Goal: Task Accomplishment & Management: Manage account settings

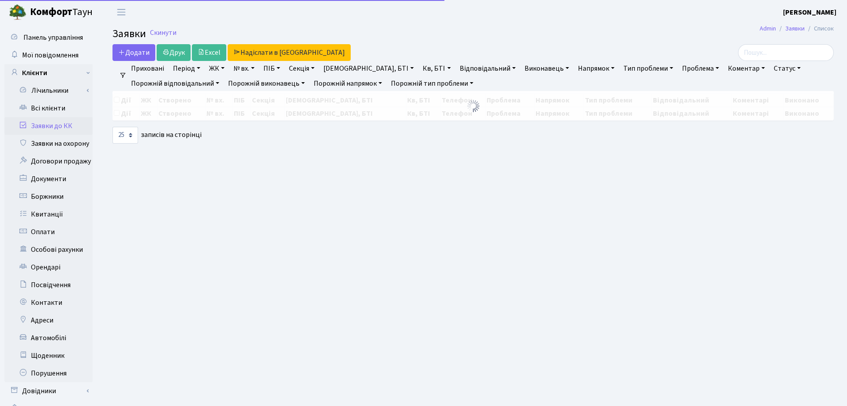
select select "25"
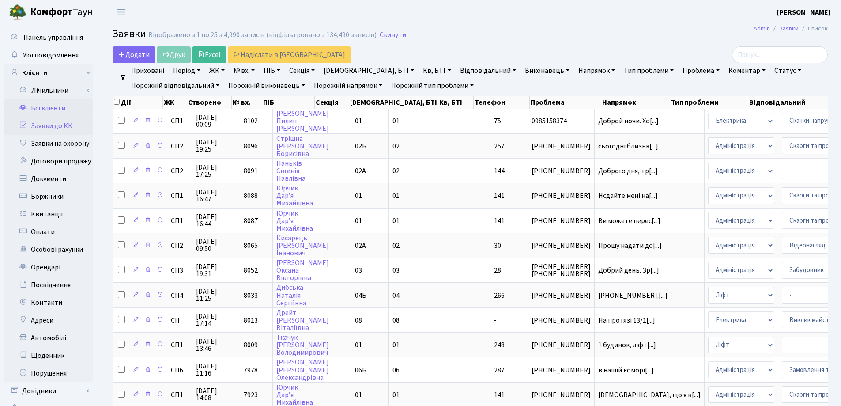
click at [54, 106] on link "Всі клієнти" at bounding box center [48, 108] width 88 height 18
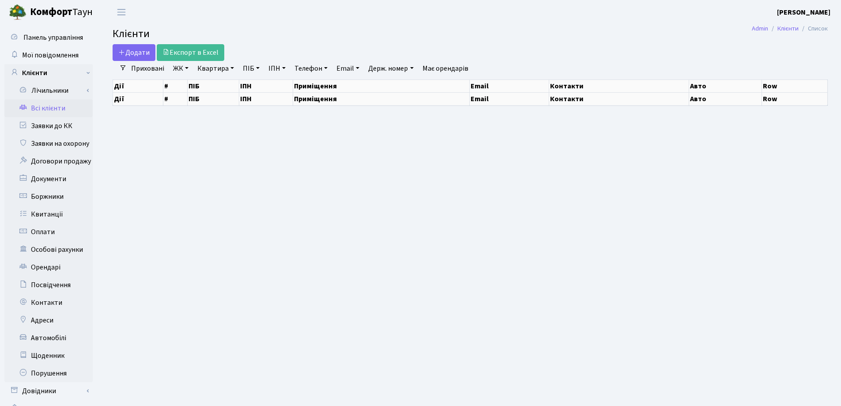
select select "25"
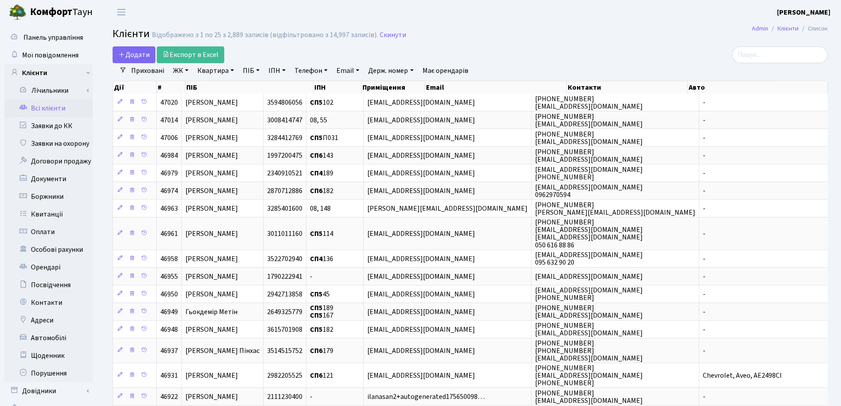
click at [233, 70] on link "Квартира" at bounding box center [216, 70] width 44 height 15
type input "281"
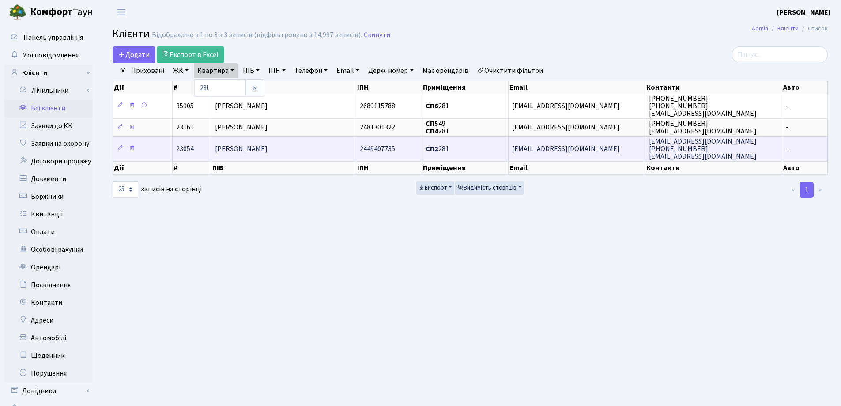
click at [267, 150] on span "Чиж Ігор Олександрович" at bounding box center [241, 149] width 53 height 10
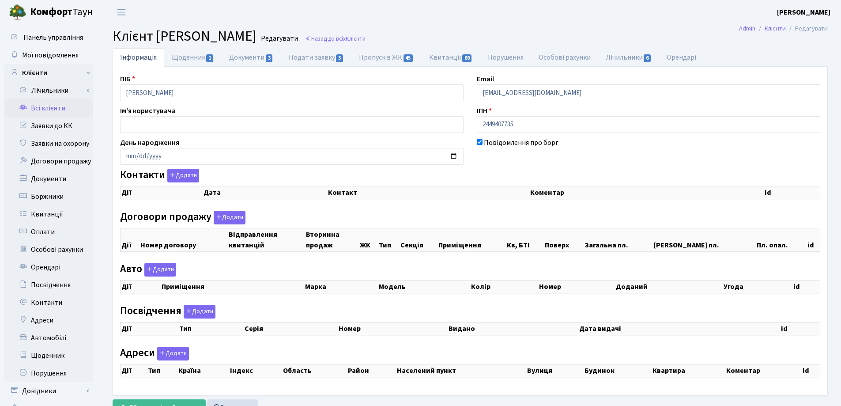
checkbox input "true"
select select "25"
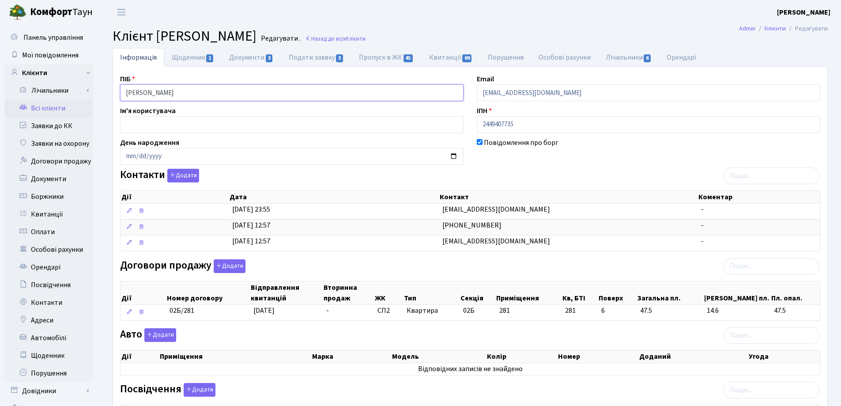
drag, startPoint x: 245, startPoint y: 95, endPoint x: 104, endPoint y: 86, distance: 141.5
click at [104, 86] on div "Інформація Щоденник 1 Документи 3 Подати заявку 3 Пропуск в ЖК 45 Квитанції 69 …" at bounding box center [469, 313] width 741 height 531
click at [365, 39] on link "Назад до всіх Клієнти" at bounding box center [335, 38] width 60 height 8
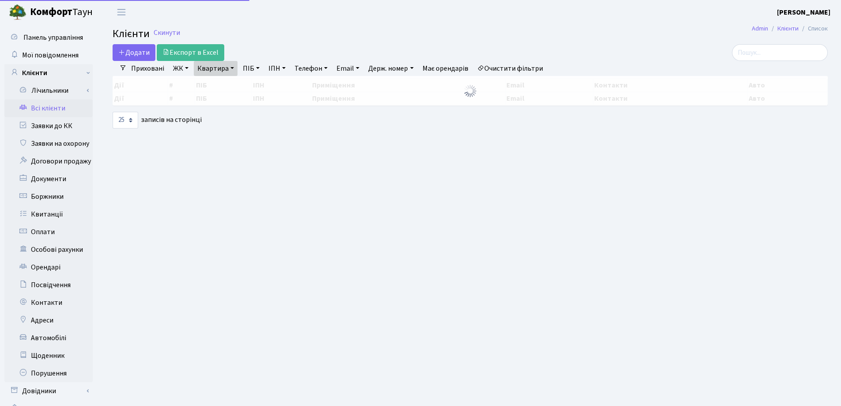
select select "25"
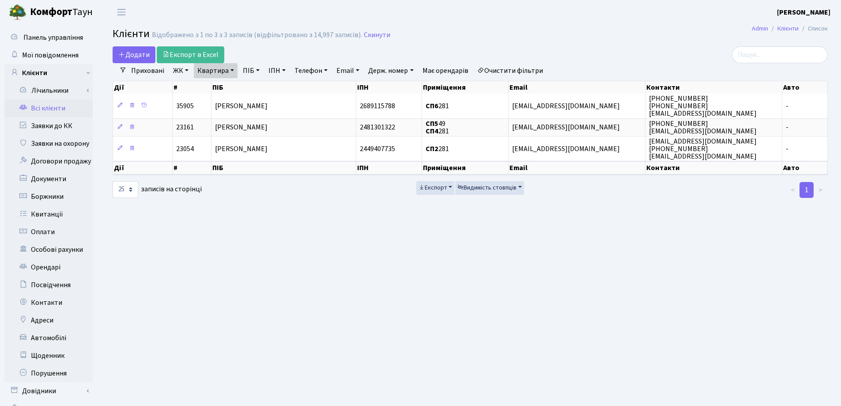
click at [232, 69] on link "Квартира" at bounding box center [216, 70] width 44 height 15
click at [225, 83] on input "281" at bounding box center [220, 87] width 52 height 17
type input "2"
type input "82"
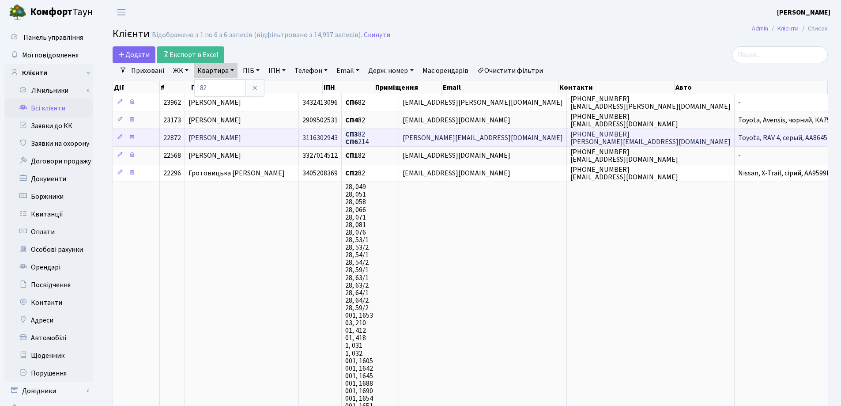
click at [241, 133] on span "Альохіна Світлана Юхимівна" at bounding box center [214, 138] width 53 height 10
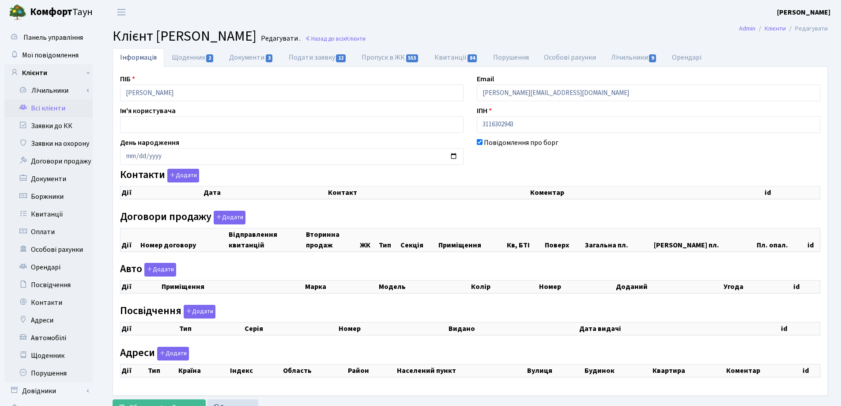
checkbox input "true"
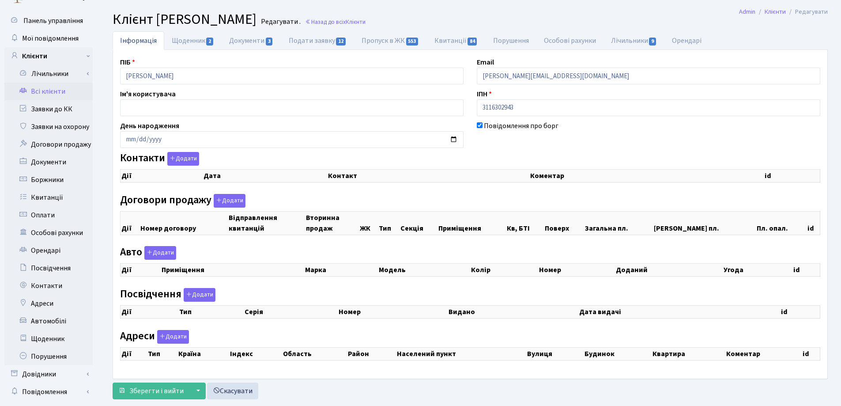
select select "25"
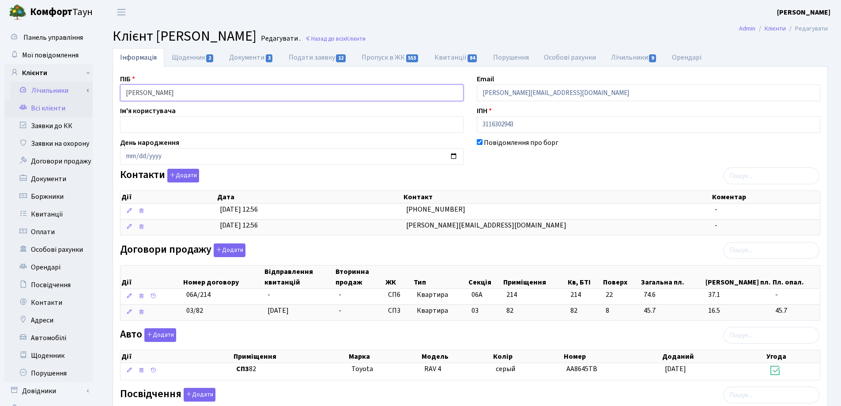
drag, startPoint x: 256, startPoint y: 93, endPoint x: 88, endPoint y: 93, distance: 168.1
click at [88, 93] on div "Панель управління Мої повідомлення Клієнти Лічильники Показання" at bounding box center [420, 328] width 841 height 608
click at [402, 18] on header "Комфорт Таун Лоскутова В. С. Мій обліковий запис Вийти" at bounding box center [420, 12] width 841 height 24
click at [365, 40] on link "Назад до всіх Клієнти" at bounding box center [335, 38] width 60 height 8
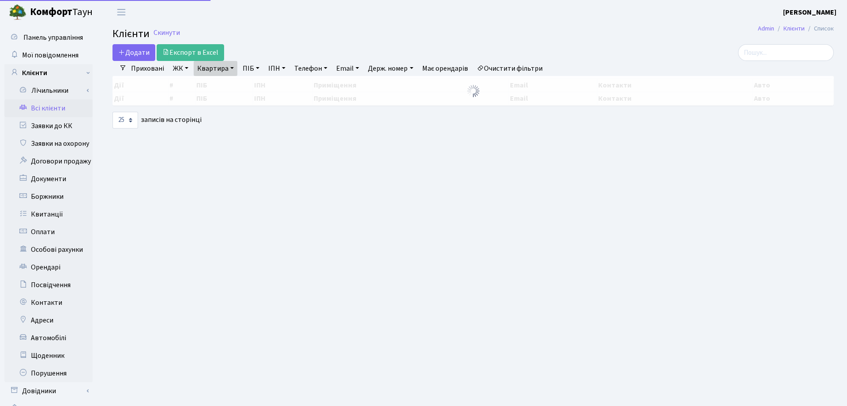
select select "25"
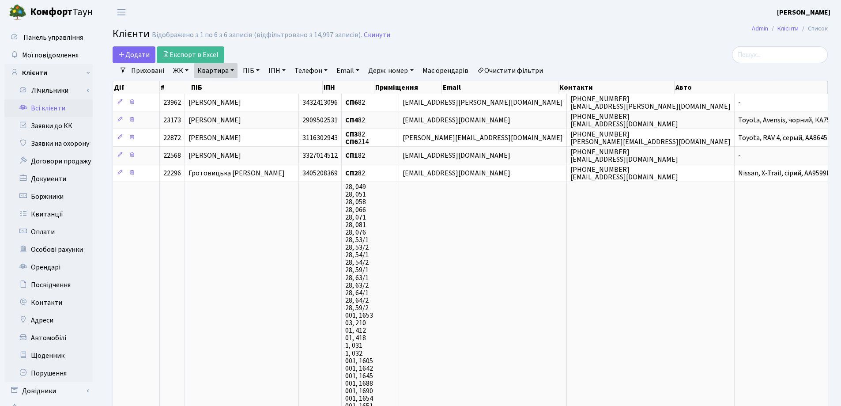
click at [232, 70] on link "Квартира" at bounding box center [216, 70] width 44 height 15
click at [231, 83] on input "82" at bounding box center [220, 87] width 52 height 17
type input "8"
type input "114"
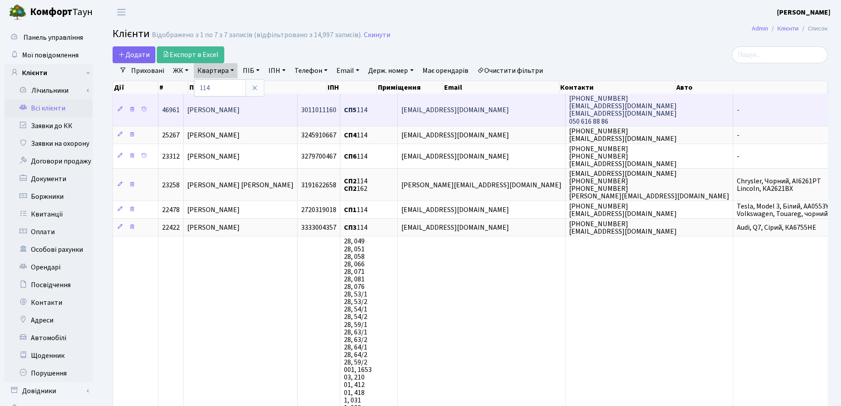
click at [289, 110] on td "Андрєєва Ольга Миколаївна" at bounding box center [241, 110] width 114 height 32
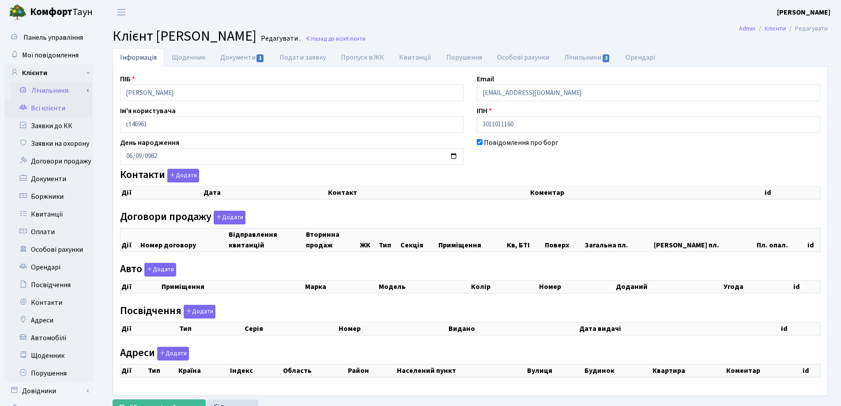
click at [81, 96] on div "Панель управління Мої повідомлення Клієнти Лічильники Показання" at bounding box center [420, 222] width 841 height 397
select select "25"
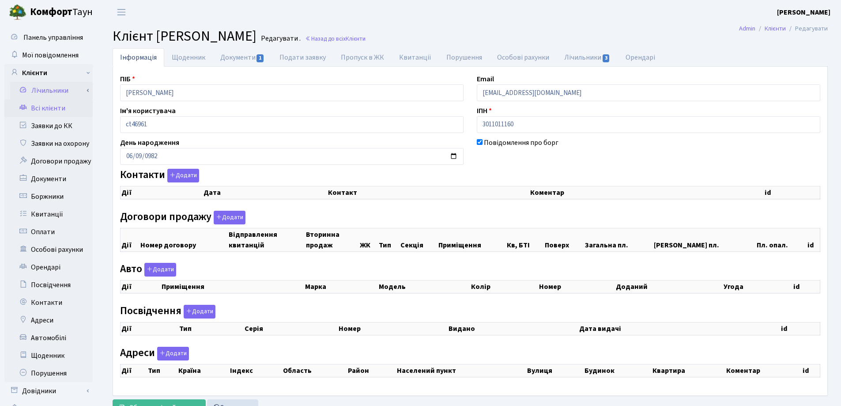
select select "25"
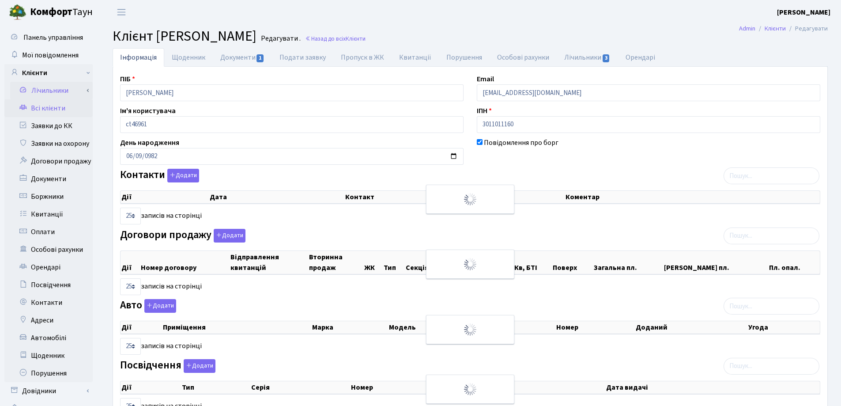
checkbox input "true"
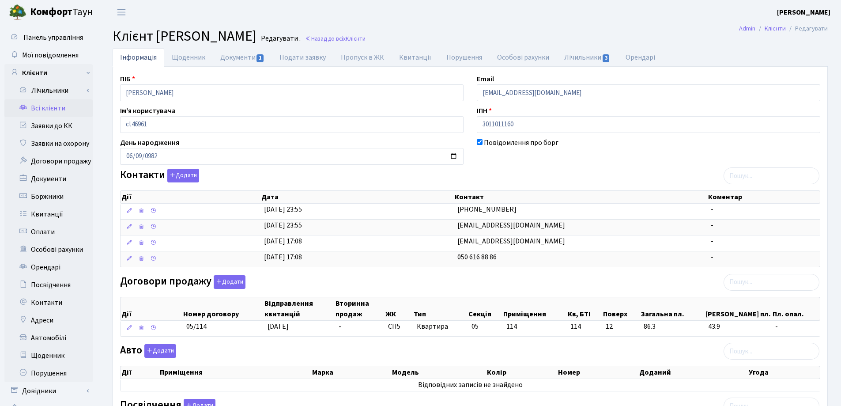
click at [449, 19] on header "Комфорт Таун Лоскутова В. С. Мій обліковий запис Вийти" at bounding box center [420, 12] width 841 height 24
click at [365, 40] on link "Назад до всіх Клієнти" at bounding box center [335, 38] width 60 height 8
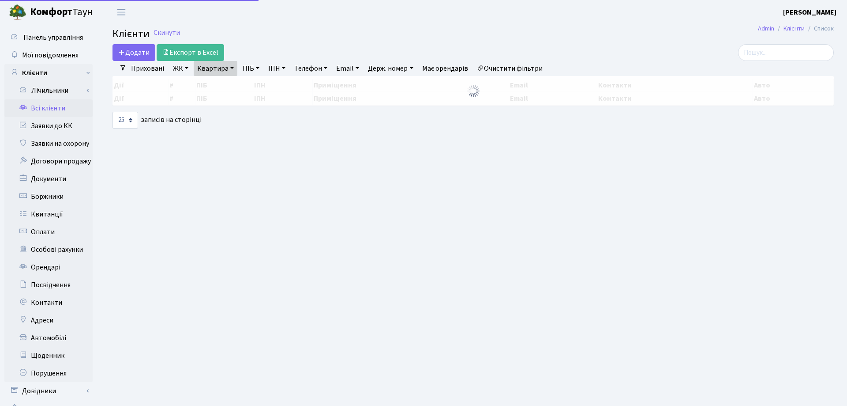
select select "25"
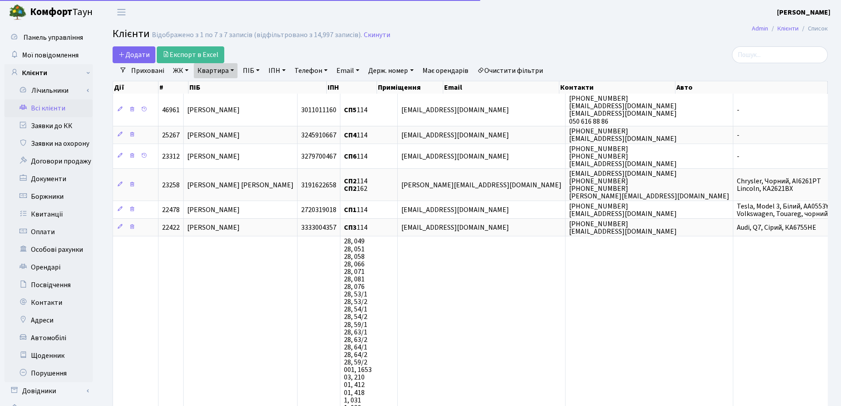
click at [232, 67] on link "Квартира" at bounding box center [216, 70] width 44 height 15
click at [234, 86] on input "114" at bounding box center [220, 87] width 52 height 17
type input "1"
type input "98"
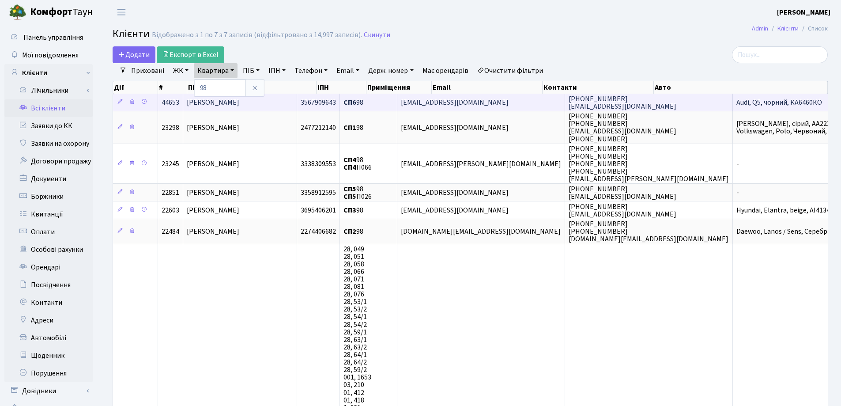
click at [233, 98] on span "[PERSON_NAME]" at bounding box center [213, 103] width 53 height 10
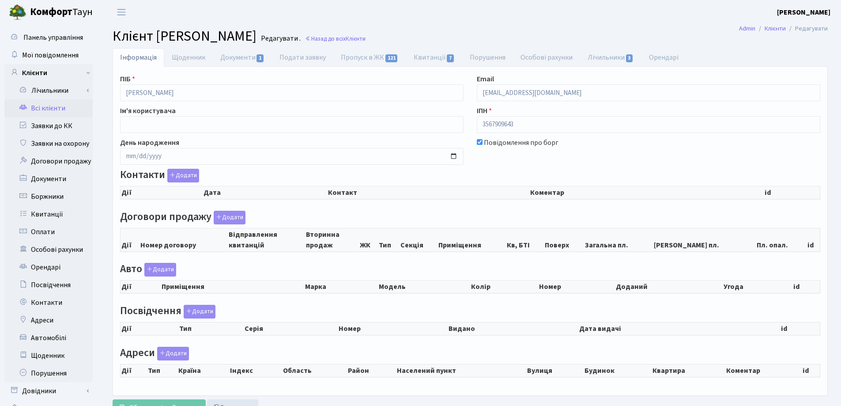
checkbox input "true"
select select "25"
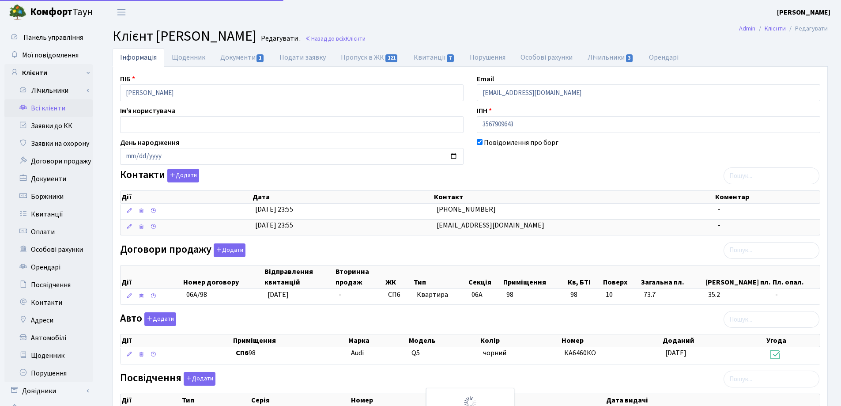
click at [90, 100] on div "Панель управління Мої повідомлення Клієнти Лічильники Показання" at bounding box center [420, 281] width 841 height 514
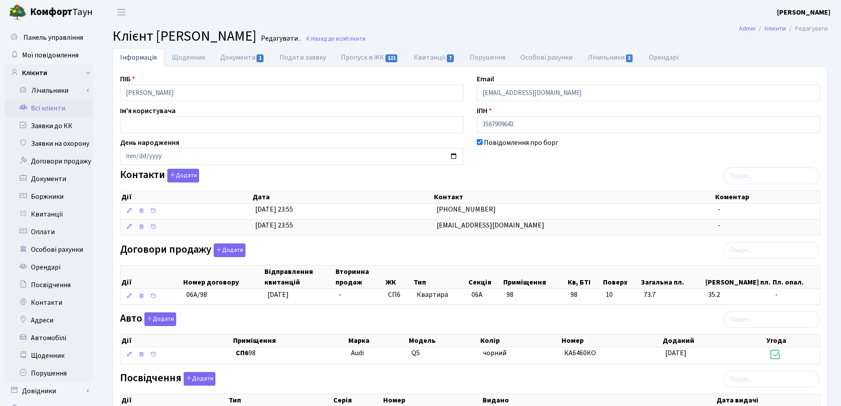
click at [485, 26] on main "Admin Клієнти Редагувати Клієнт [PERSON_NAME] . Назад до всіх Клієнти Інформаці…" at bounding box center [469, 280] width 741 height 512
click at [365, 38] on link "Назад до всіх Клієнти" at bounding box center [335, 38] width 60 height 8
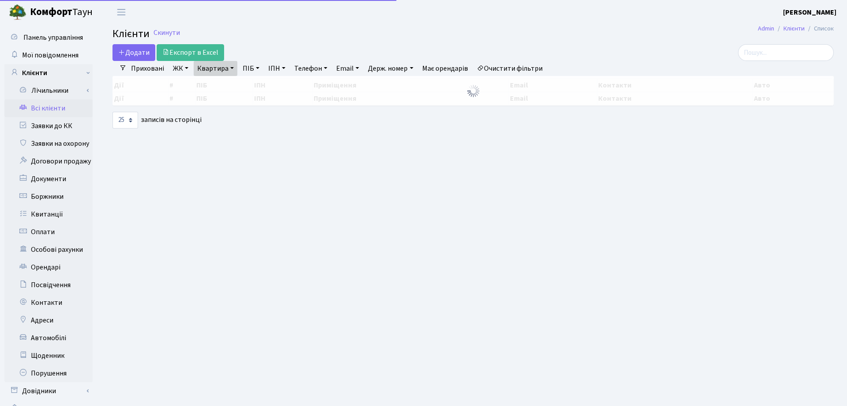
select select "25"
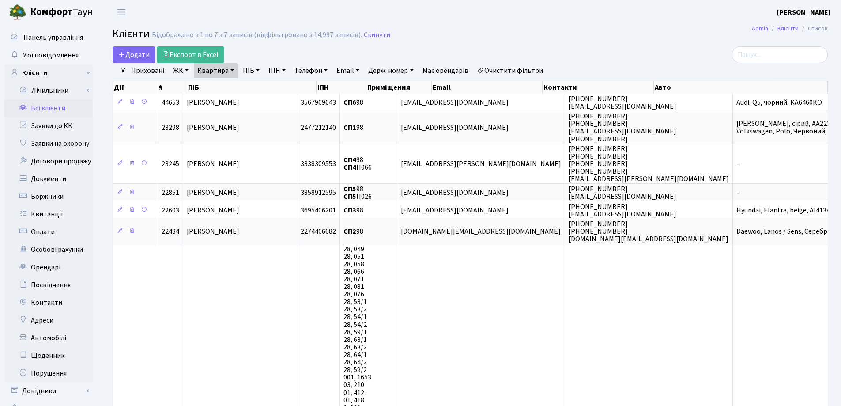
click at [232, 69] on link "Квартира" at bounding box center [216, 70] width 44 height 15
click at [233, 76] on link "Квартира" at bounding box center [216, 70] width 44 height 15
drag, startPoint x: 233, startPoint y: 69, endPoint x: 230, endPoint y: 80, distance: 11.3
click at [232, 69] on link "Квартира" at bounding box center [216, 70] width 44 height 15
click at [228, 93] on input "98" at bounding box center [220, 87] width 52 height 17
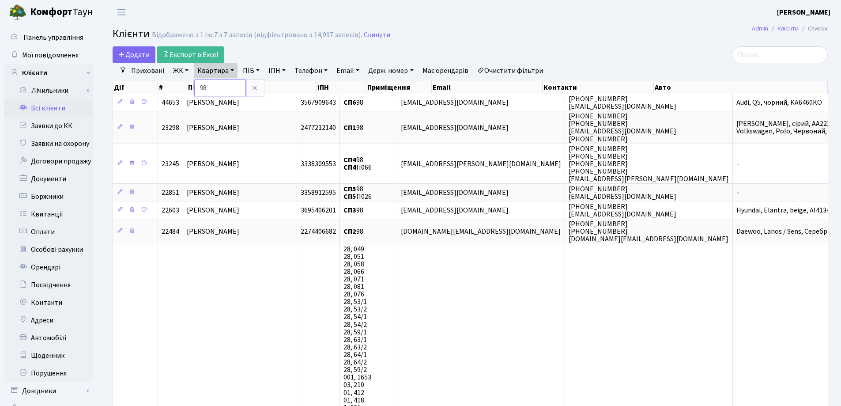
type input "9"
type input "32"
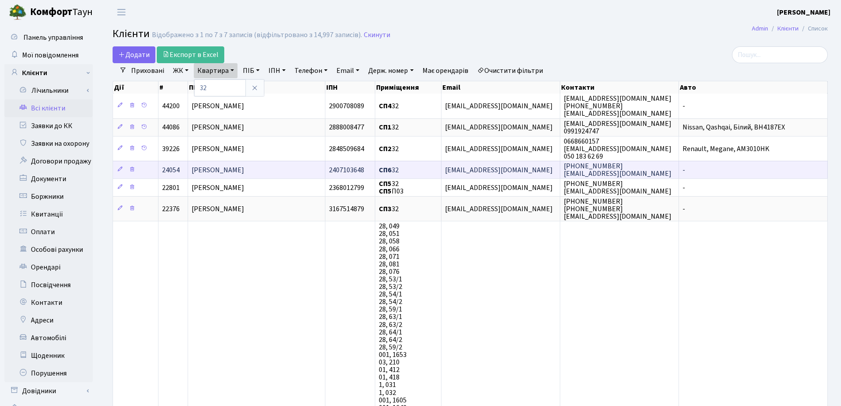
click at [243, 171] on span "Козенко Наталія Юріївна" at bounding box center [218, 170] width 53 height 10
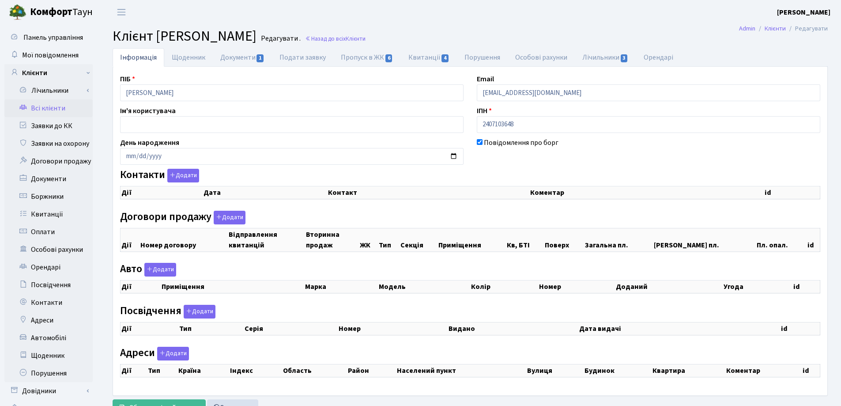
checkbox input "true"
select select "25"
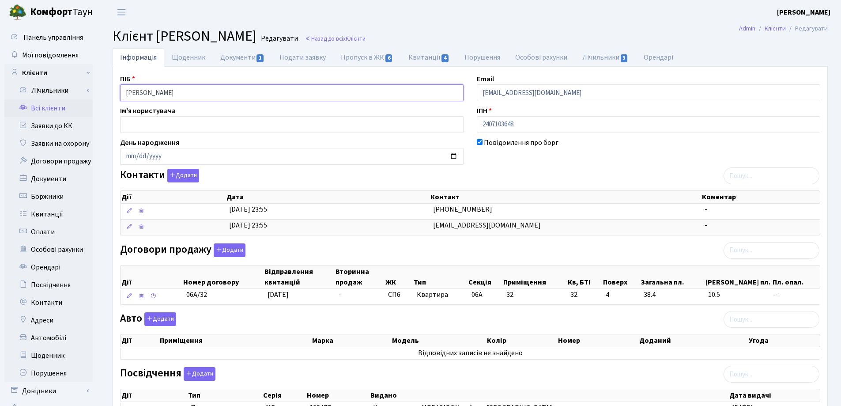
drag, startPoint x: 220, startPoint y: 90, endPoint x: 112, endPoint y: 93, distance: 108.2
click at [112, 93] on div "Інформація Щоденник Документи 1 Подати заявку Пропуск в ЖК 6 Квитанції 4 Поруше…" at bounding box center [470, 305] width 728 height 515
click at [632, 14] on header "[PERSON_NAME] [PERSON_NAME] Мій обліковий запис Вийти" at bounding box center [420, 12] width 841 height 24
click at [365, 37] on link "Назад до всіх Клієнти" at bounding box center [335, 38] width 60 height 8
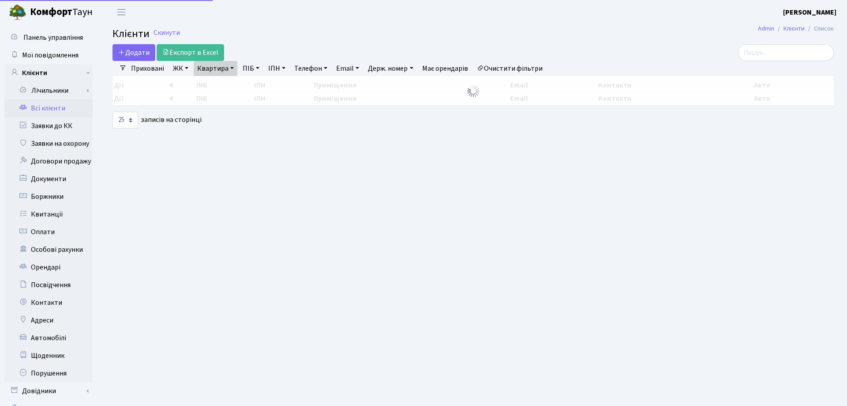
select select "25"
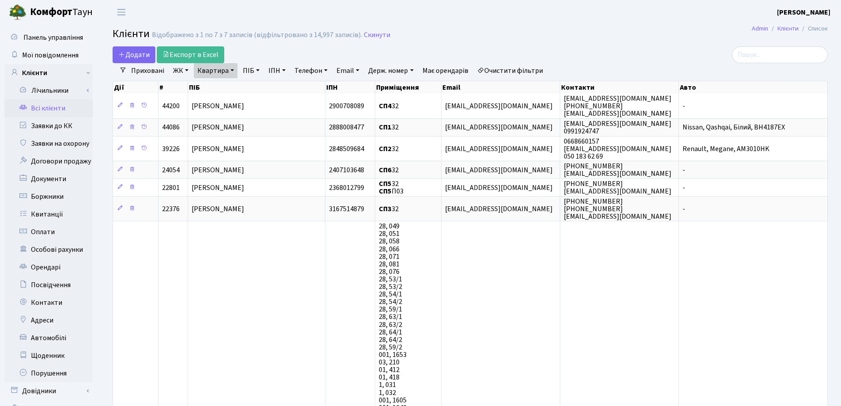
click at [234, 69] on link "Квартира" at bounding box center [216, 70] width 44 height 15
click at [237, 88] on input "32" at bounding box center [220, 87] width 52 height 17
type input "3"
type input "98"
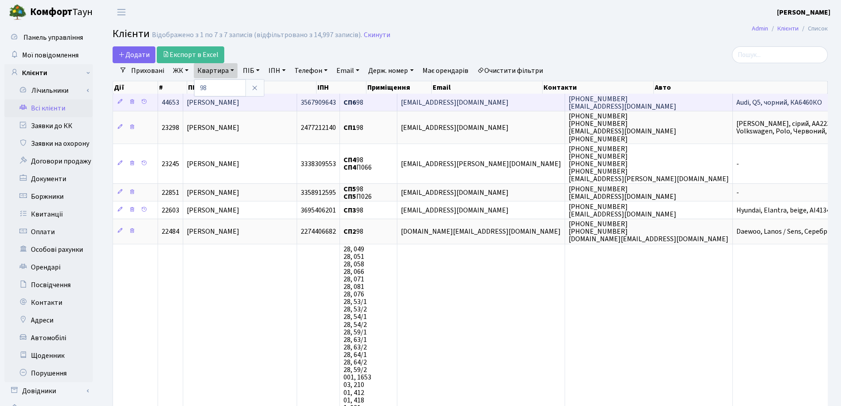
click at [261, 109] on td "[PERSON_NAME]" at bounding box center [240, 102] width 114 height 17
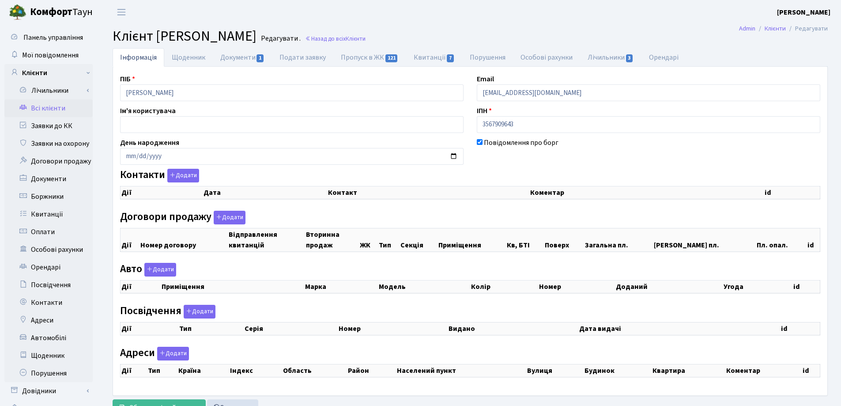
checkbox input "true"
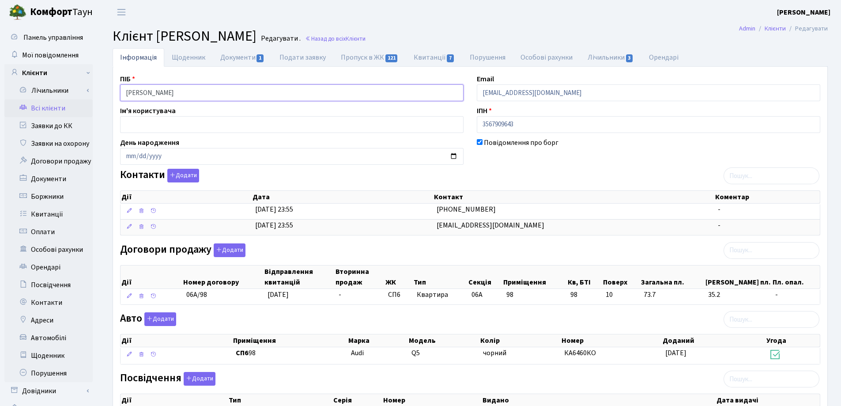
click at [155, 97] on input "[PERSON_NAME]" at bounding box center [291, 92] width 343 height 17
drag, startPoint x: 219, startPoint y: 93, endPoint x: 108, endPoint y: 93, distance: 111.7
click at [108, 93] on div "Інформація Щоденник Документи 1 Подати заявку Пропуск в ЖК 121 Квитанції 7 Пору…" at bounding box center [470, 292] width 728 height 488
click at [504, 30] on h2 "Клієнт [PERSON_NAME] . Назад до всіх Клієнти" at bounding box center [470, 36] width 715 height 17
click at [365, 37] on span "Клієнти" at bounding box center [356, 38] width 20 height 8
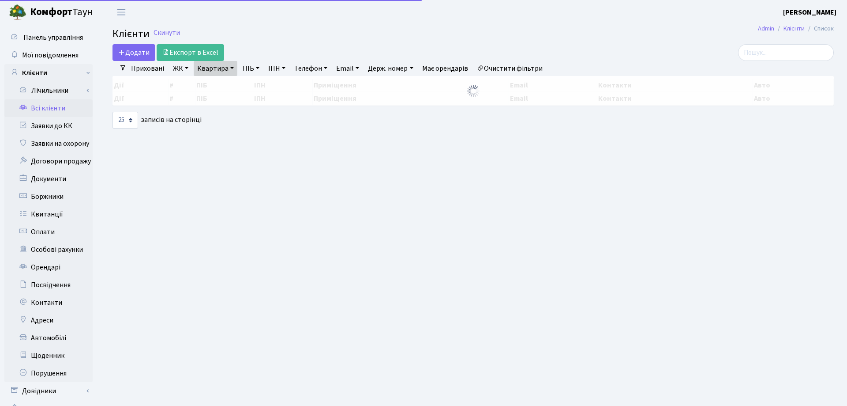
select select "25"
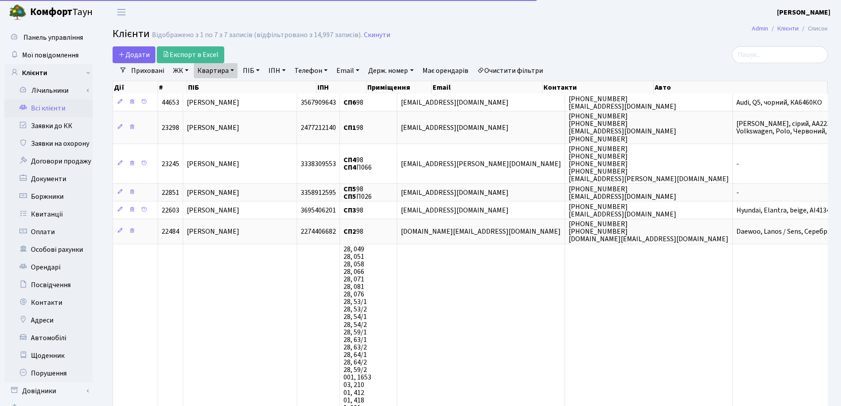
click at [231, 68] on link "Квартира" at bounding box center [216, 70] width 44 height 15
click at [229, 80] on input "98" at bounding box center [220, 87] width 52 height 17
type input "9"
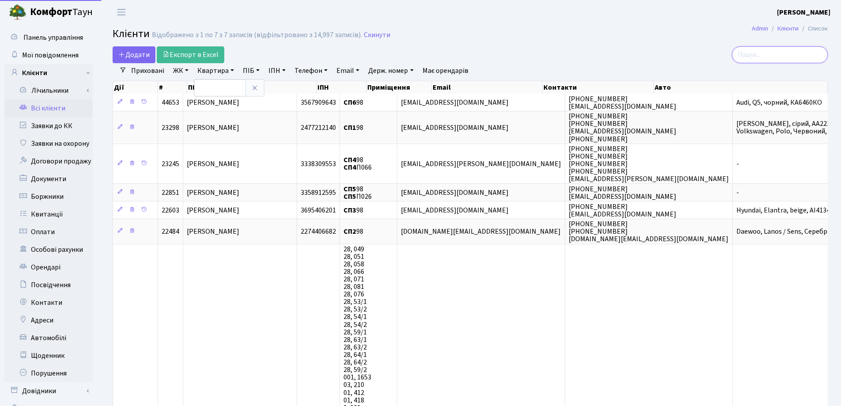
click at [775, 54] on input "search" at bounding box center [780, 54] width 96 height 17
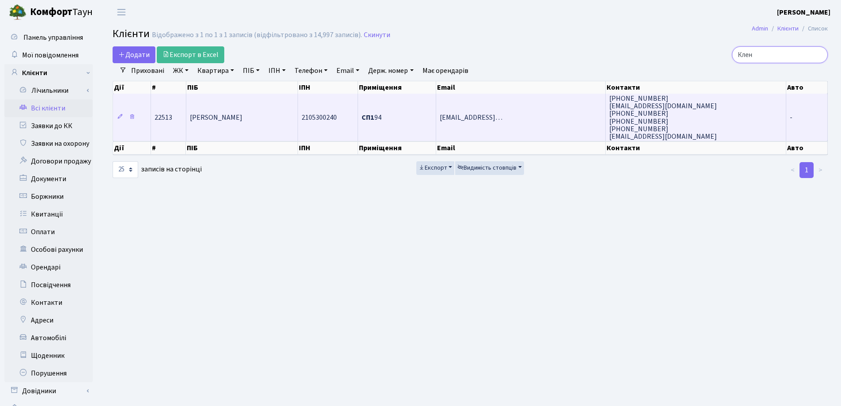
type input "Клен"
click at [239, 120] on span "Клен Тамара Василівна" at bounding box center [216, 118] width 53 height 10
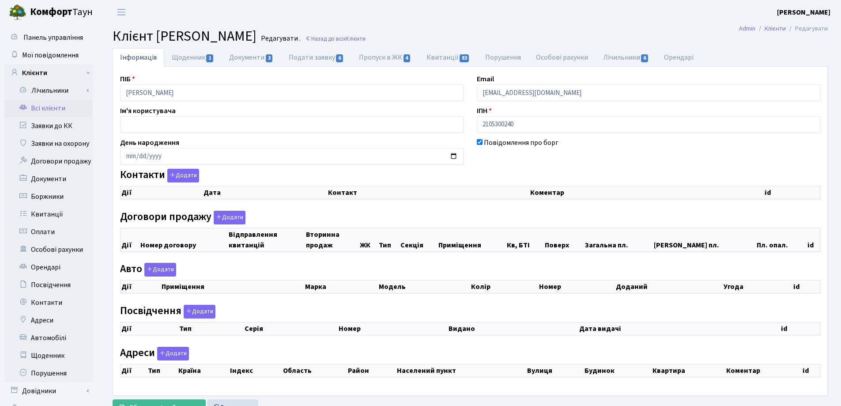
click at [440, 56] on link "Квитанції 83" at bounding box center [448, 57] width 59 height 19
select select "25"
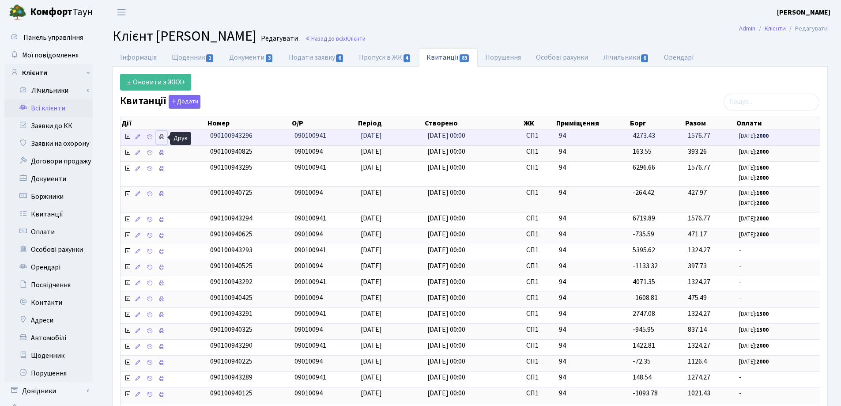
click at [161, 139] on icon at bounding box center [161, 137] width 6 height 6
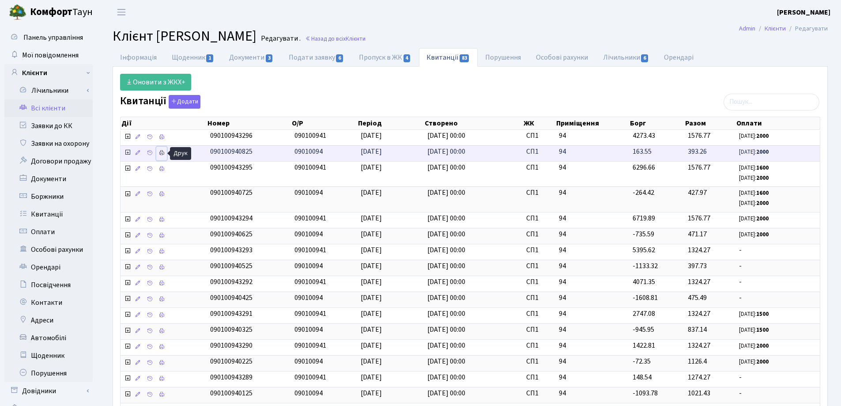
click at [162, 152] on icon at bounding box center [161, 153] width 6 height 6
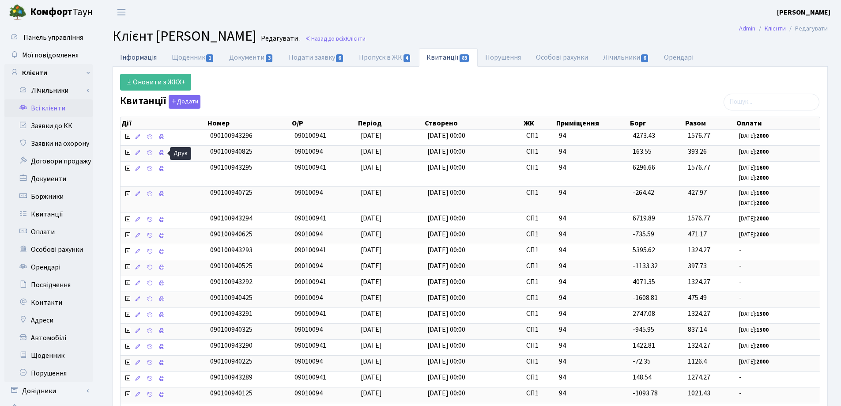
click at [131, 56] on link "Інформація" at bounding box center [139, 57] width 52 height 18
select select "25"
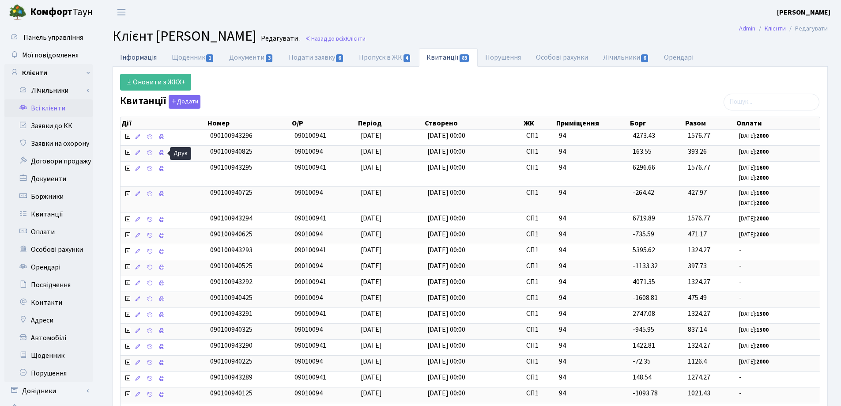
select select "25"
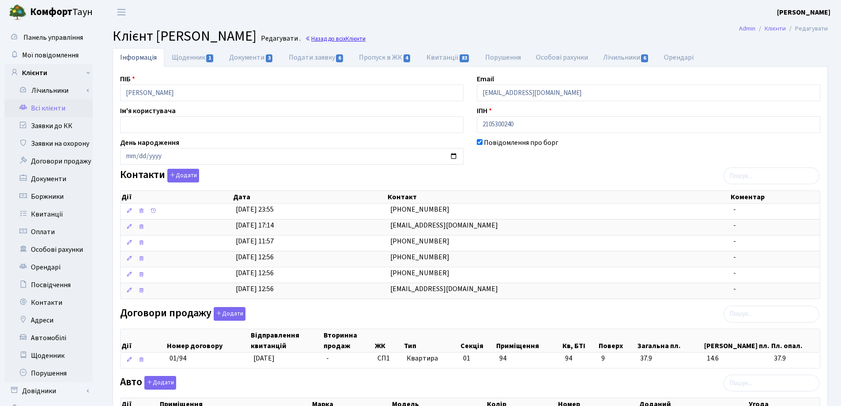
click at [361, 38] on link "Назад до всіх Клієнти" at bounding box center [335, 38] width 60 height 8
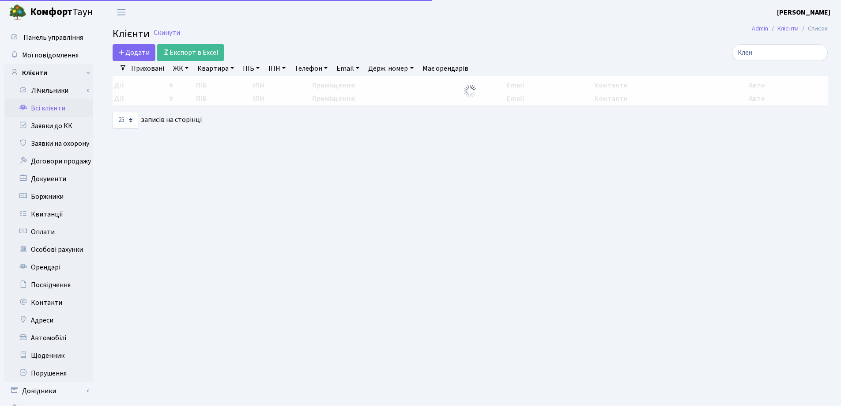
select select "25"
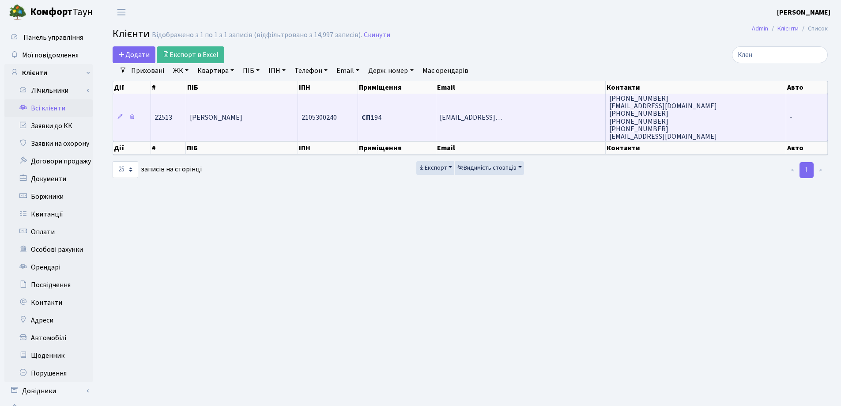
click at [240, 128] on td "[PERSON_NAME]" at bounding box center [242, 117] width 112 height 47
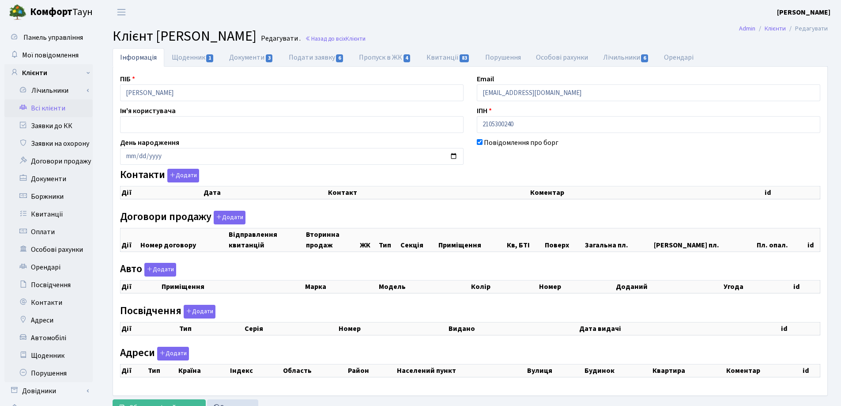
checkbox input "true"
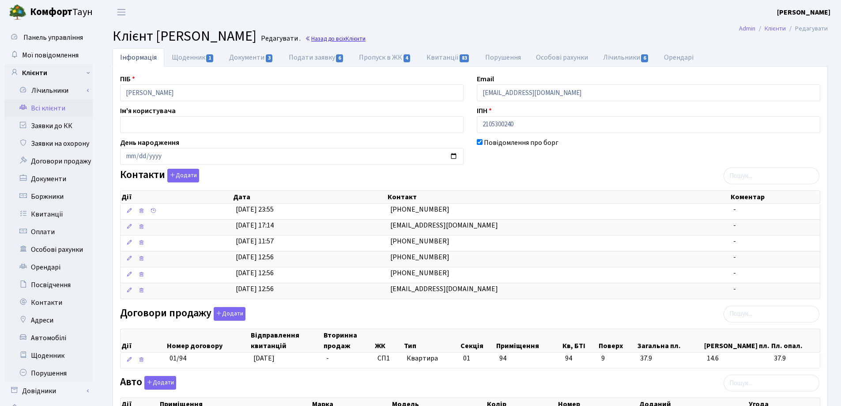
click at [360, 38] on link "Назад до всіх Клієнти" at bounding box center [335, 38] width 60 height 8
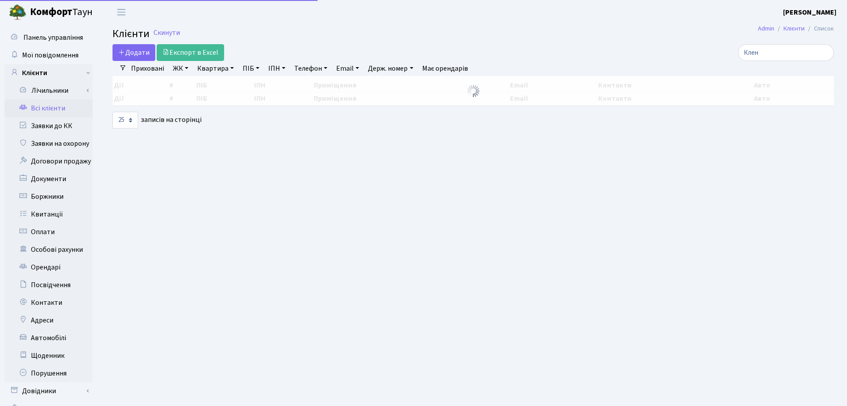
select select "25"
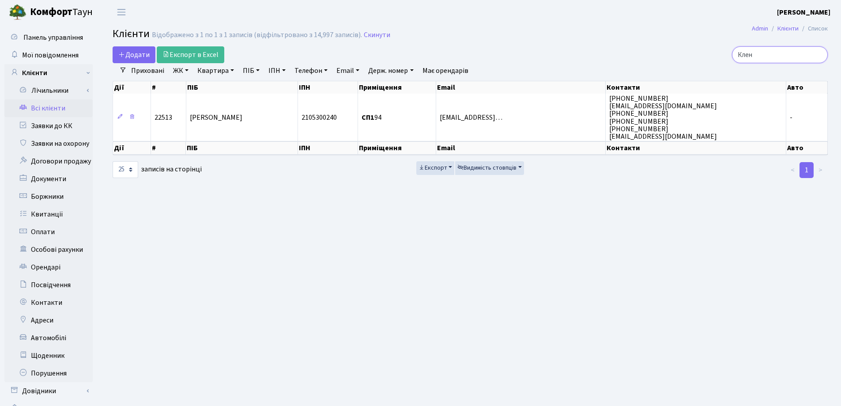
click at [817, 55] on input "Клен" at bounding box center [780, 54] width 96 height 17
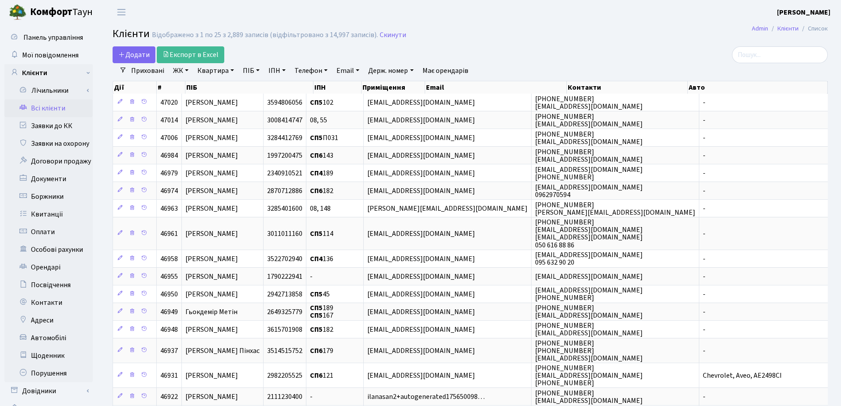
click at [233, 70] on link "Квартира" at bounding box center [216, 70] width 44 height 15
type input "98"
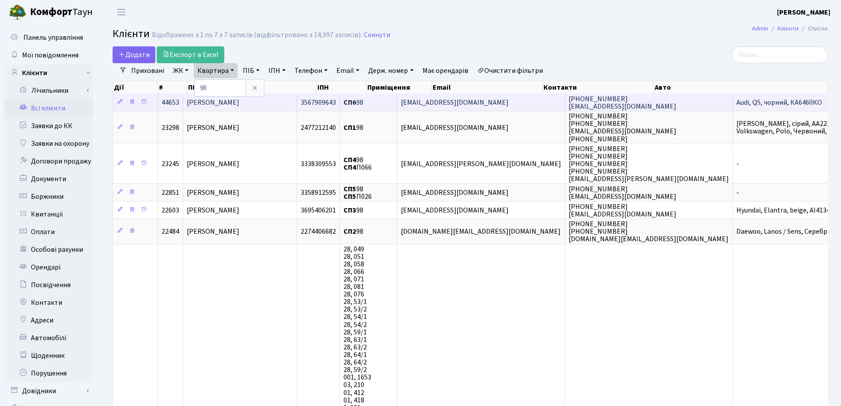
click at [234, 104] on span "[PERSON_NAME]" at bounding box center [213, 103] width 53 height 10
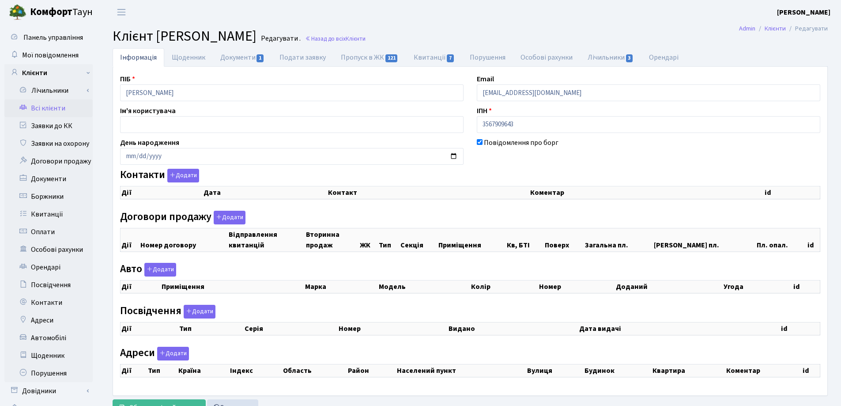
checkbox input "true"
select select "25"
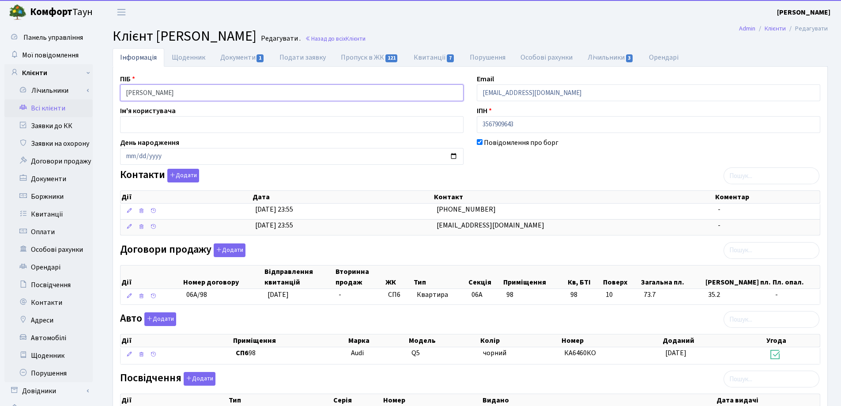
drag, startPoint x: 227, startPoint y: 97, endPoint x: 114, endPoint y: 99, distance: 113.0
click at [114, 99] on div "ПІБ Шалдуга Ольга Віталіївна" at bounding box center [291, 87] width 357 height 27
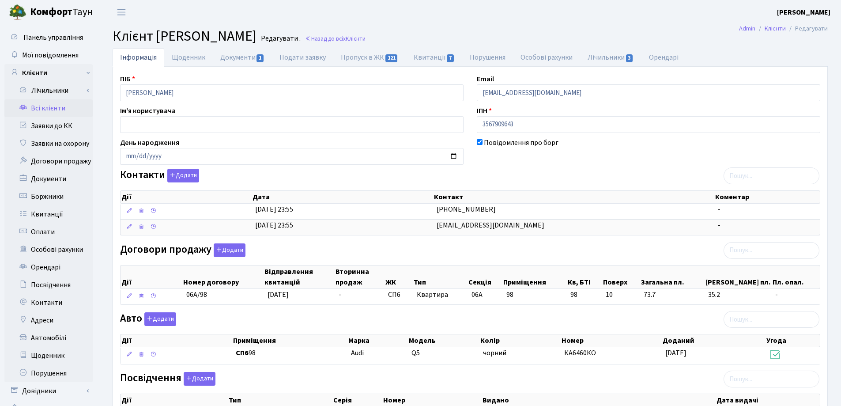
click at [512, 28] on h2 "Клієнт Шалдуга Ольга Віталіївна Редагувати . Назад до всіх Клієнти" at bounding box center [470, 36] width 715 height 17
click at [365, 39] on link "Назад до всіх Клієнти" at bounding box center [335, 38] width 60 height 8
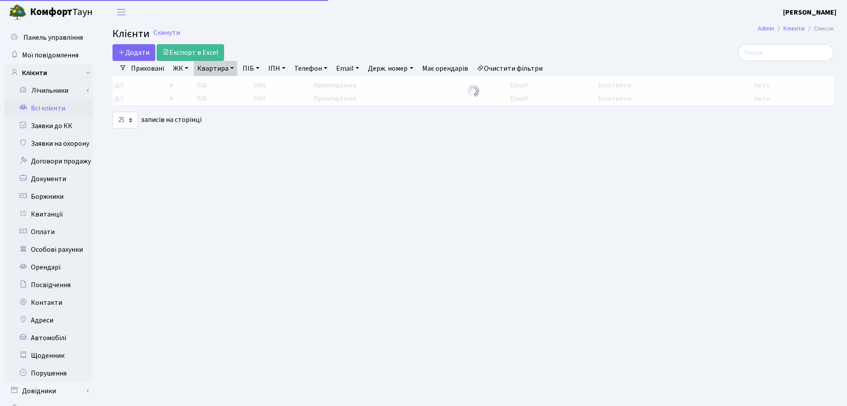
select select "25"
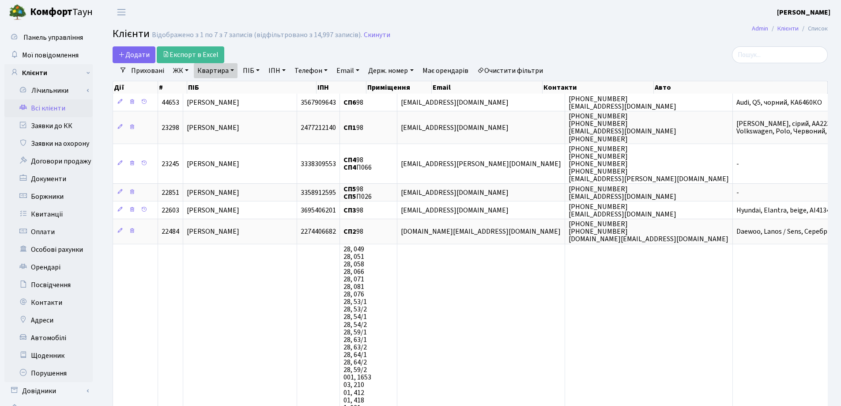
click at [230, 69] on link "Квартира" at bounding box center [216, 70] width 44 height 15
click at [233, 80] on input "98" at bounding box center [220, 87] width 52 height 17
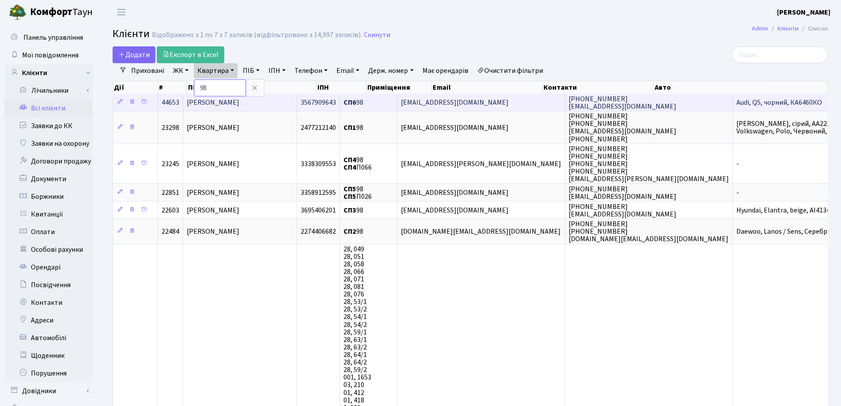
type input "9"
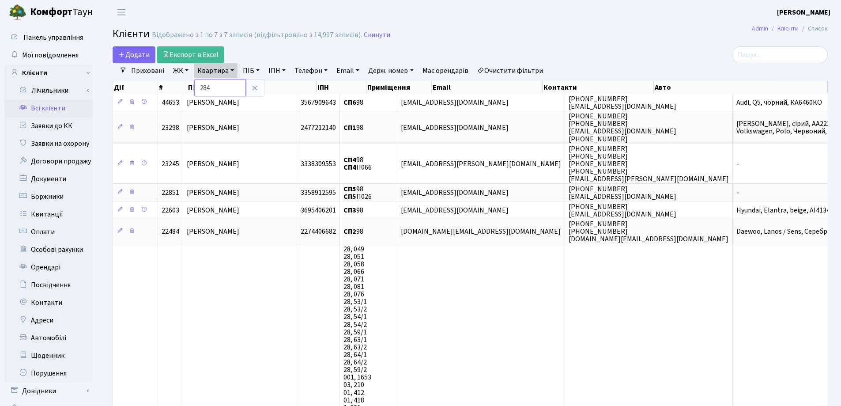
type input "284"
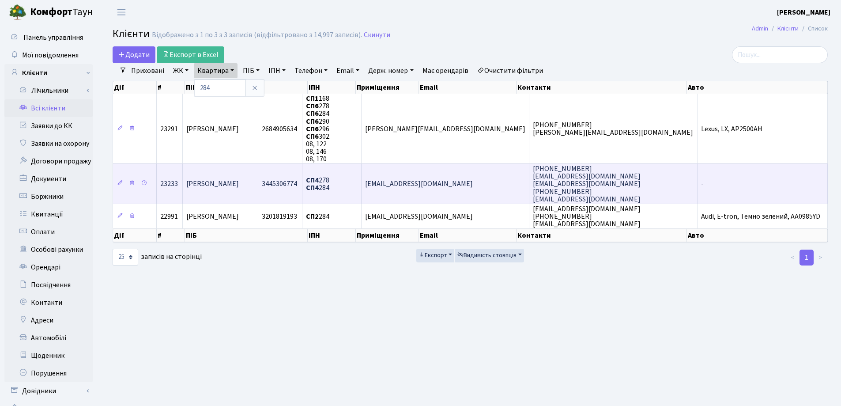
click at [239, 187] on span "[PERSON_NAME]" at bounding box center [212, 184] width 53 height 10
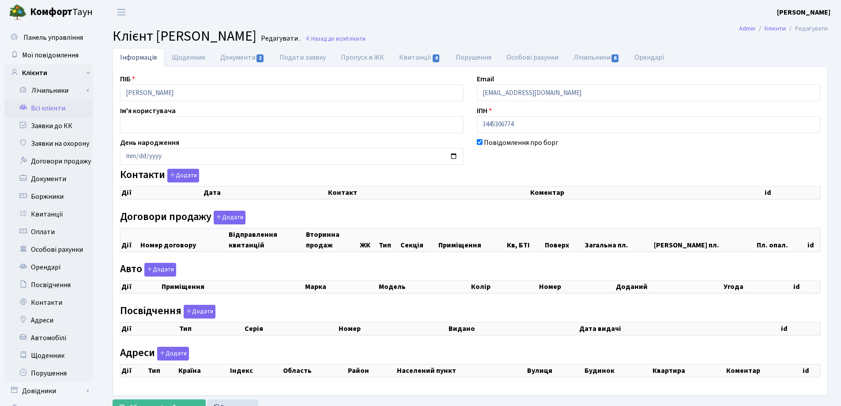
checkbox input "true"
select select "25"
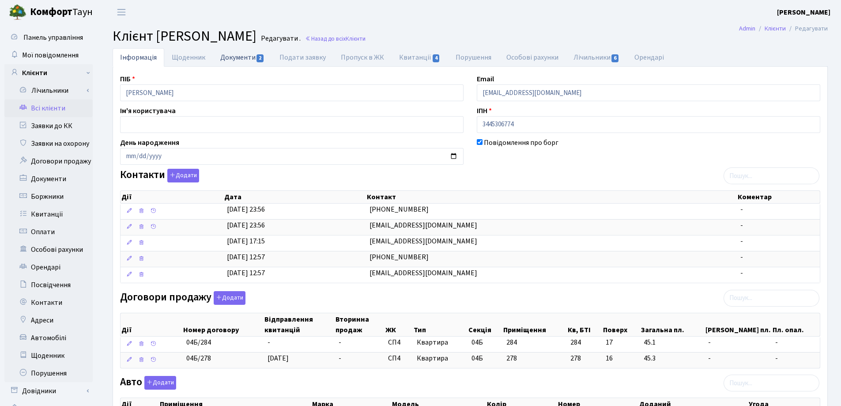
click at [238, 58] on link "Документи 2" at bounding box center [242, 57] width 59 height 18
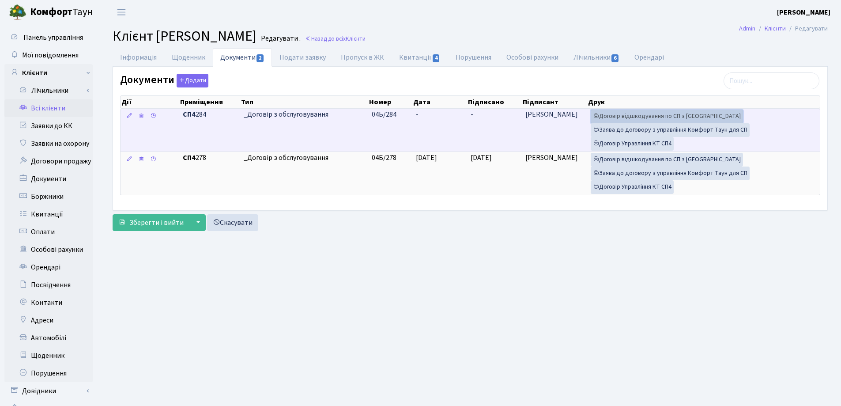
click at [633, 117] on link "Договір відшкодування по СП з [GEOGRAPHIC_DATA]" at bounding box center [666, 116] width 152 height 14
click at [618, 147] on link "Договір Управління КТ СП4" at bounding box center [631, 144] width 83 height 14
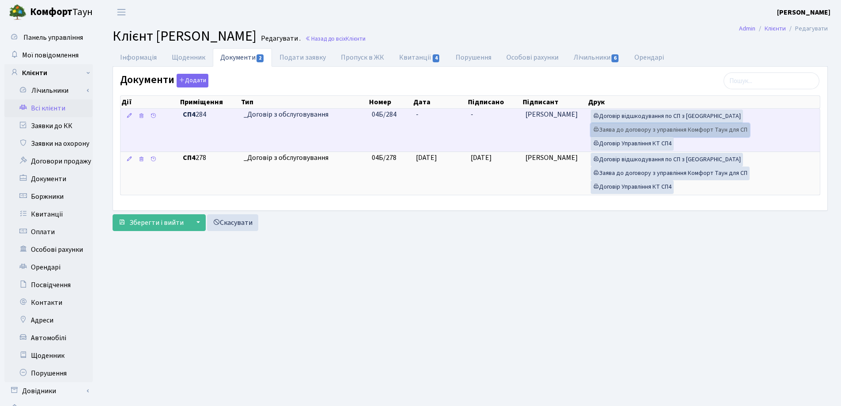
click at [619, 129] on link "Заява до договору з управління Комфорт Таун для СП" at bounding box center [669, 130] width 159 height 14
click at [425, 112] on td "-" at bounding box center [439, 130] width 55 height 43
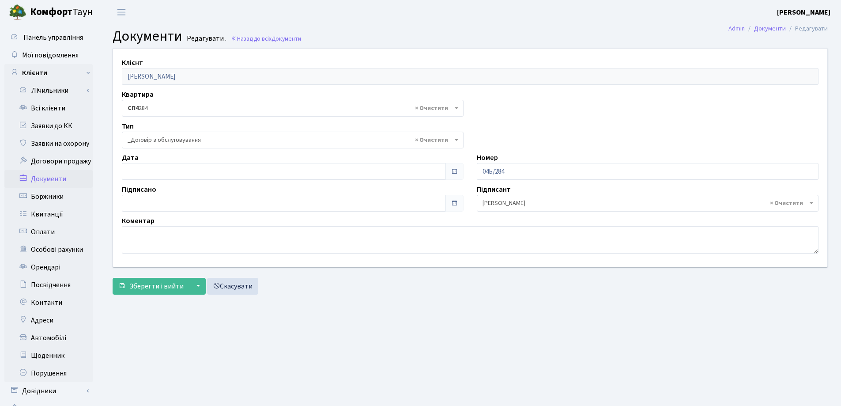
select select "289"
type input "[DATE]"
click at [202, 180] on input "[DATE]" at bounding box center [283, 171] width 323 height 17
click at [162, 283] on span "Зберегти і вийти" at bounding box center [156, 286] width 54 height 10
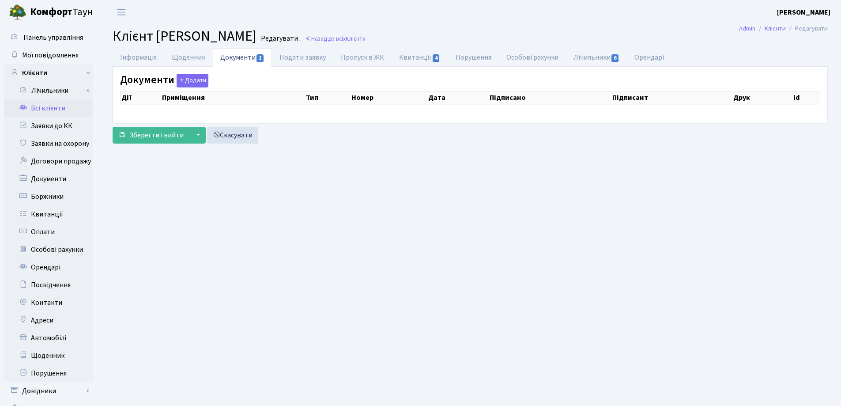
checkbox input "true"
select select "25"
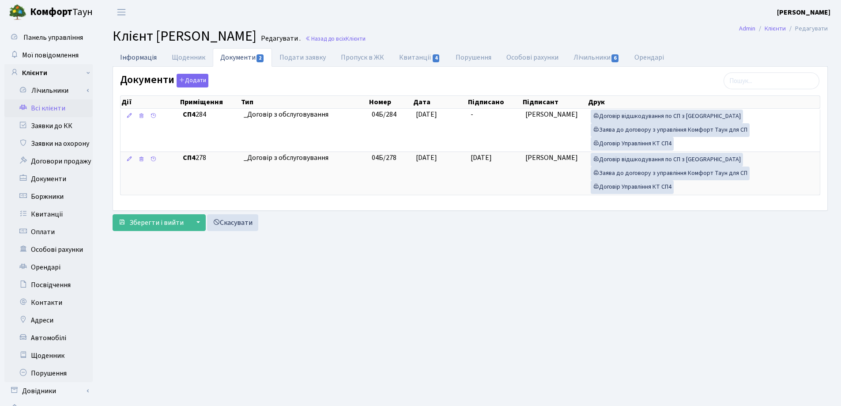
click at [138, 56] on link "Інформація" at bounding box center [139, 57] width 52 height 18
select select "25"
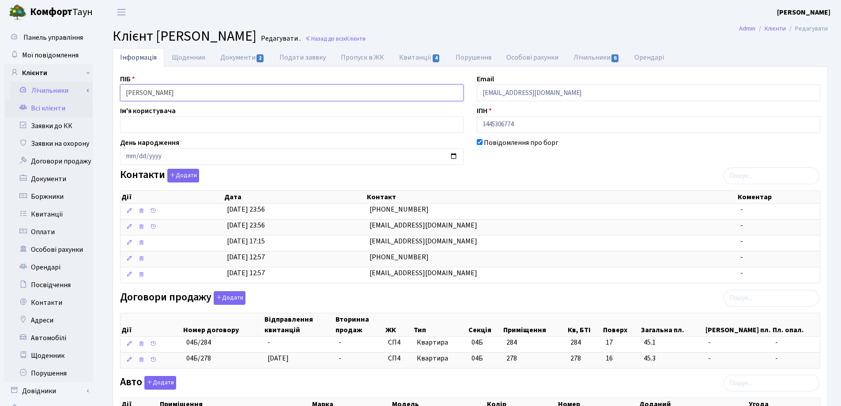
drag, startPoint x: 297, startPoint y: 95, endPoint x: 90, endPoint y: 86, distance: 207.2
click at [90, 85] on div "Панель управління Мої повідомлення Клієнти Лічильники Показання" at bounding box center [420, 341] width 841 height 635
click at [469, 2] on header "Комфорт Таун Лоскутова В. С. Мій обліковий запис Вийти" at bounding box center [420, 12] width 841 height 24
click at [365, 37] on link "Назад до всіх Клієнти" at bounding box center [335, 38] width 60 height 8
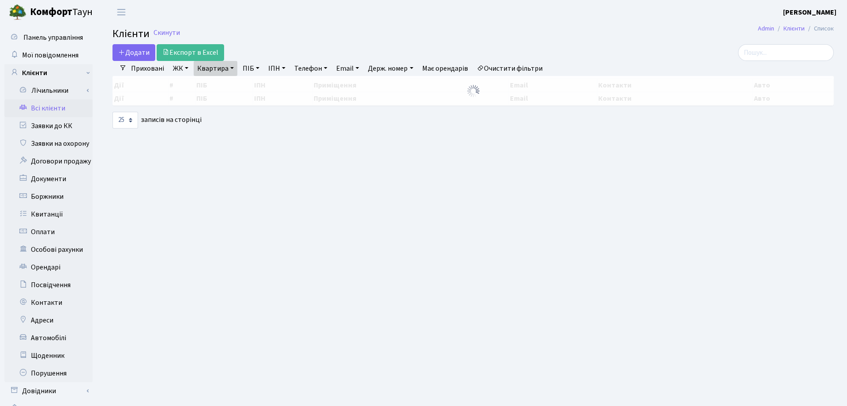
select select "25"
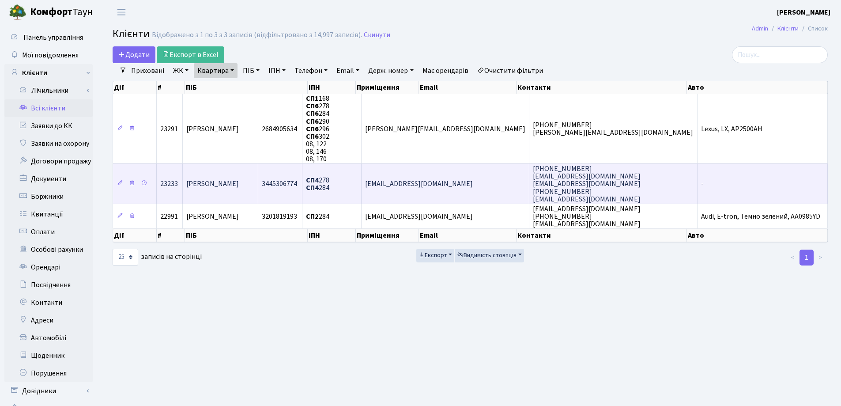
click at [254, 176] on td "[PERSON_NAME]" at bounding box center [221, 183] width 76 height 40
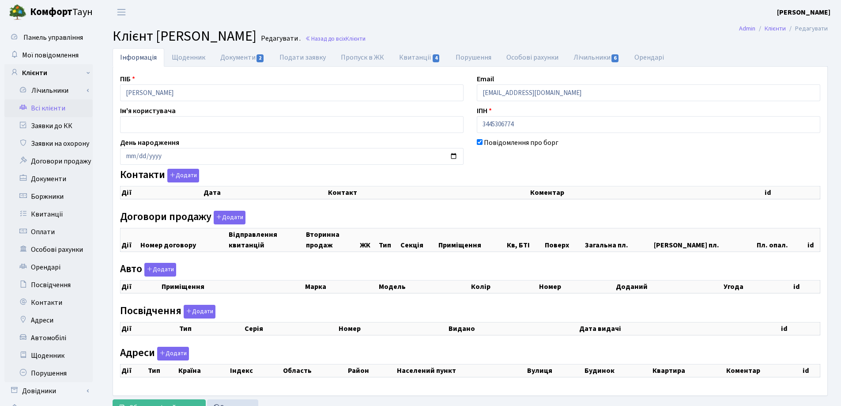
click at [240, 56] on link "Документи 2" at bounding box center [242, 57] width 59 height 19
checkbox input "true"
select select "25"
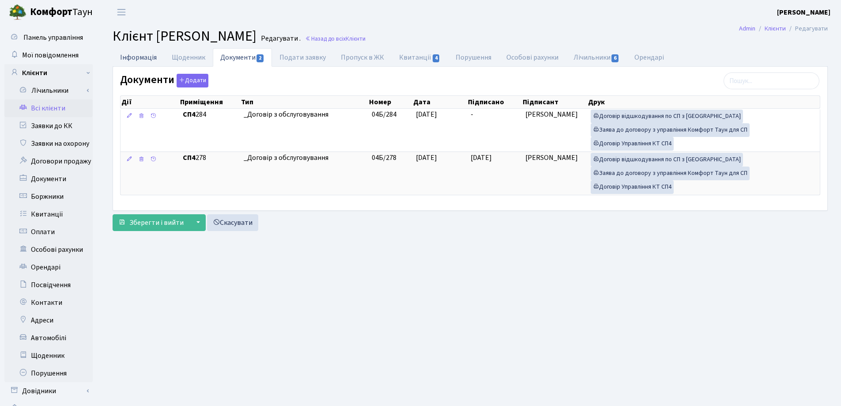
click at [125, 56] on link "Інформація" at bounding box center [139, 57] width 52 height 18
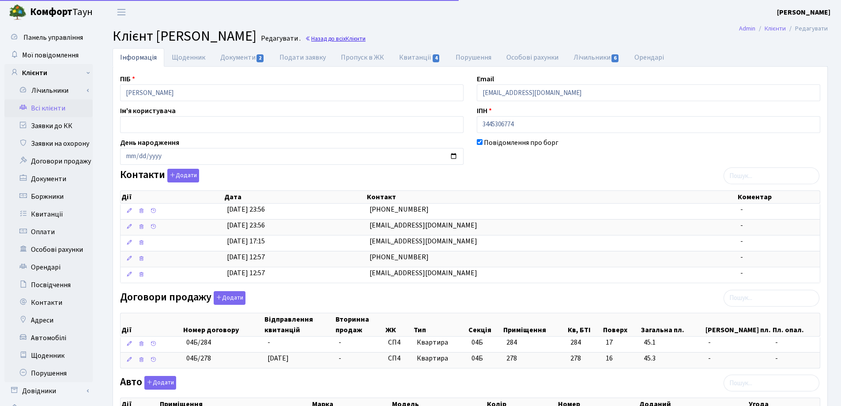
click at [365, 39] on link "Назад до всіх Клієнти" at bounding box center [335, 38] width 60 height 8
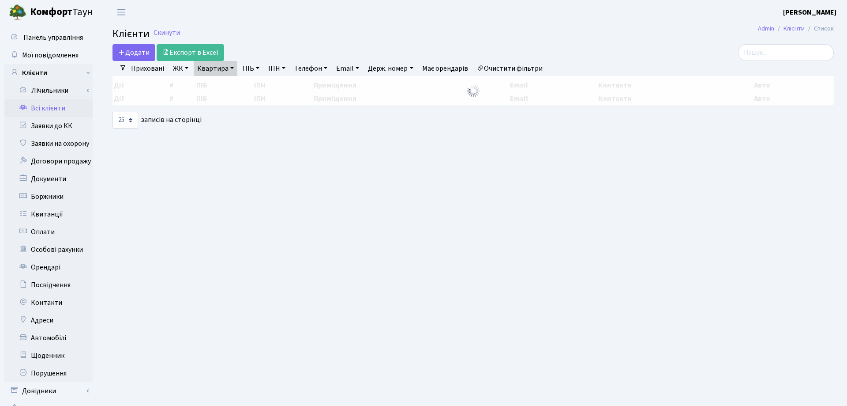
select select "25"
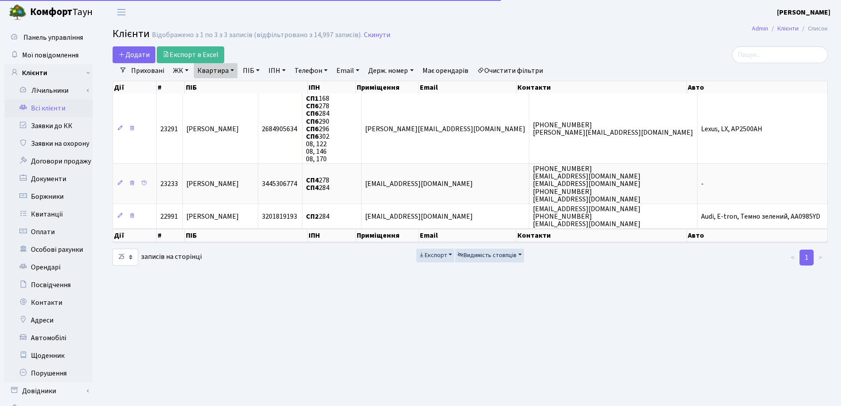
click at [234, 66] on link "Квартира" at bounding box center [216, 70] width 44 height 15
click at [232, 83] on input "284" at bounding box center [220, 87] width 52 height 17
type input "2"
type input "37"
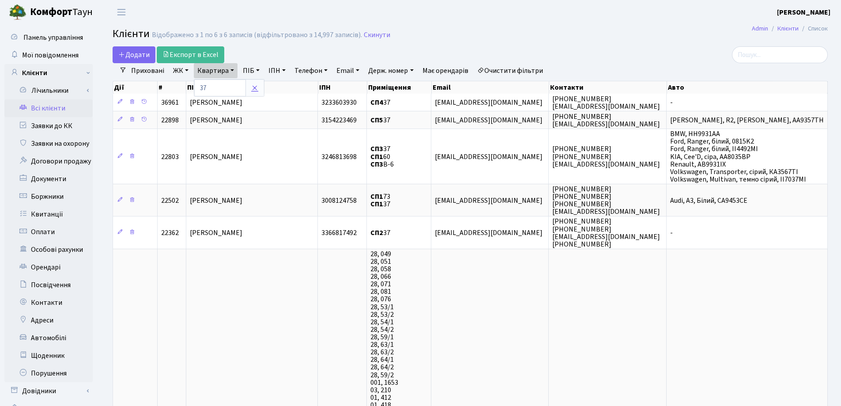
click at [257, 88] on icon at bounding box center [254, 87] width 7 height 7
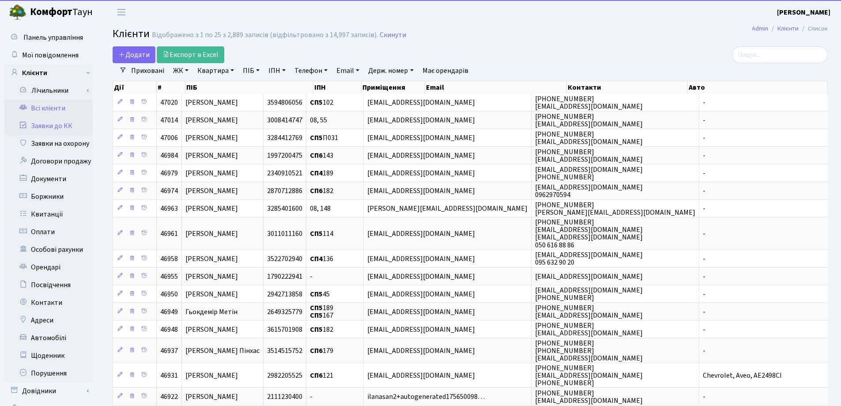
click at [59, 129] on link "Заявки до КК" at bounding box center [48, 126] width 88 height 18
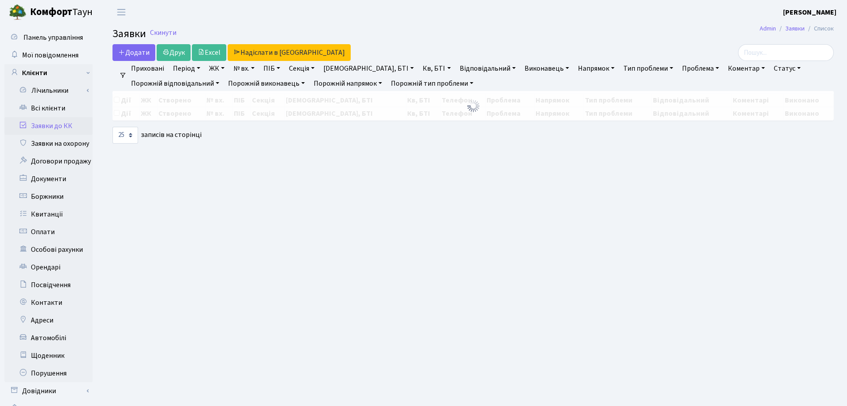
select select "25"
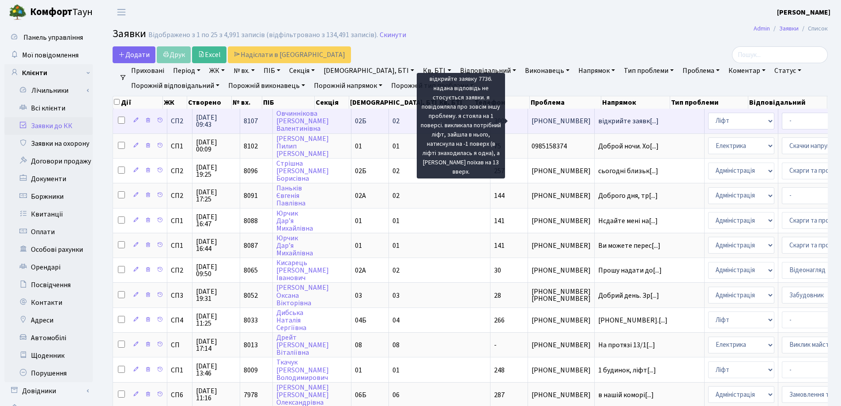
click at [598, 119] on span "відкрийте заявк[...]" at bounding box center [628, 121] width 60 height 10
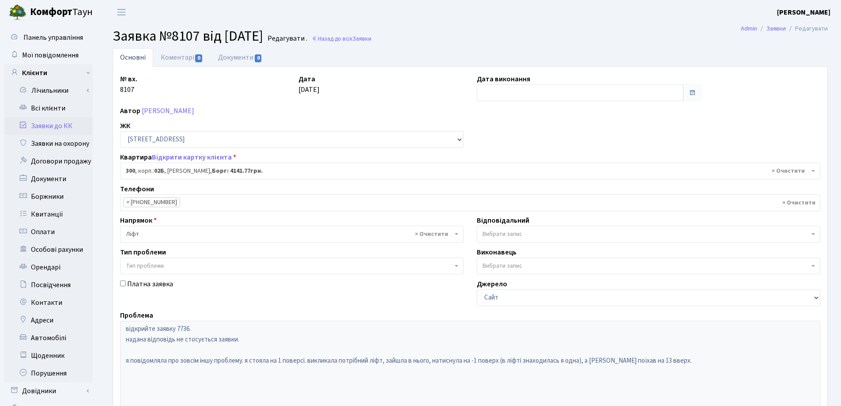
select select "20550"
click at [352, 40] on link "Назад до всіх Заявки" at bounding box center [342, 38] width 60 height 8
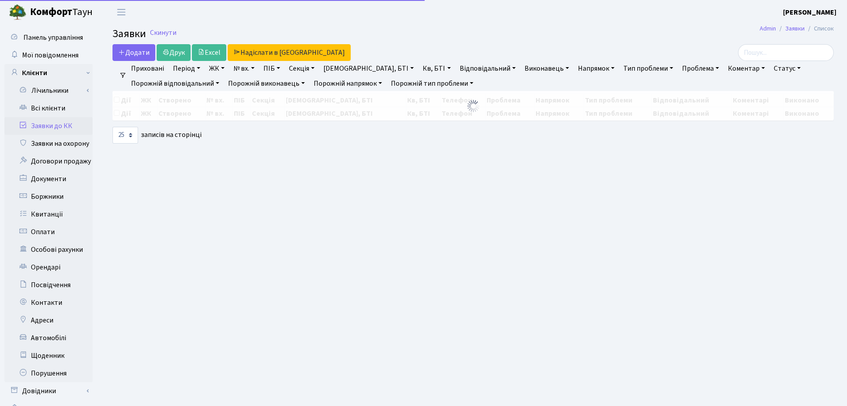
select select "25"
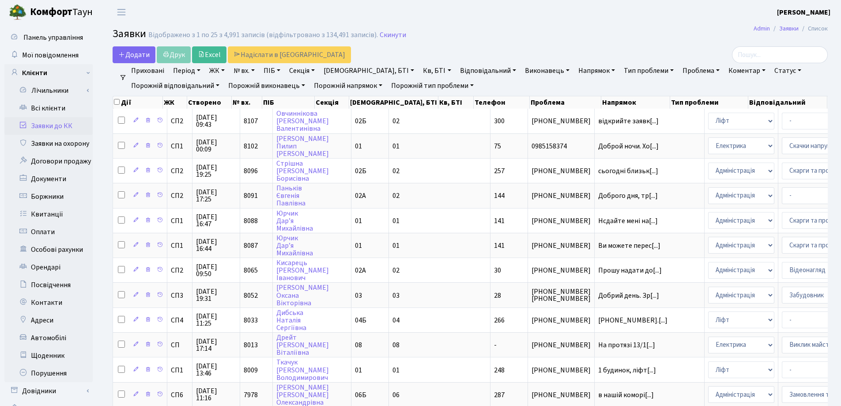
drag, startPoint x: 523, startPoint y: 21, endPoint x: 502, endPoint y: 25, distance: 21.1
click at [523, 21] on header "Комфорт Таун Лоскутова В. С. Мій обліковий запис Вийти" at bounding box center [420, 12] width 841 height 24
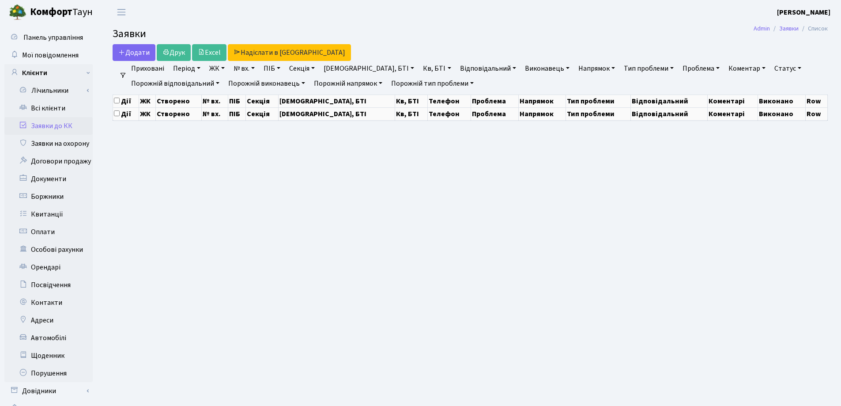
select select "25"
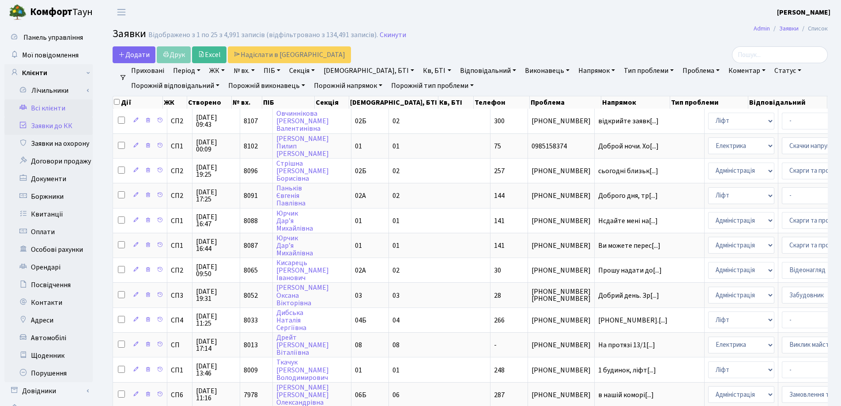
click at [39, 111] on link "Всі клієнти" at bounding box center [48, 108] width 88 height 18
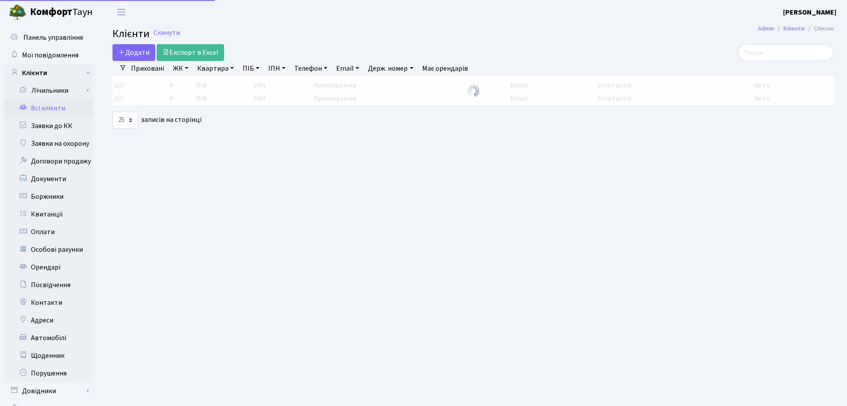
select select "25"
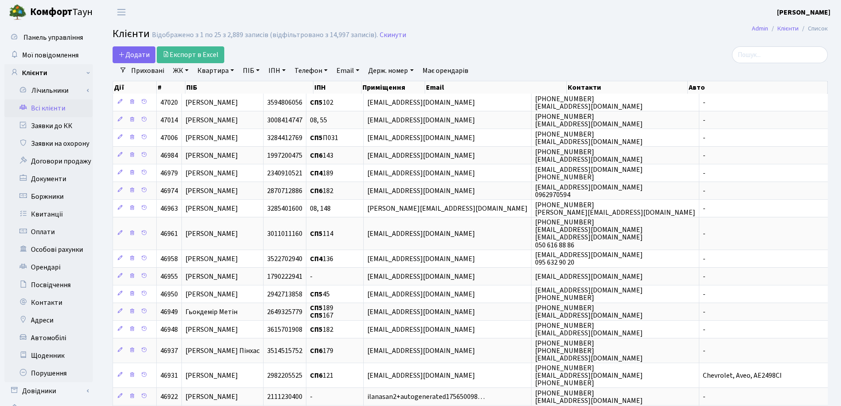
click at [232, 69] on link "Квартира" at bounding box center [216, 70] width 44 height 15
click at [228, 81] on input "text" at bounding box center [220, 87] width 52 height 17
type input "29"
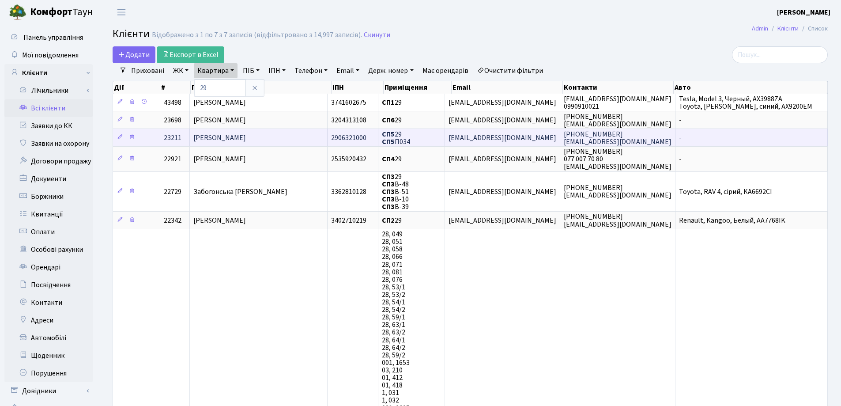
click at [246, 134] on span "[PERSON_NAME]" at bounding box center [219, 138] width 53 height 10
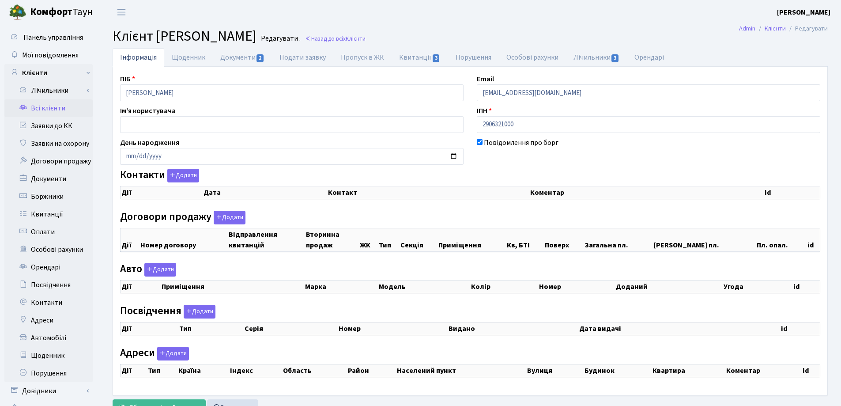
checkbox input "true"
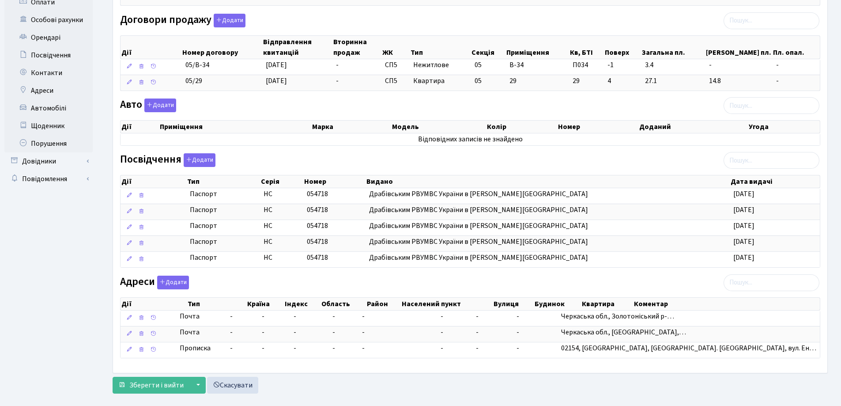
scroll to position [244, 0]
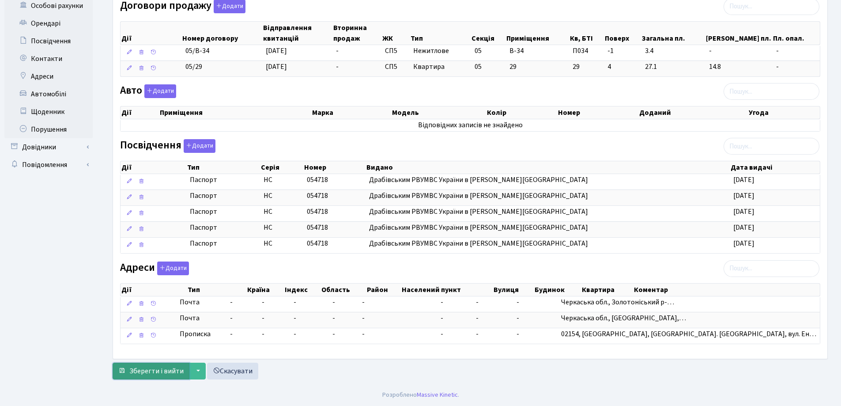
click at [159, 368] on span "Зберегти і вийти" at bounding box center [156, 371] width 54 height 10
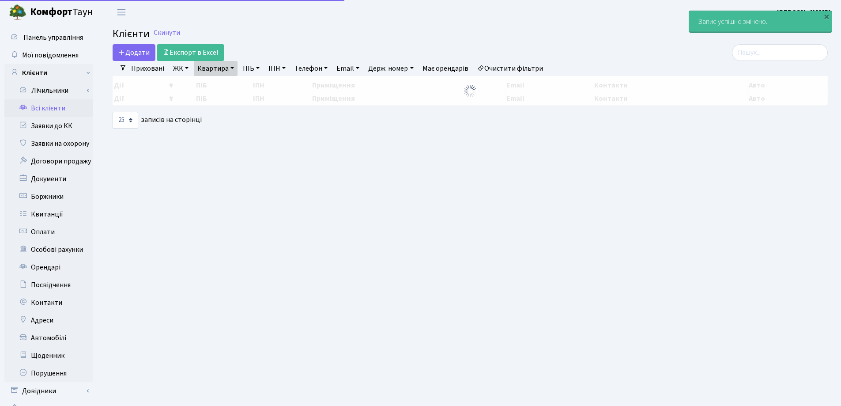
select select "25"
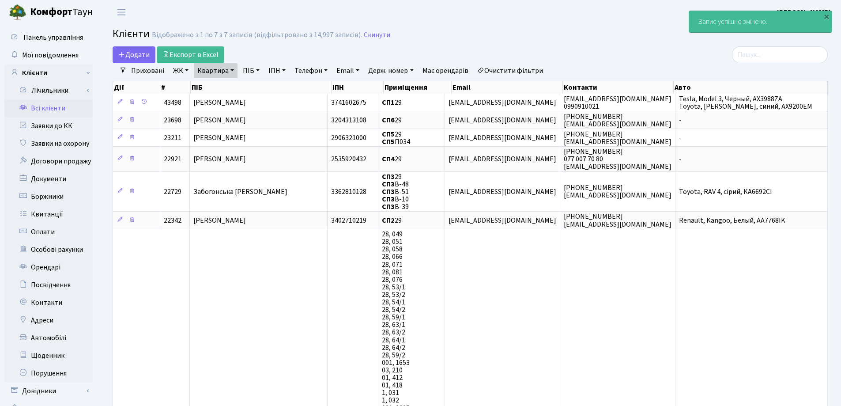
click at [233, 71] on link "Квартира" at bounding box center [216, 70] width 44 height 15
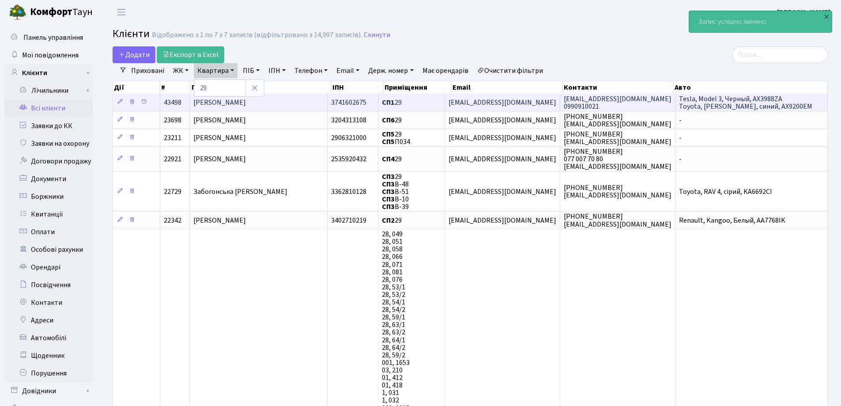
click at [224, 98] on span "[PERSON_NAME]" at bounding box center [219, 103] width 53 height 10
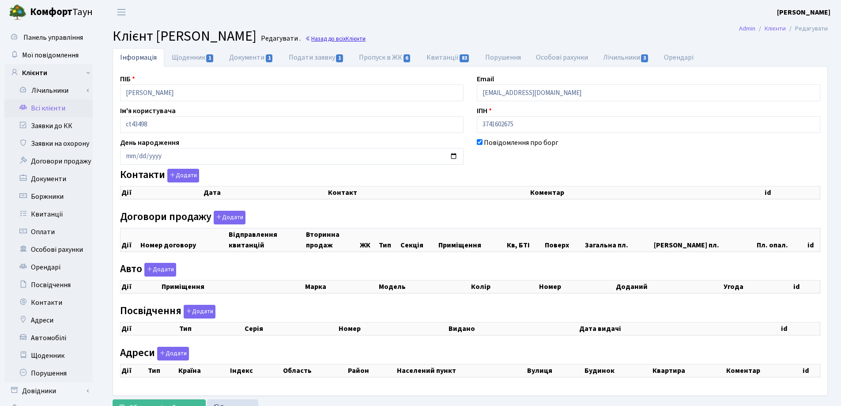
checkbox input "true"
select select "25"
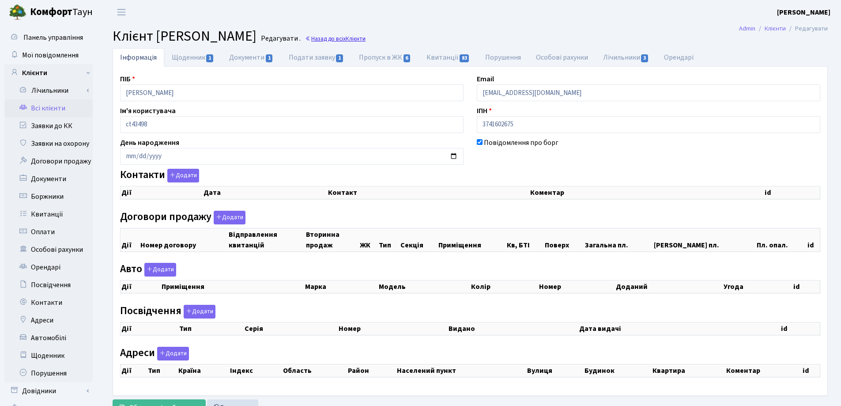
select select "25"
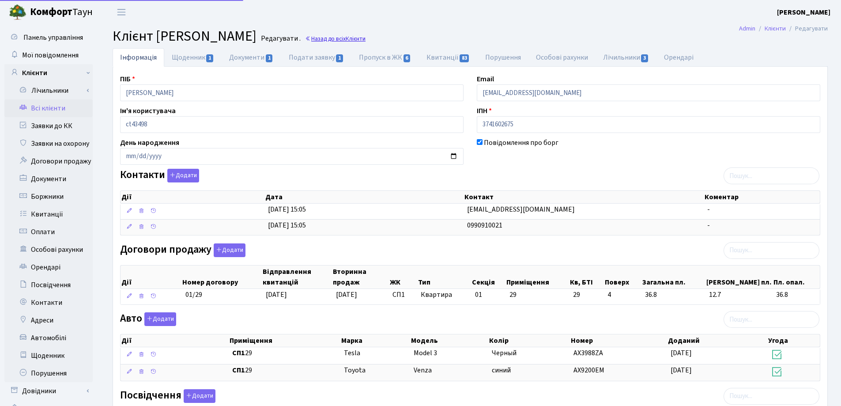
click at [365, 41] on link "Назад до всіх Клієнти" at bounding box center [335, 38] width 60 height 8
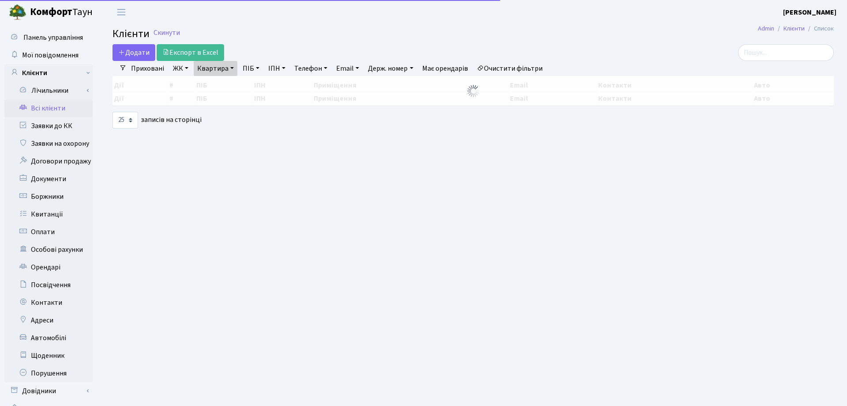
select select "25"
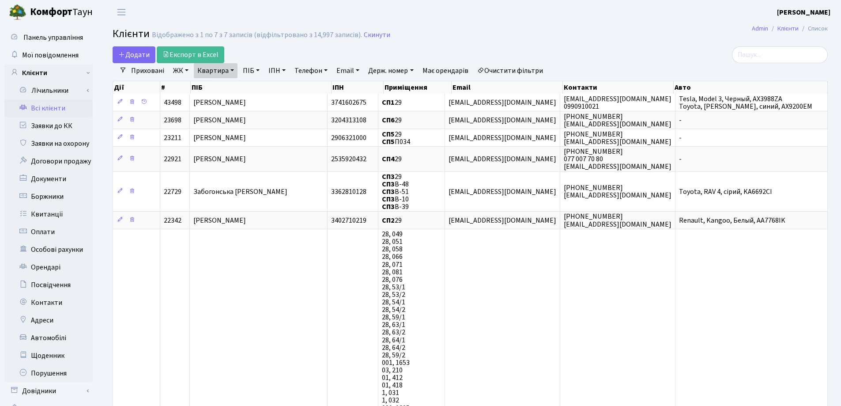
click at [232, 70] on link "Квартира" at bounding box center [216, 70] width 44 height 15
click at [256, 87] on icon at bounding box center [254, 87] width 7 height 7
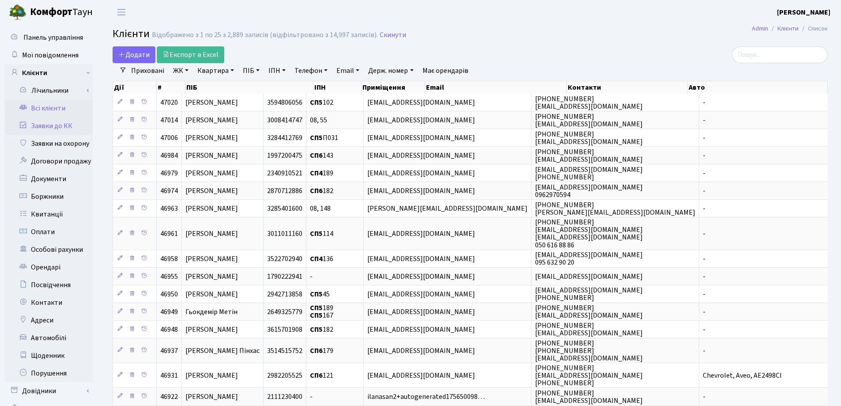
click at [48, 129] on link "Заявки до КК" at bounding box center [48, 126] width 88 height 18
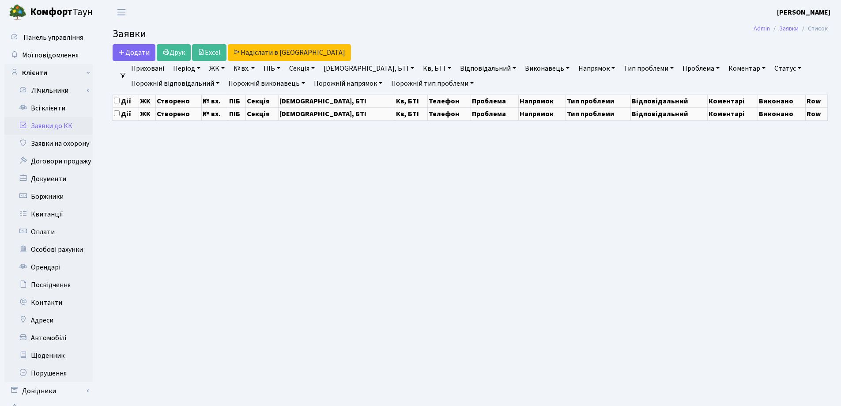
select select "25"
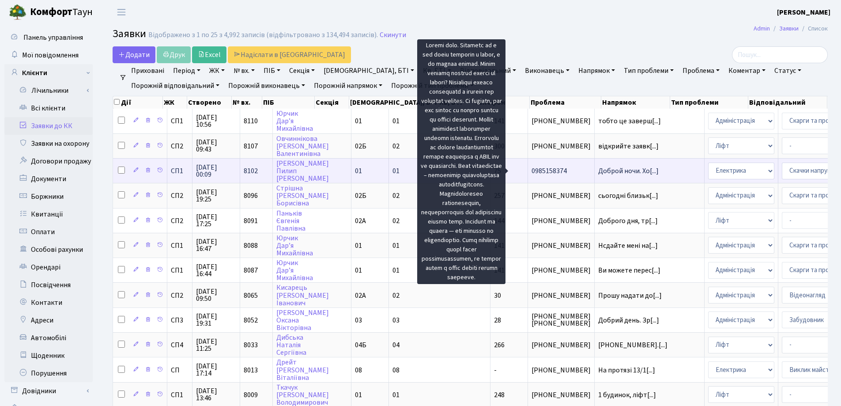
click at [598, 167] on span "Доброй ночи. Хо[...]" at bounding box center [628, 171] width 60 height 10
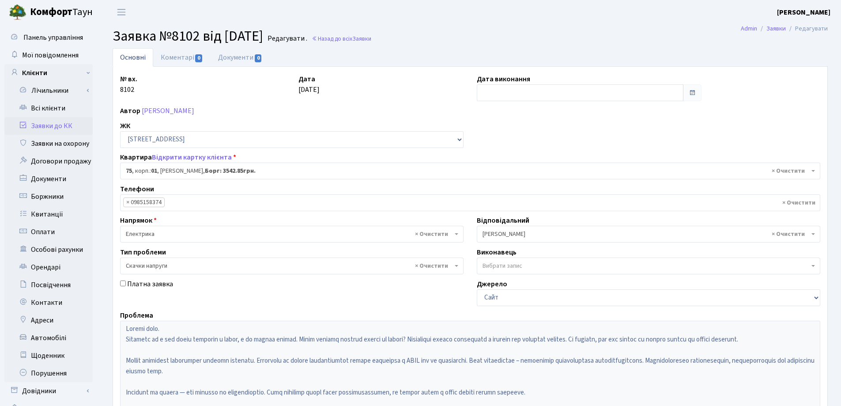
select select "20000"
select select "67"
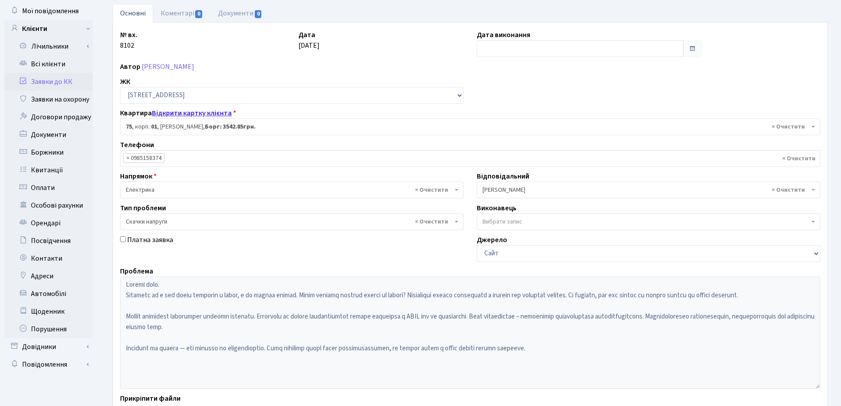
click at [203, 113] on link "Відкрити картку клієнта" at bounding box center [192, 113] width 80 height 10
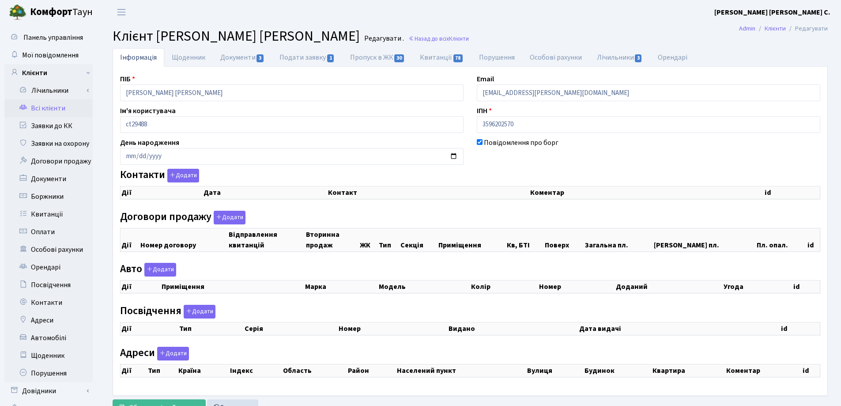
checkbox input "true"
select select "25"
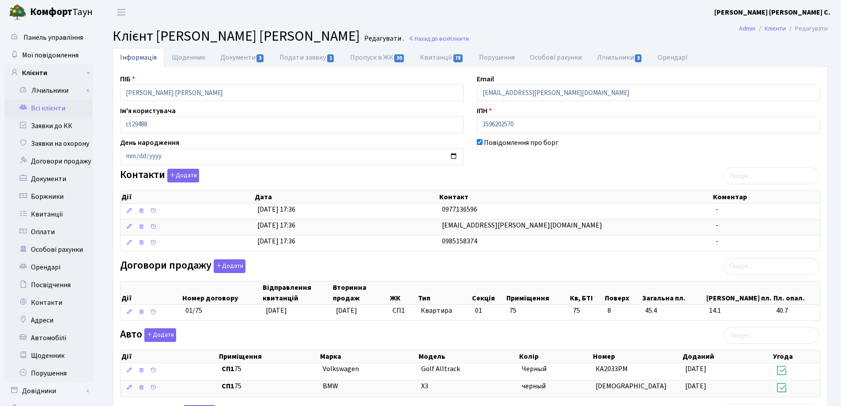
scroll to position [44, 0]
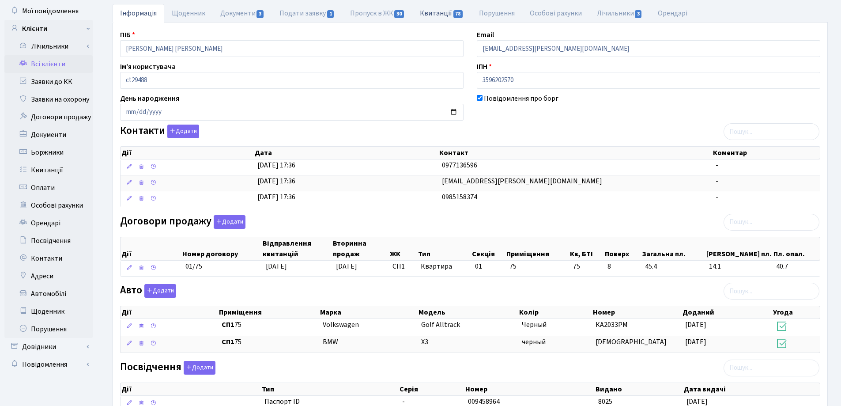
click at [424, 11] on link "Квитанції 78" at bounding box center [441, 13] width 59 height 18
select select "25"
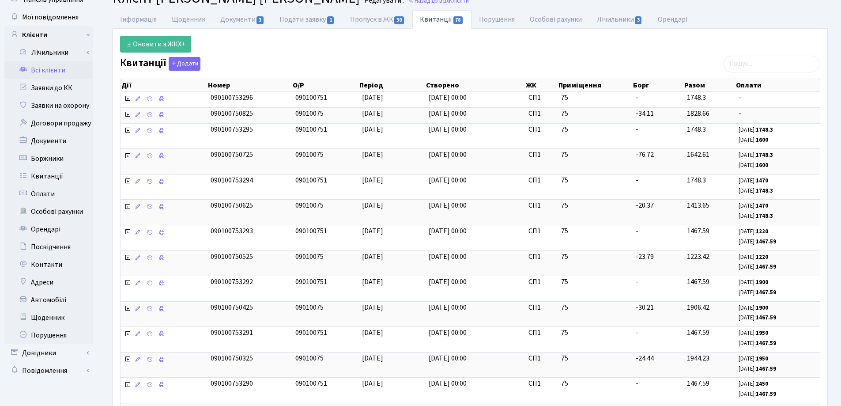
scroll to position [44, 0]
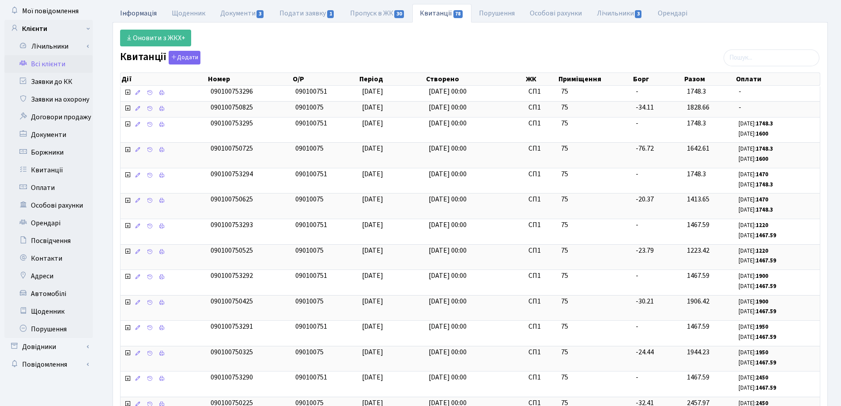
click at [132, 12] on link "Інформація" at bounding box center [139, 13] width 52 height 18
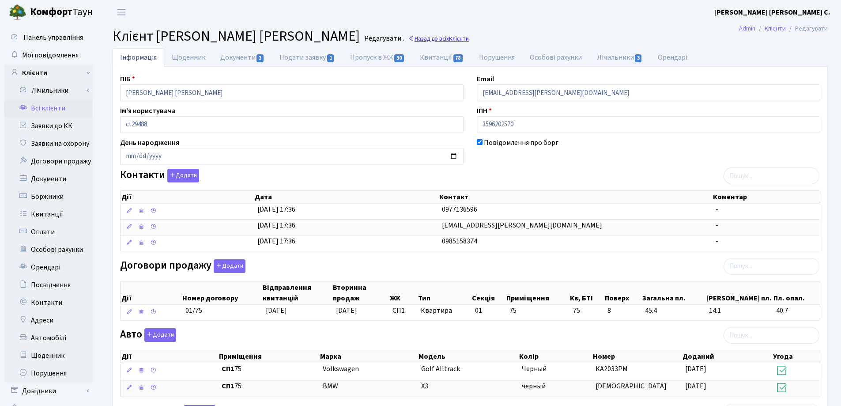
click at [413, 39] on link "Назад до всіх Клієнти" at bounding box center [438, 38] width 60 height 8
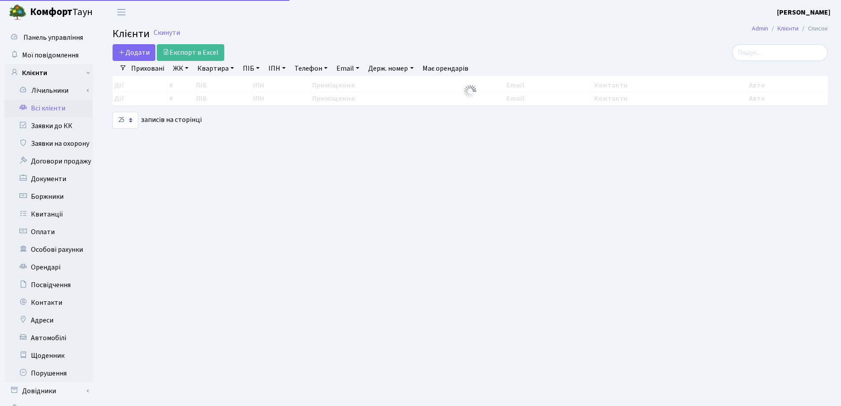
select select "25"
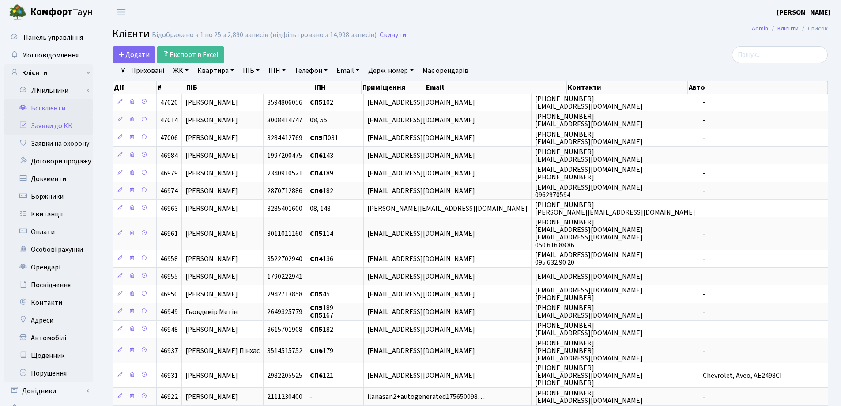
click at [47, 127] on link "Заявки до КК" at bounding box center [48, 126] width 88 height 18
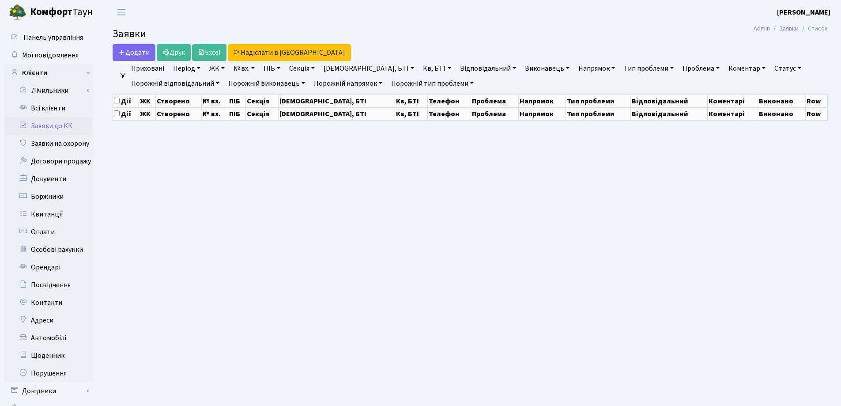
select select "25"
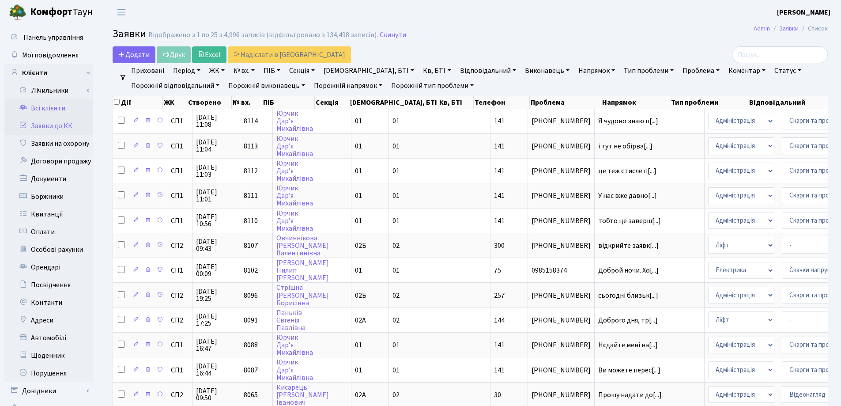
click at [51, 109] on link "Всі клієнти" at bounding box center [48, 108] width 88 height 18
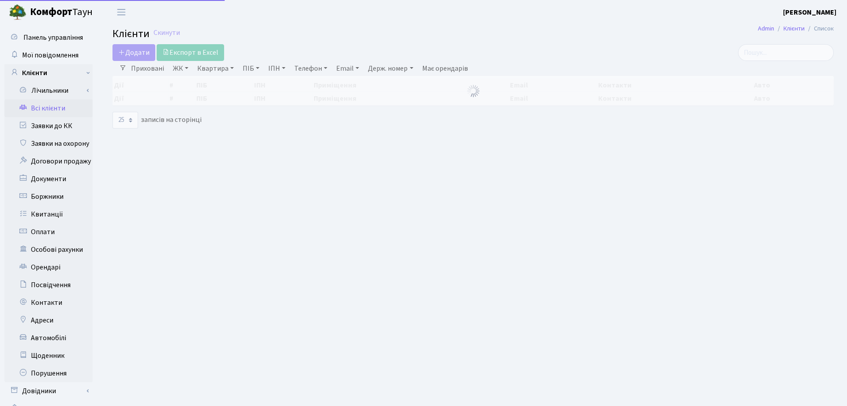
select select "25"
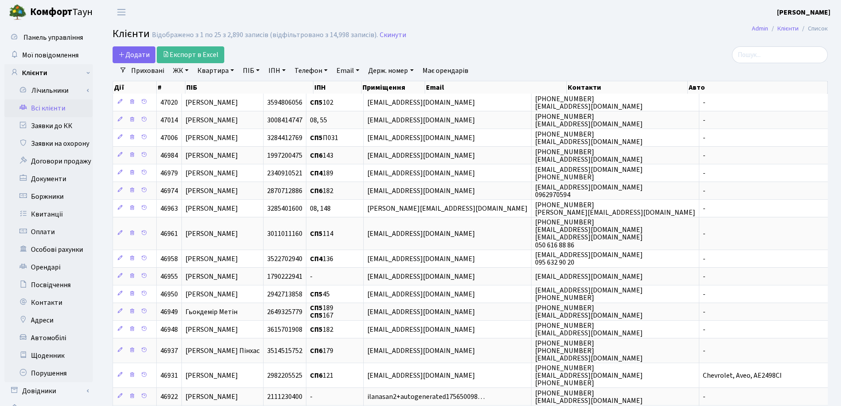
click at [232, 70] on link "Квартира" at bounding box center [216, 70] width 44 height 15
type input "143"
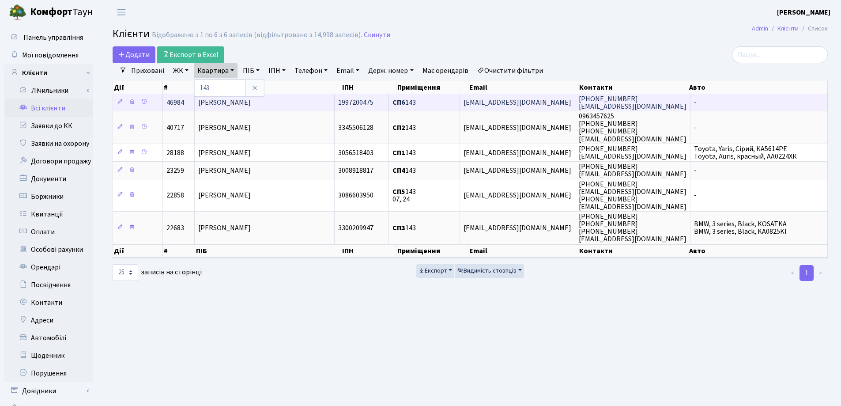
click at [282, 101] on td "[PERSON_NAME]" at bounding box center [265, 102] width 140 height 17
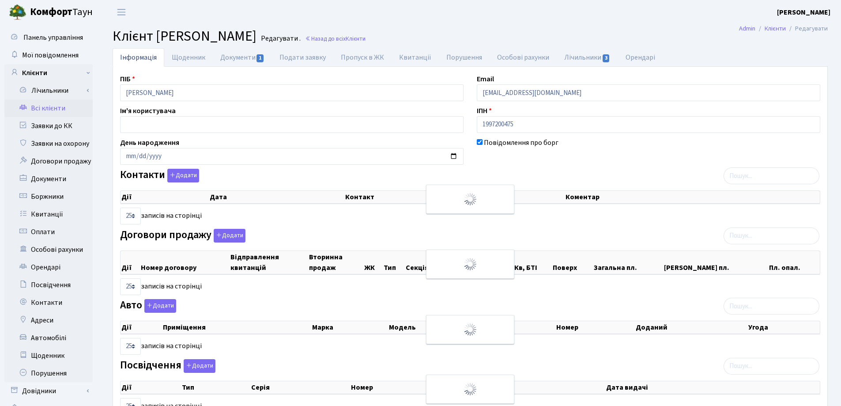
select select "25"
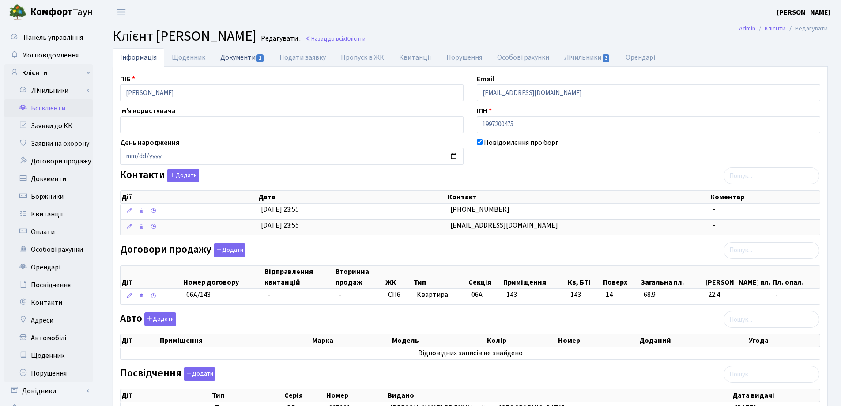
click at [235, 58] on link "Документи 1" at bounding box center [242, 57] width 59 height 18
select select "25"
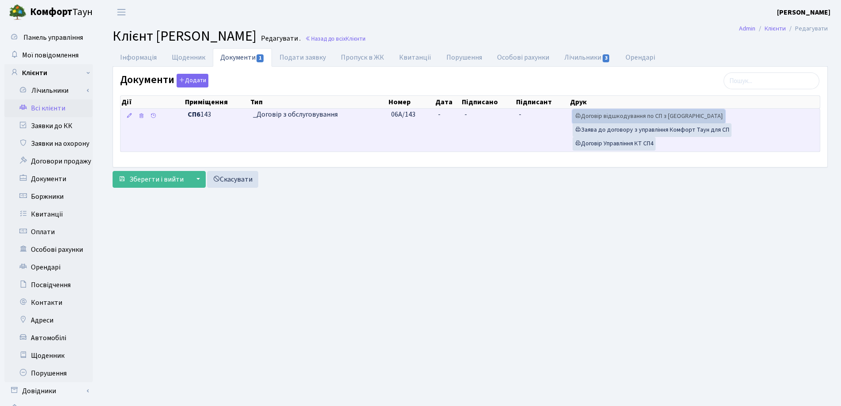
click at [631, 117] on link "Договір відшкодування по СП з [GEOGRAPHIC_DATA]" at bounding box center [648, 116] width 152 height 14
click at [591, 141] on link "Договір Управління КТ СП4" at bounding box center [613, 144] width 83 height 14
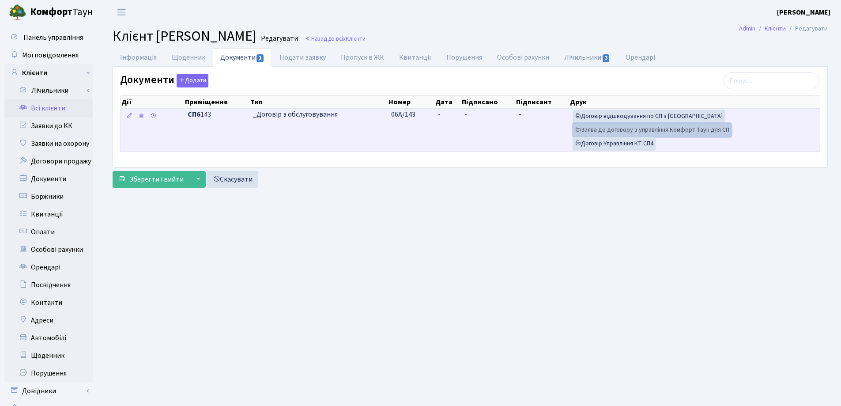
click at [637, 129] on link "Заява до договору з управління Комфорт Таун для СП" at bounding box center [651, 130] width 159 height 14
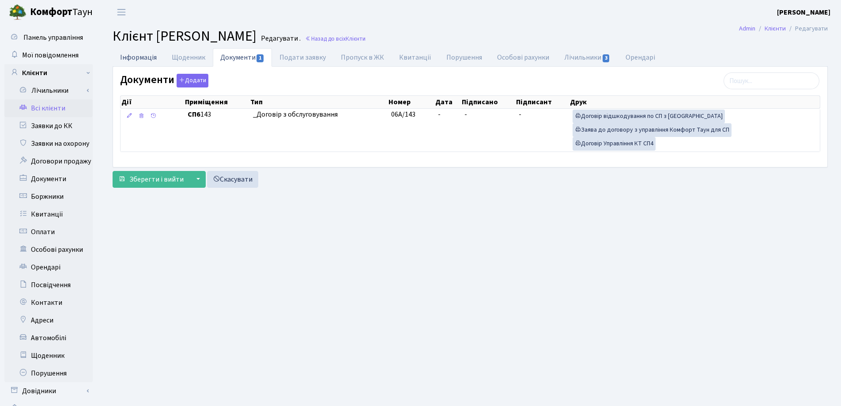
click at [141, 57] on link "Інформація" at bounding box center [139, 57] width 52 height 18
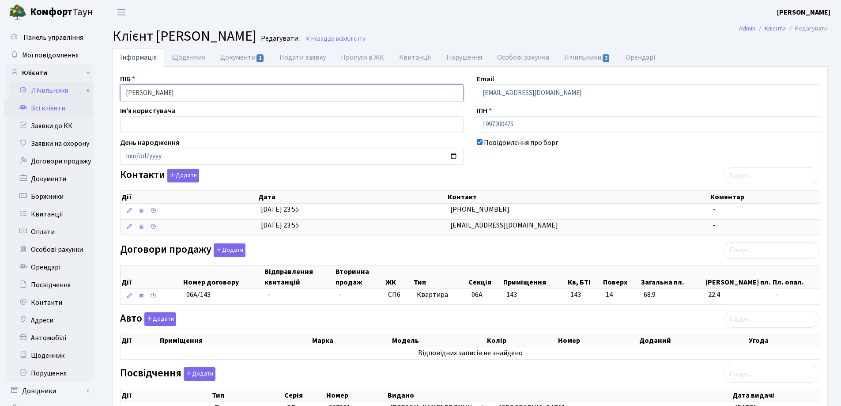
drag, startPoint x: 236, startPoint y: 92, endPoint x: 74, endPoint y: 92, distance: 162.4
click at [74, 90] on div "Панель управління Мої повідомлення Клієнти Лічильники Показання" at bounding box center [420, 278] width 841 height 508
click at [534, 23] on header "[PERSON_NAME] [PERSON_NAME] Мій обліковий запис Вийти" at bounding box center [420, 12] width 841 height 24
click at [234, 62] on link "Документи 1" at bounding box center [242, 57] width 59 height 18
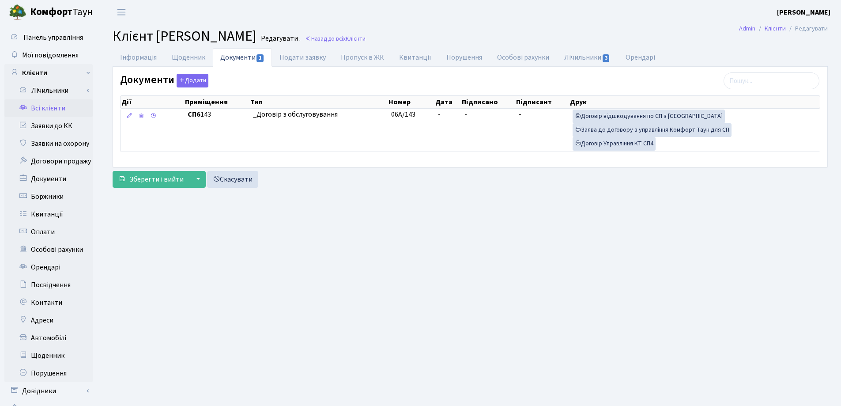
click at [365, 43] on small "Назад до всіх Клієнти" at bounding box center [334, 38] width 62 height 8
click at [132, 58] on link "Інформація" at bounding box center [139, 57] width 52 height 18
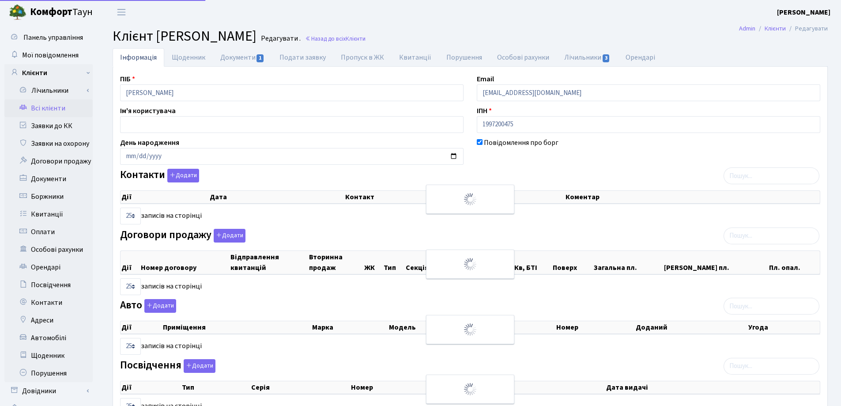
select select "25"
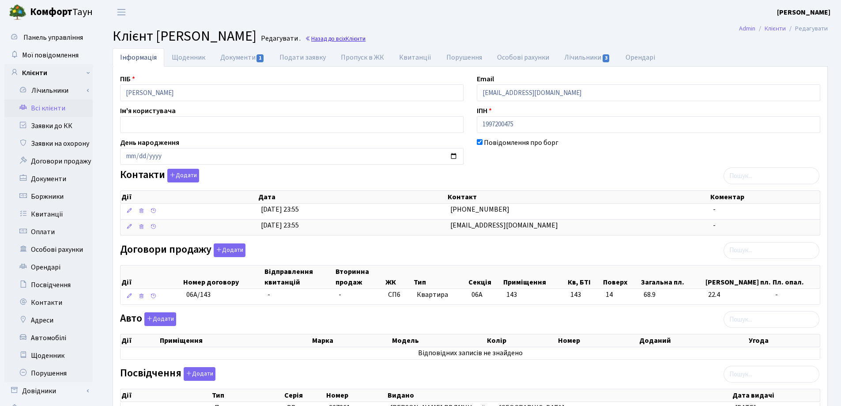
click at [365, 38] on span "Клієнти" at bounding box center [356, 38] width 20 height 8
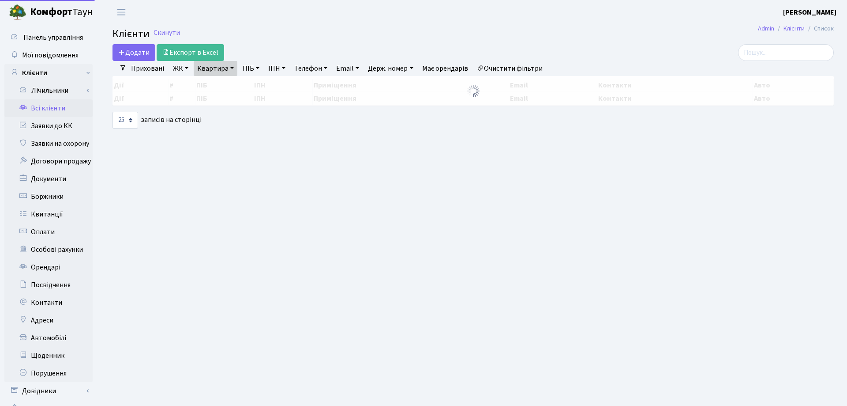
select select "25"
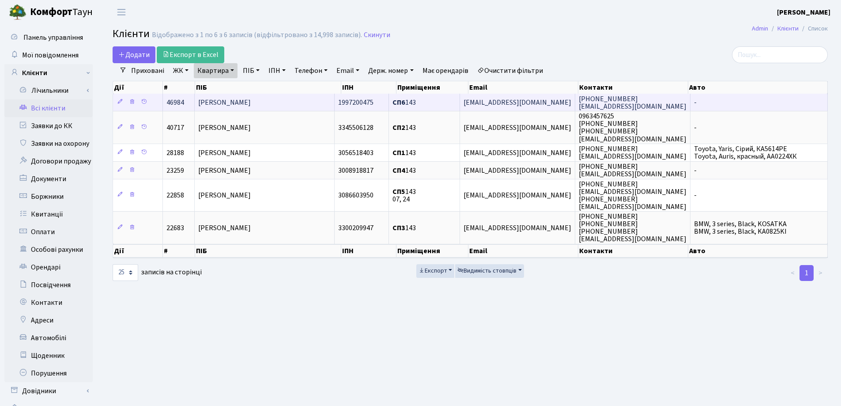
click at [305, 101] on td "[PERSON_NAME]" at bounding box center [265, 102] width 140 height 17
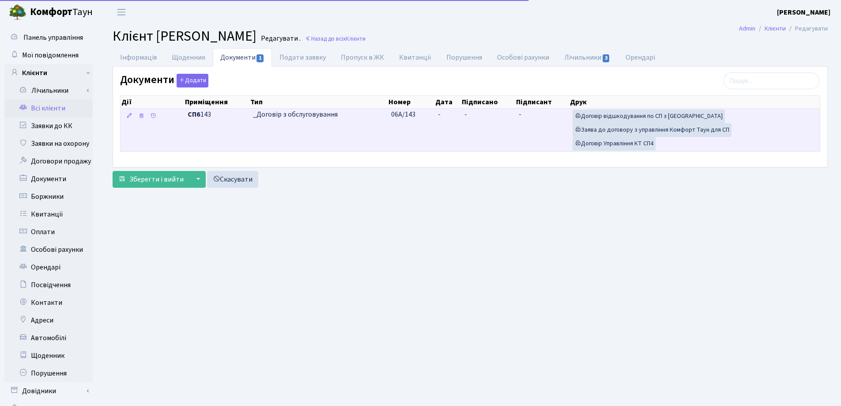
click at [451, 114] on td "-" at bounding box center [447, 130] width 26 height 43
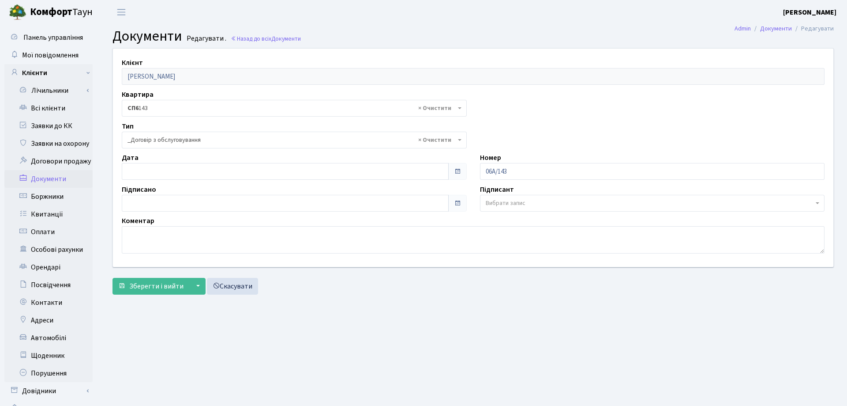
select select "289"
type input "[DATE]"
click at [148, 168] on input "[DATE]" at bounding box center [283, 171] width 323 height 17
type input "[DATE]"
click at [155, 206] on input "[DATE]" at bounding box center [283, 203] width 323 height 17
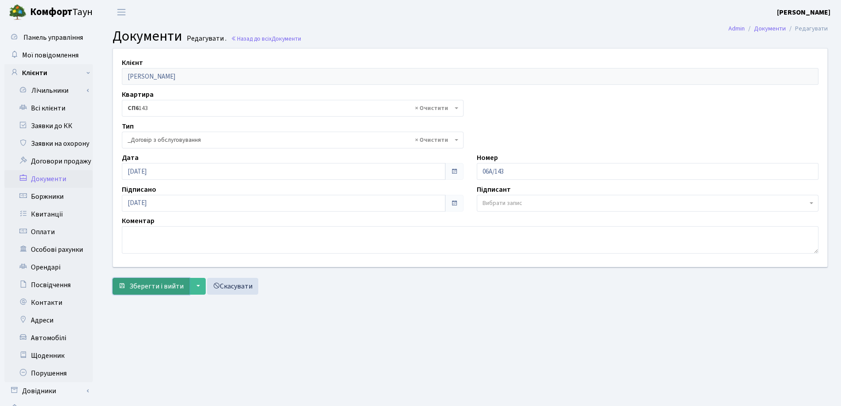
click at [157, 289] on span "Зберегти і вийти" at bounding box center [156, 286] width 54 height 10
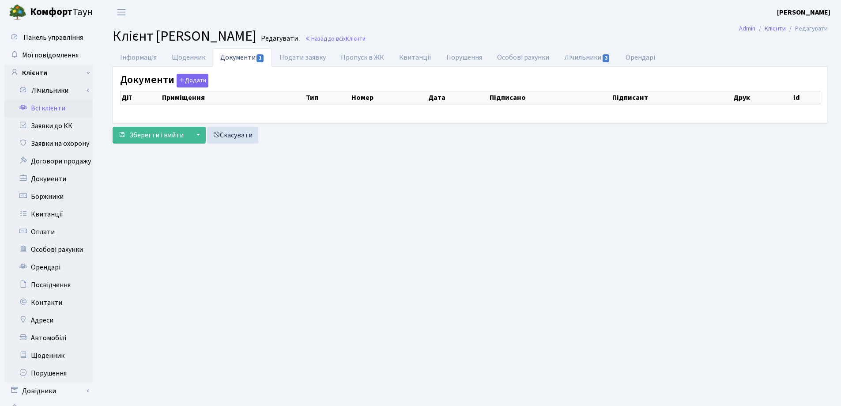
checkbox input "true"
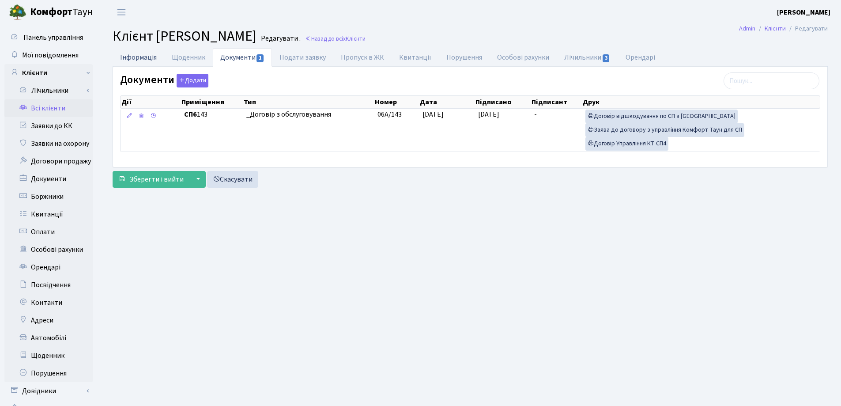
click at [128, 60] on link "Інформація" at bounding box center [139, 57] width 52 height 18
select select "25"
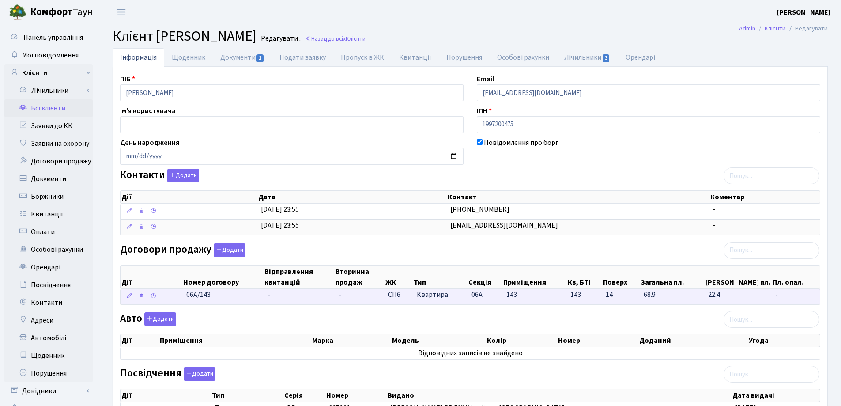
click at [281, 294] on td "-" at bounding box center [299, 296] width 71 height 15
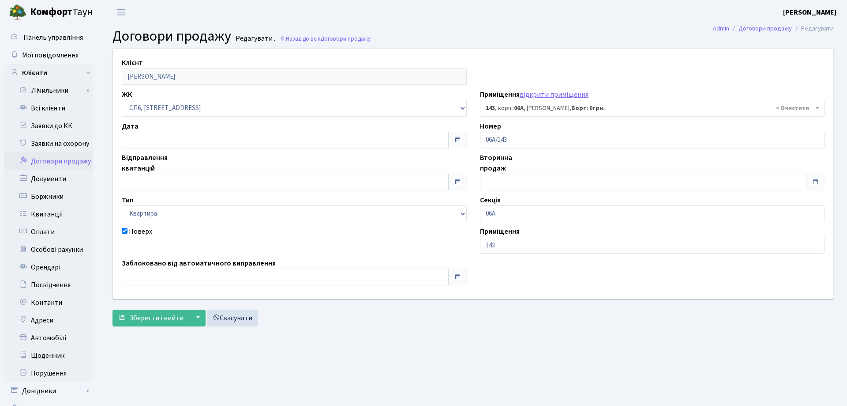
select select "21811"
click at [187, 141] on input "text" at bounding box center [283, 140] width 323 height 17
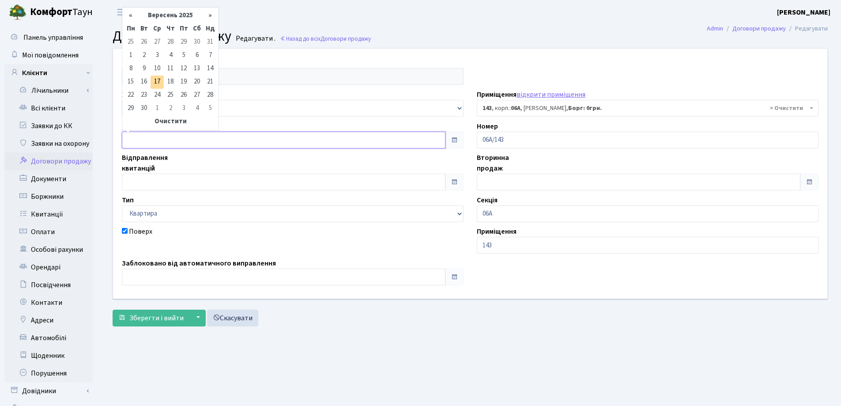
type input "[DATE]"
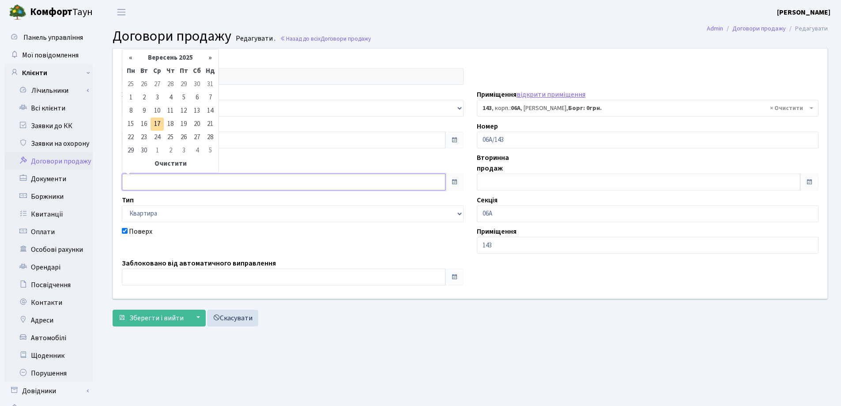
click at [203, 181] on input "text" at bounding box center [283, 181] width 323 height 17
type input "[DATE]"
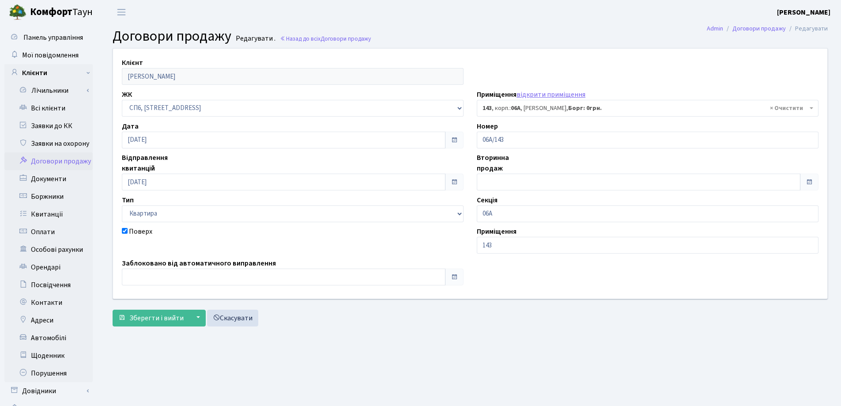
click at [169, 267] on label "Заблоковано від автоматичного виправлення" at bounding box center [199, 263] width 154 height 11
click at [168, 270] on input "text" at bounding box center [283, 276] width 323 height 17
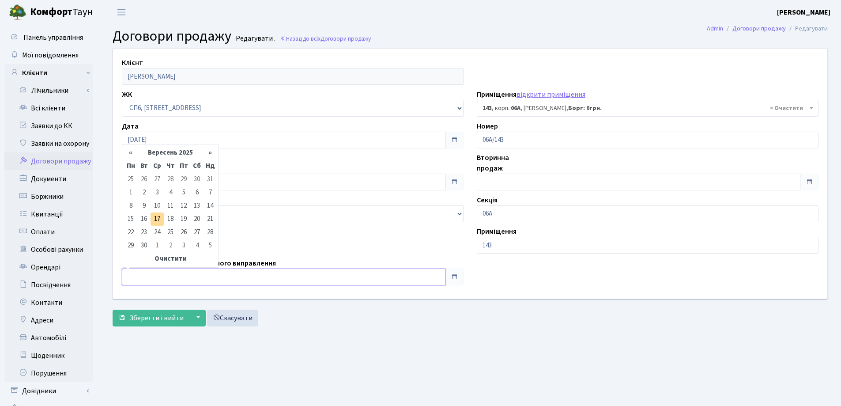
type input "[DATE]"
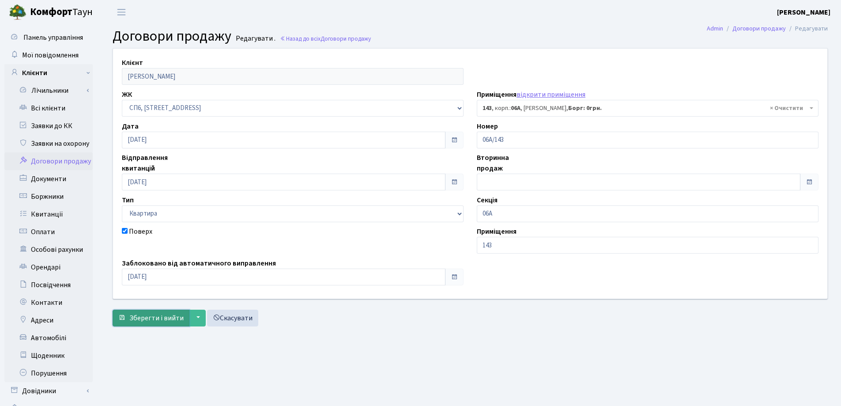
click at [153, 319] on span "Зберегти і вийти" at bounding box center [156, 318] width 54 height 10
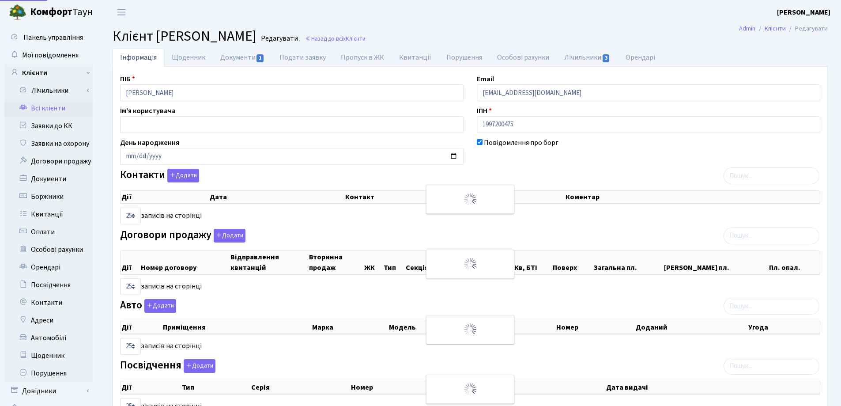
select select "25"
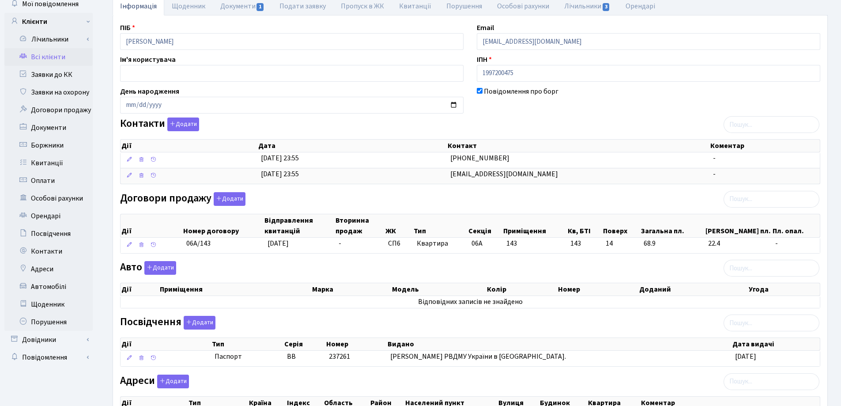
scroll to position [148, 0]
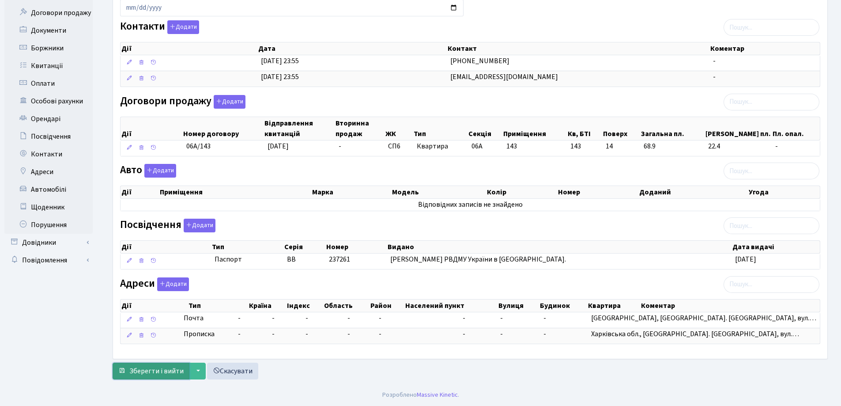
click at [145, 369] on span "Зберегти і вийти" at bounding box center [156, 371] width 54 height 10
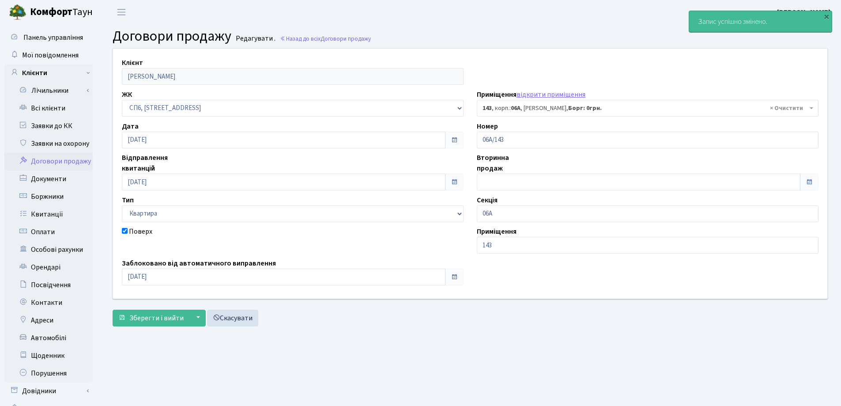
select select "21811"
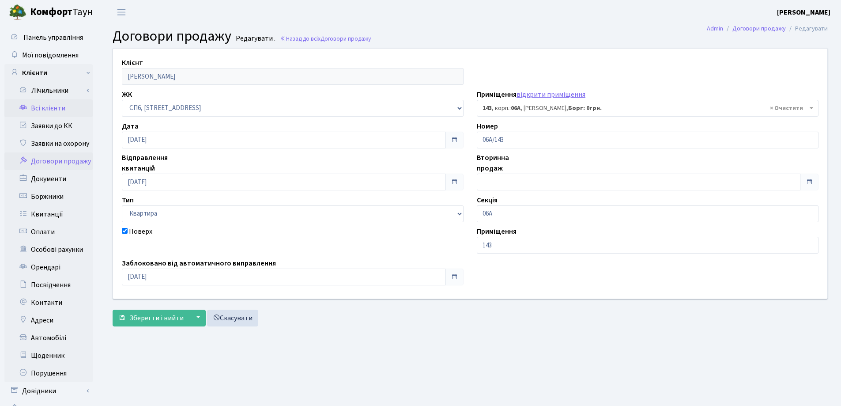
click at [45, 108] on link "Всі клієнти" at bounding box center [48, 108] width 88 height 18
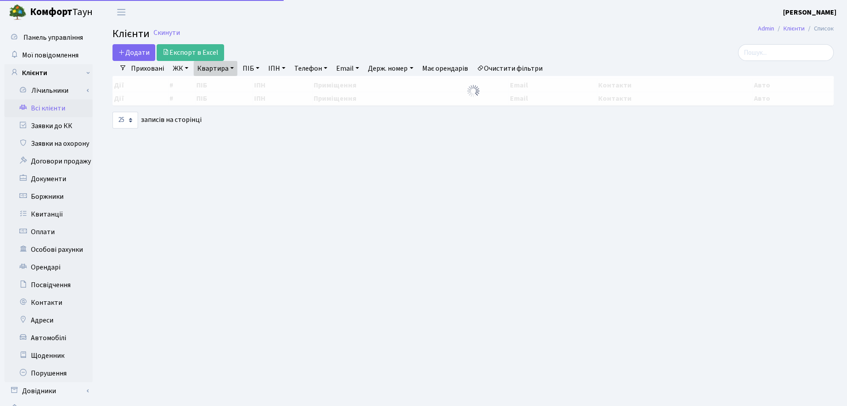
select select "25"
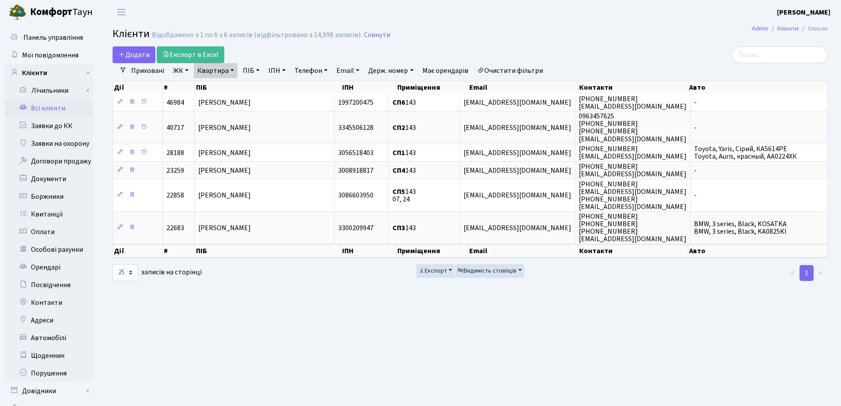
click at [234, 68] on link "Квартира" at bounding box center [216, 70] width 44 height 15
click at [259, 86] on link at bounding box center [254, 87] width 19 height 17
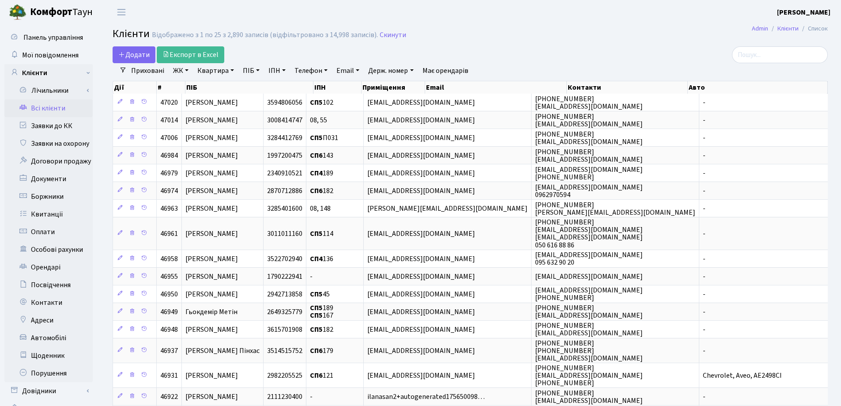
click at [232, 70] on link "Квартира" at bounding box center [216, 70] width 44 height 15
click at [233, 85] on input "text" at bounding box center [220, 87] width 52 height 17
type input "143"
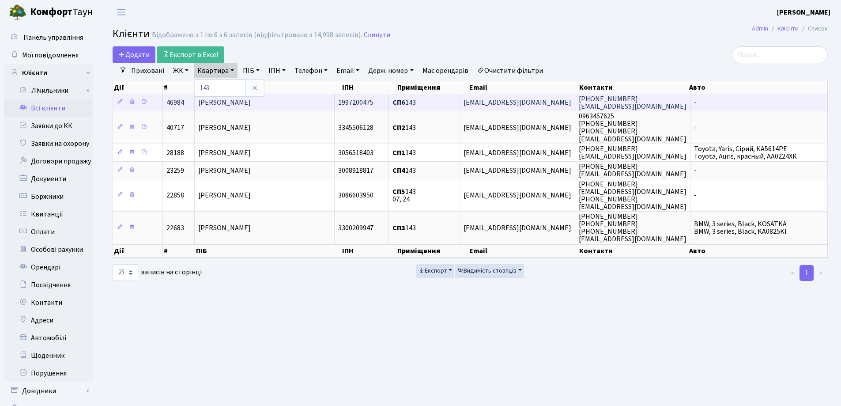
click at [299, 101] on td "[PERSON_NAME]" at bounding box center [265, 102] width 140 height 17
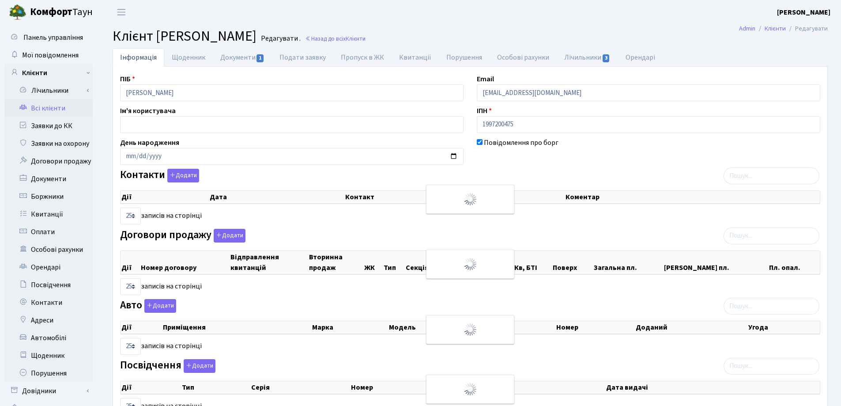
select select "25"
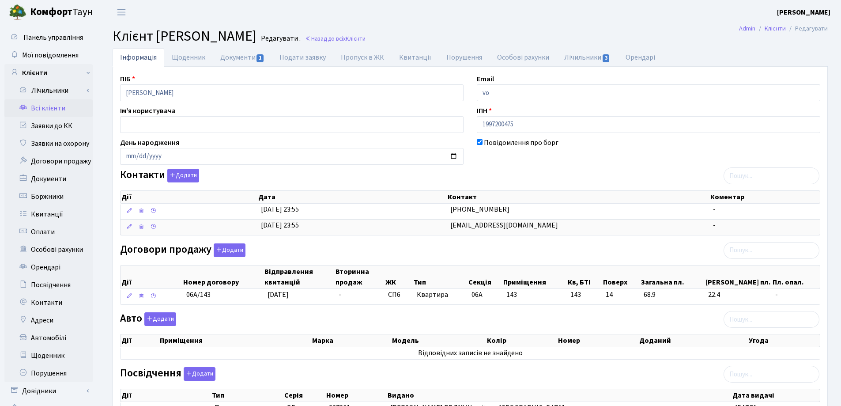
type input "v"
type input "[EMAIL_ADDRESS][DOMAIN_NAME]"
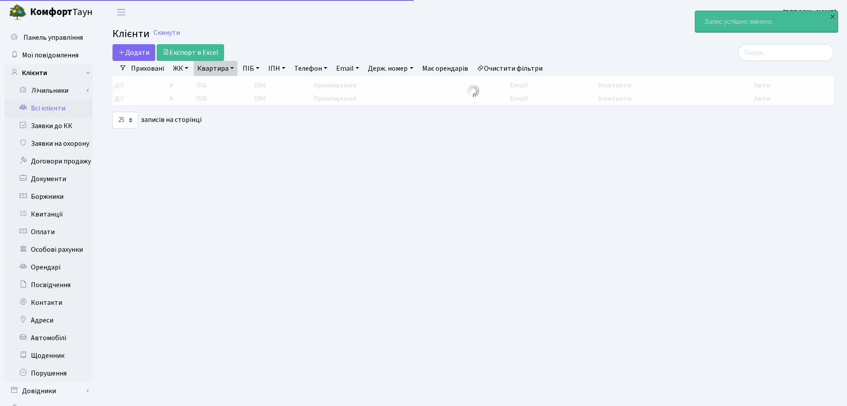
select select "25"
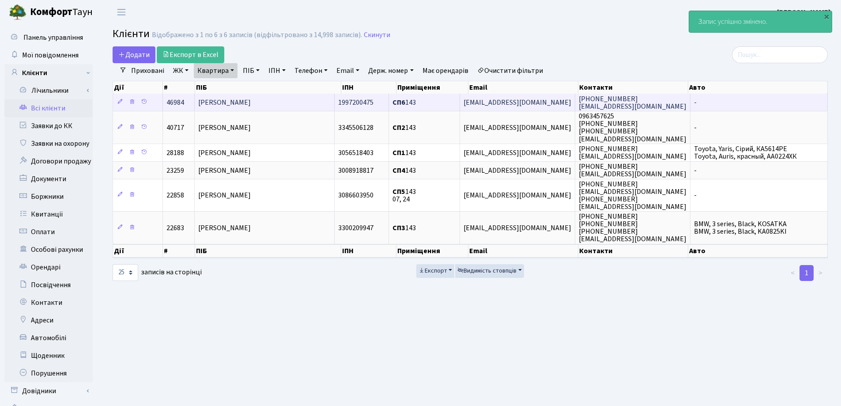
click at [539, 103] on td "[EMAIL_ADDRESS][DOMAIN_NAME]" at bounding box center [517, 102] width 115 height 17
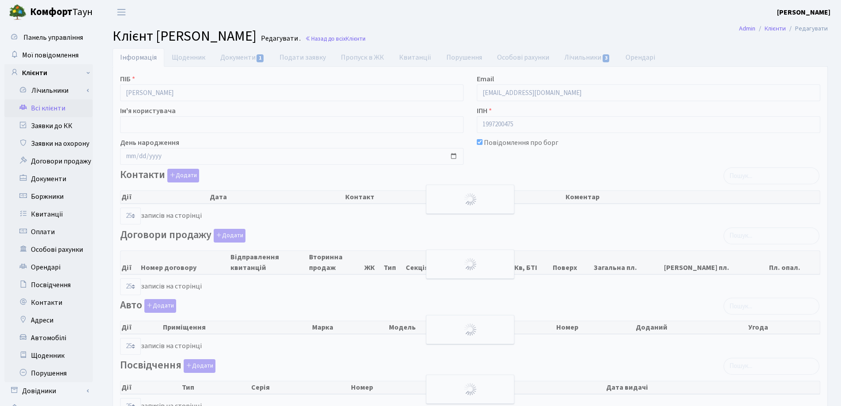
select select "25"
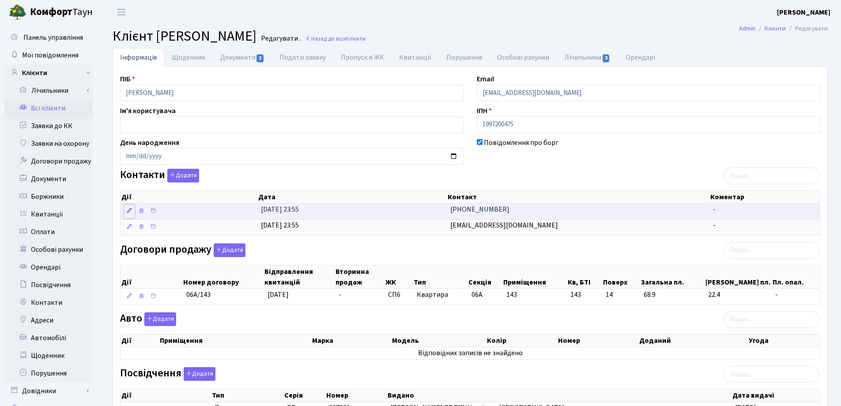
click at [128, 210] on icon at bounding box center [129, 210] width 6 height 6
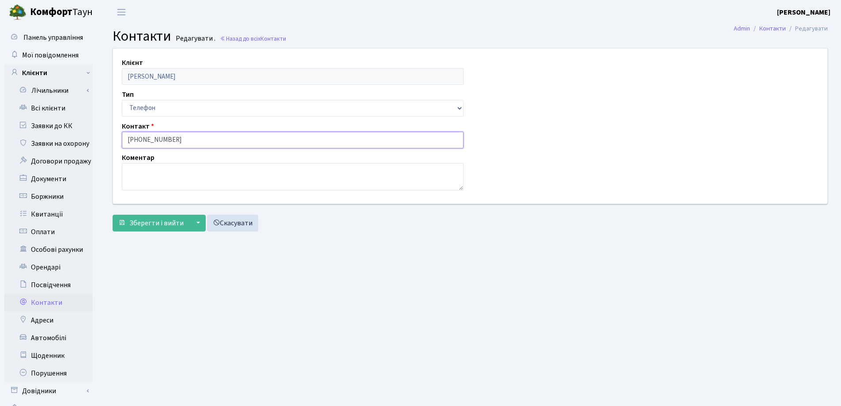
click at [214, 136] on input "[PHONE_NUMBER]" at bounding box center [293, 140] width 342 height 17
type input "+"
type input "0676018494"
click at [167, 229] on button "Зберегти і вийти" at bounding box center [151, 222] width 77 height 17
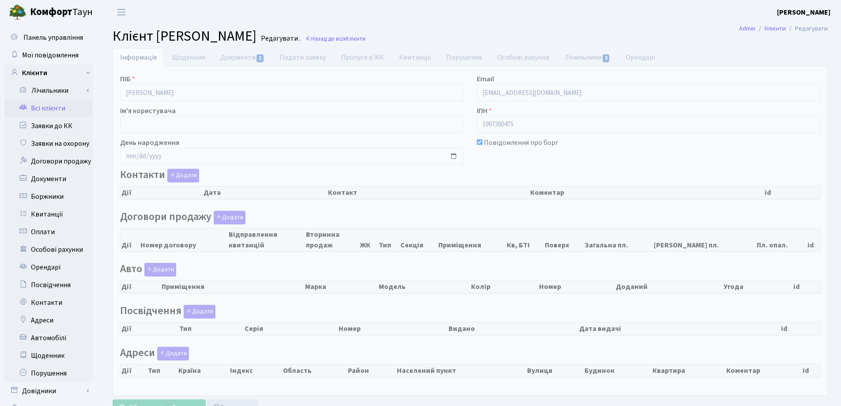
checkbox input "true"
select select "25"
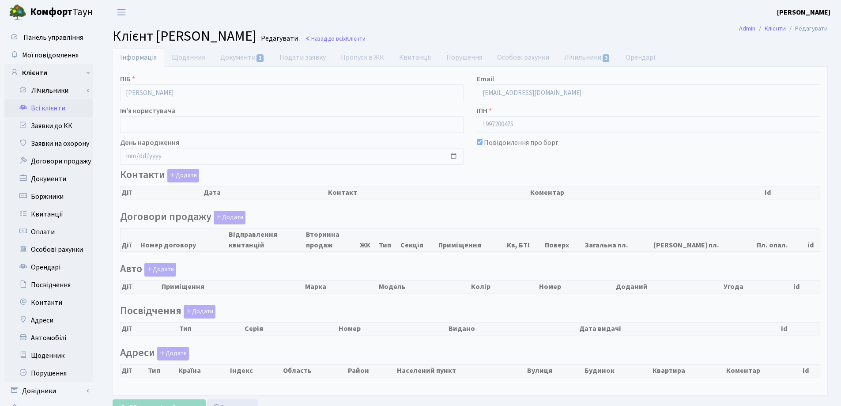
select select "25"
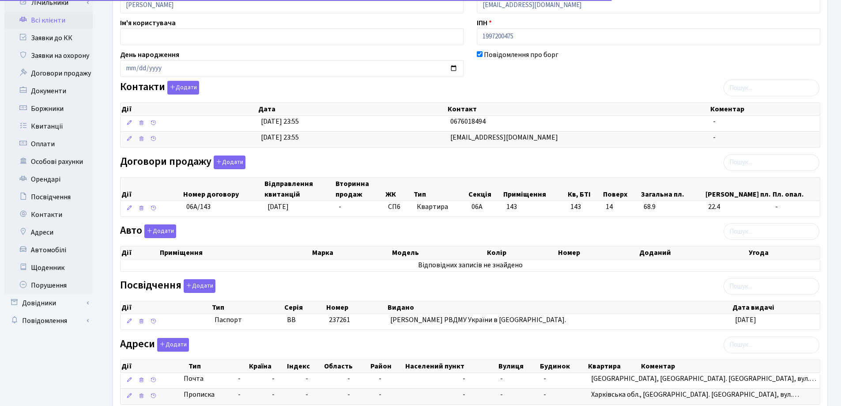
scroll to position [88, 0]
click at [168, 229] on button "Додати" at bounding box center [160, 231] width 32 height 14
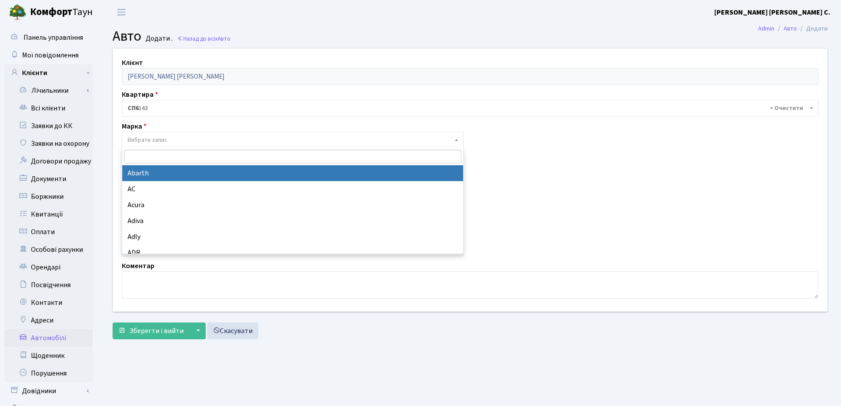
click at [178, 136] on span "Вибрати запис" at bounding box center [290, 139] width 325 height 9
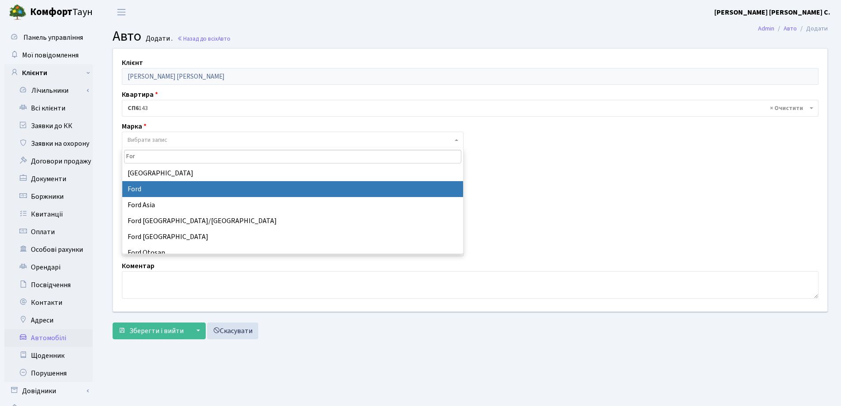
type input "For"
select select "48"
select select
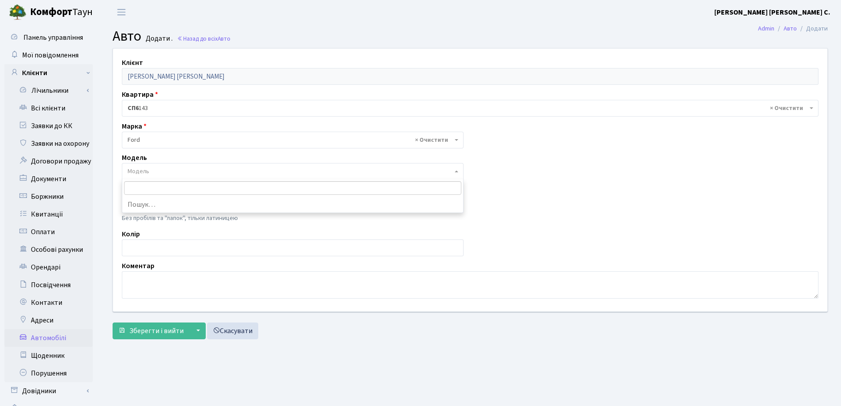
click at [186, 173] on span "Модель" at bounding box center [290, 171] width 325 height 9
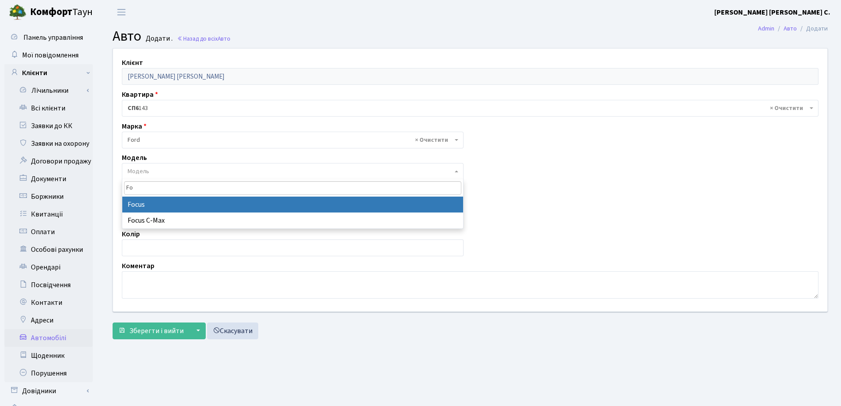
type input "Fo"
select select "781"
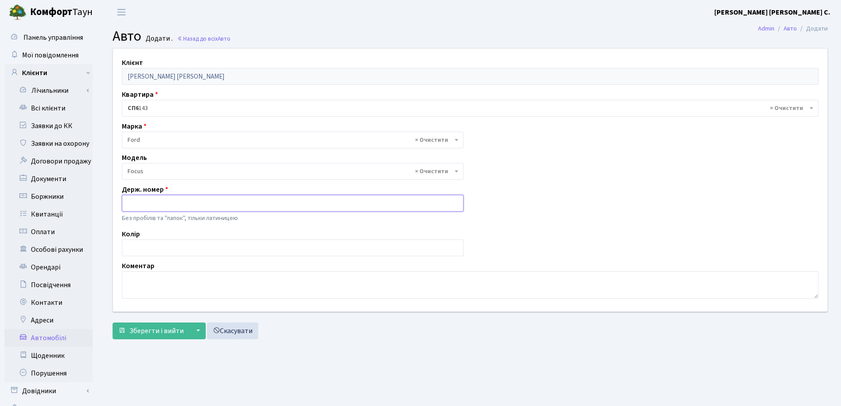
click at [165, 205] on input "text" at bounding box center [293, 203] width 342 height 17
type input "AX5633KH"
click at [165, 334] on span "Зберегти і вийти" at bounding box center [156, 331] width 54 height 10
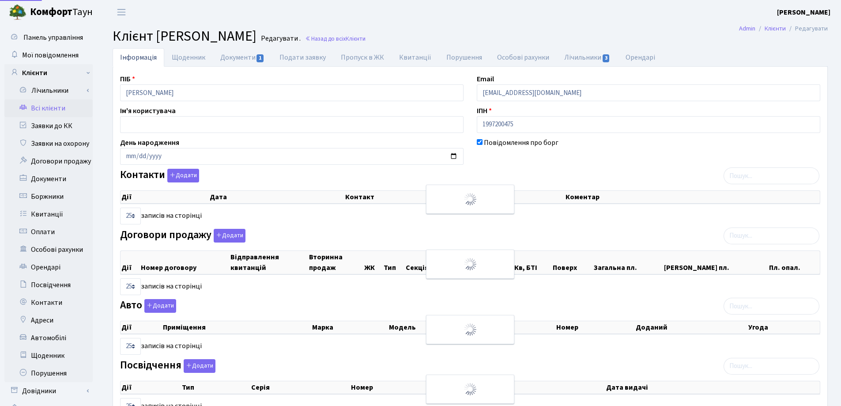
select select "25"
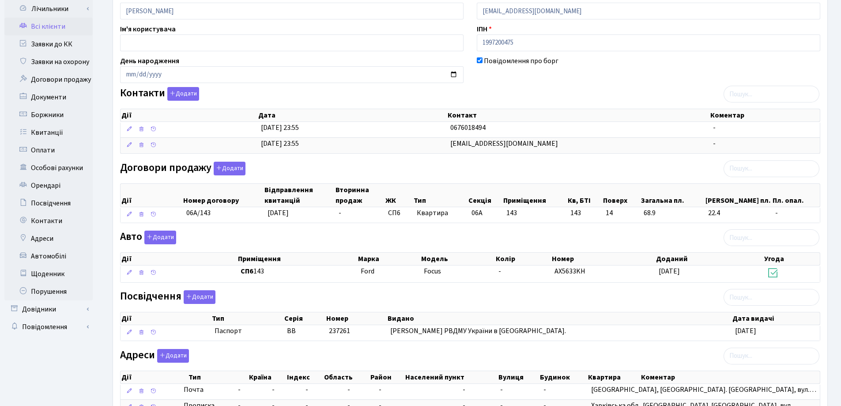
scroll to position [88, 0]
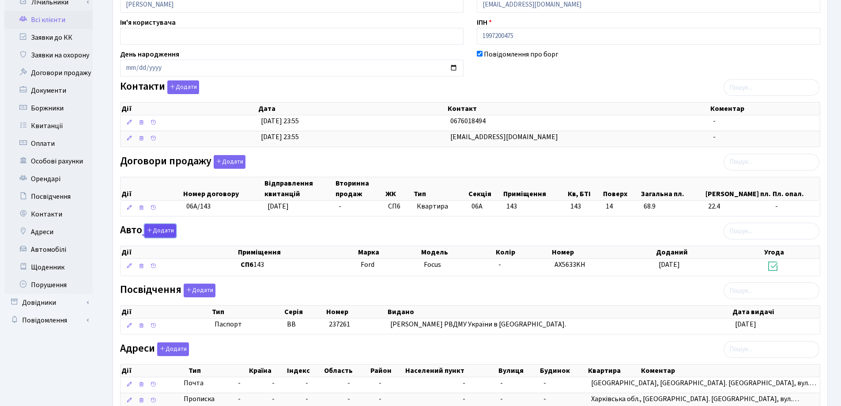
click at [156, 226] on button "Додати" at bounding box center [160, 231] width 32 height 14
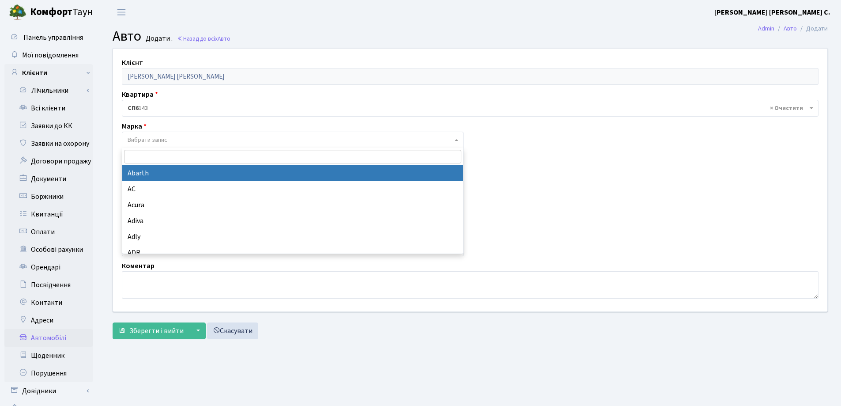
click at [165, 134] on span "Вибрати запис" at bounding box center [293, 140] width 342 height 17
type input "Au"
select select "13"
select select
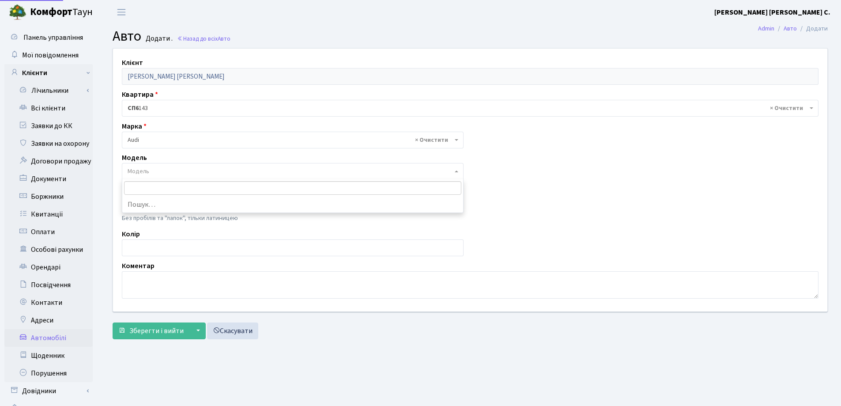
click at [174, 172] on span "Модель" at bounding box center [290, 171] width 325 height 9
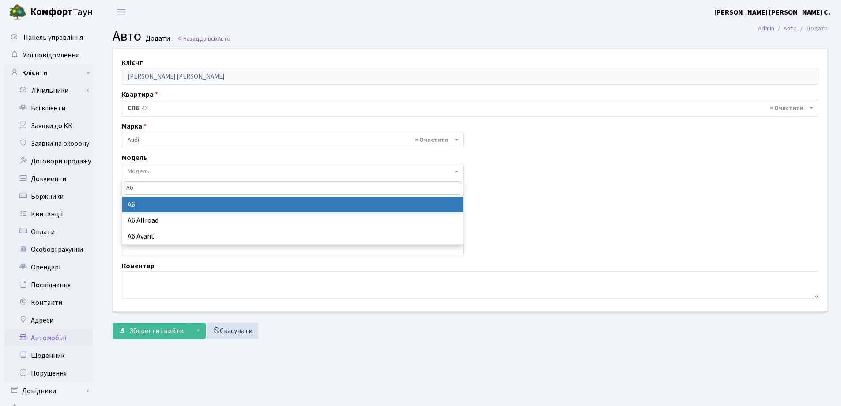
type input "A6"
select select "160"
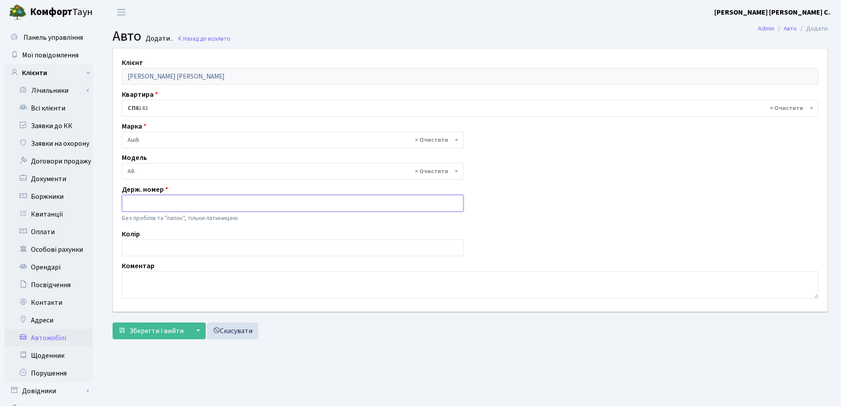
click at [164, 209] on input "text" at bounding box center [293, 203] width 342 height 17
type input "AH4848KH"
click at [160, 330] on span "Зберегти і вийти" at bounding box center [156, 331] width 54 height 10
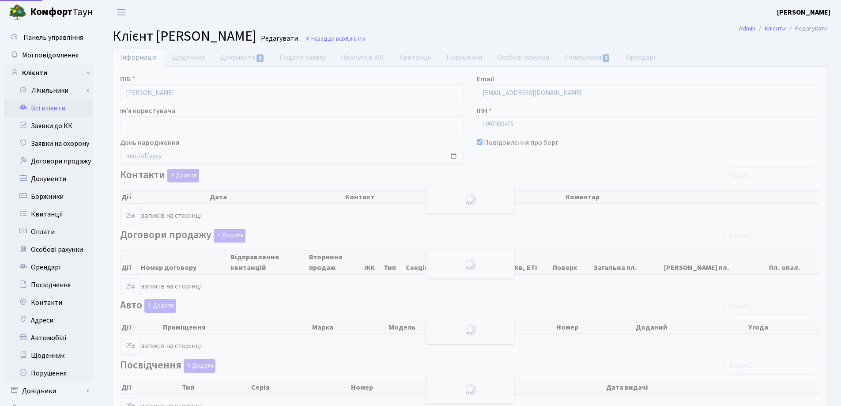
select select "25"
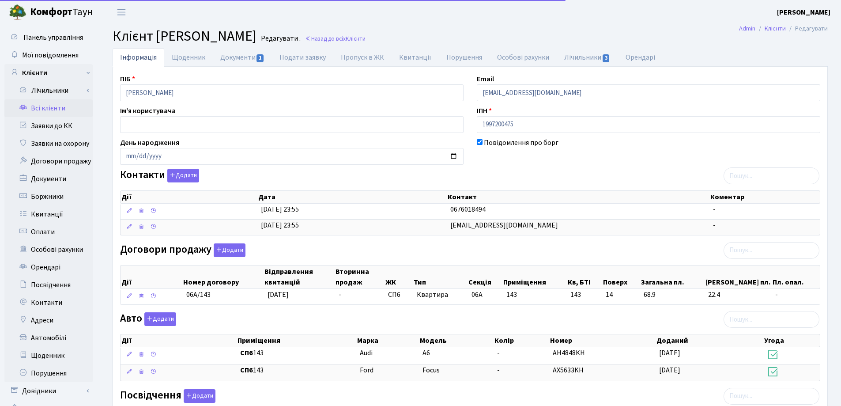
scroll to position [170, 0]
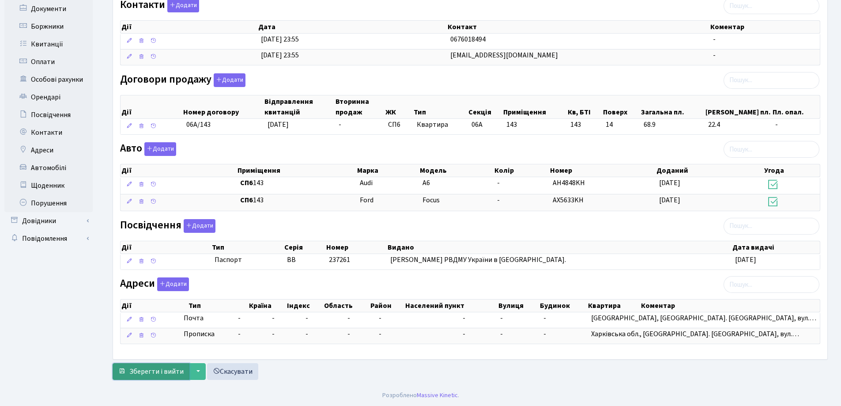
click at [136, 375] on span "Зберегти і вийти" at bounding box center [156, 371] width 54 height 10
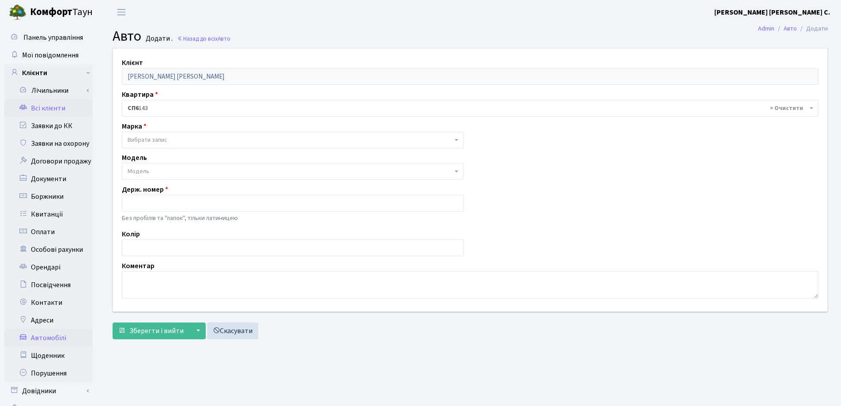
click at [39, 108] on link "Всі клієнти" at bounding box center [48, 108] width 88 height 18
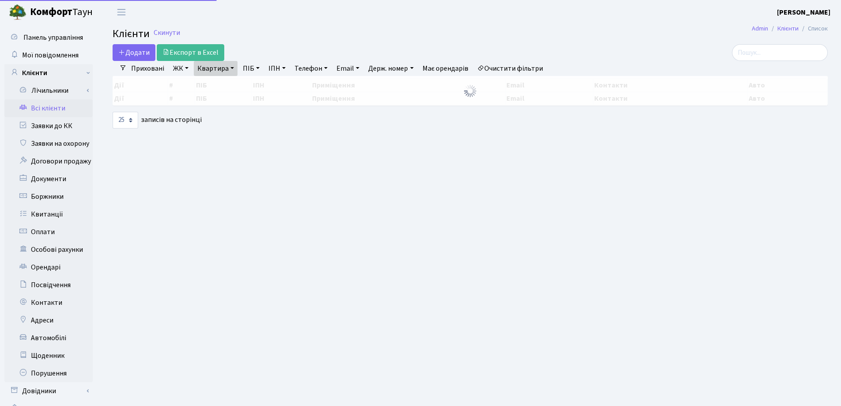
select select "25"
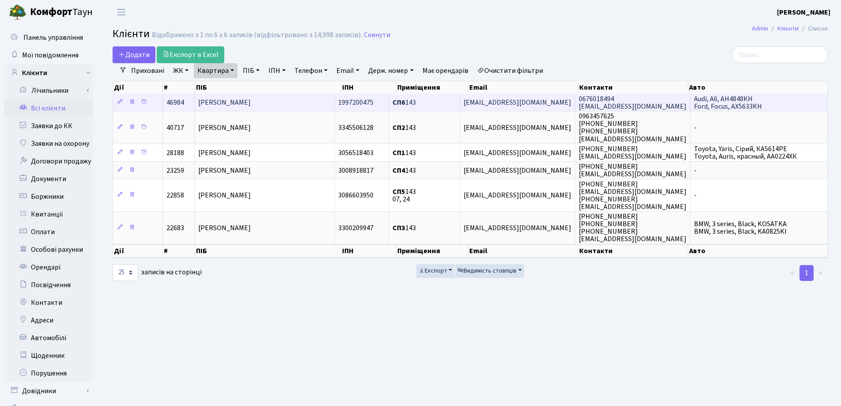
click at [282, 102] on td "[PERSON_NAME]" at bounding box center [265, 102] width 140 height 17
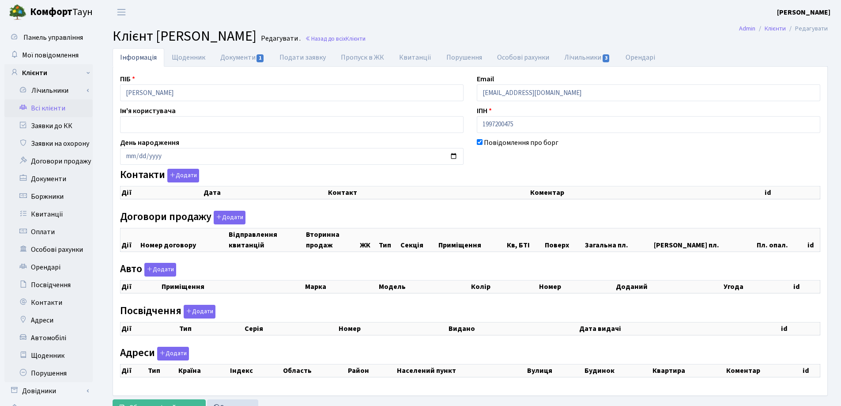
checkbox input "true"
select select "25"
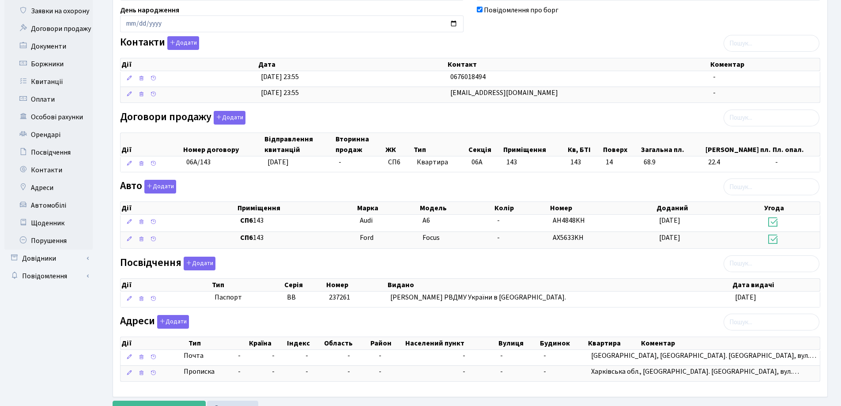
scroll to position [170, 0]
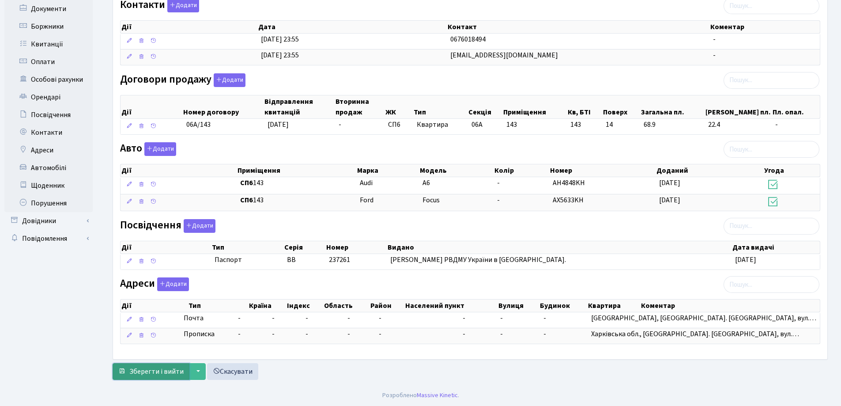
click at [163, 365] on button "Зберегти і вийти" at bounding box center [151, 371] width 77 height 17
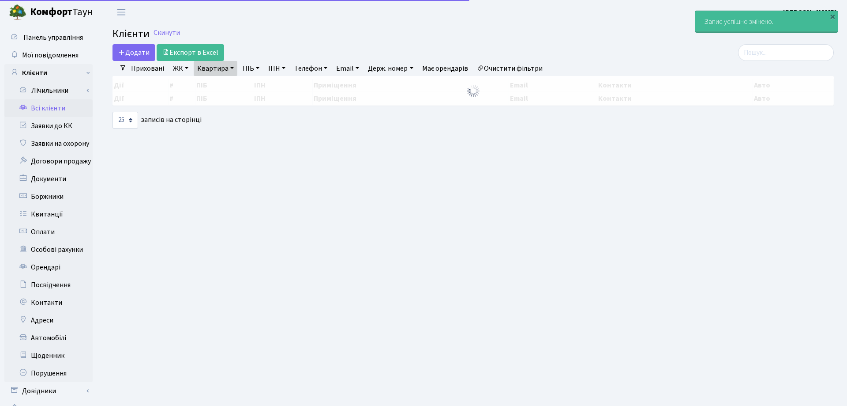
select select "25"
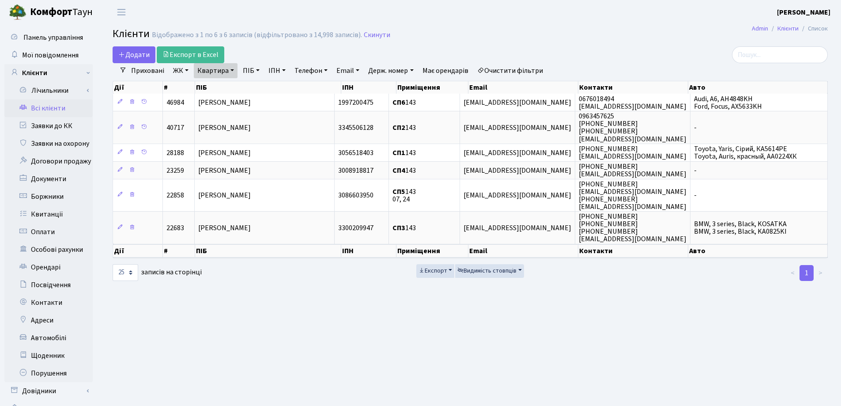
click at [235, 72] on link "Квартира" at bounding box center [216, 70] width 44 height 15
click at [233, 84] on input "143" at bounding box center [220, 87] width 52 height 17
type input "1"
type input "222"
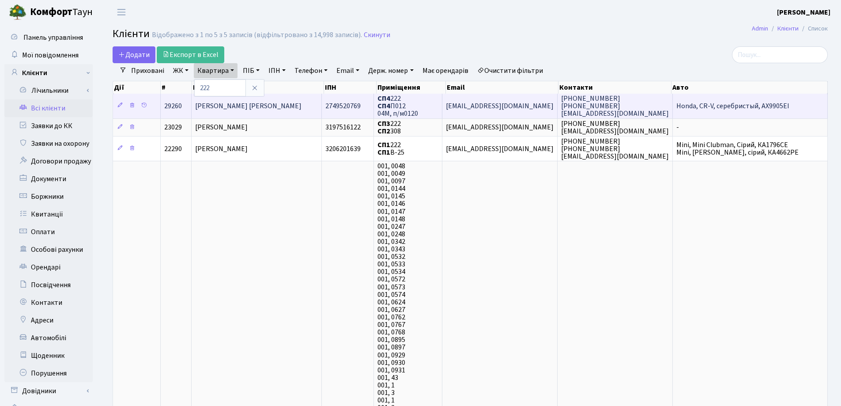
click at [245, 103] on span "Швєдкіна Ольга Володимирівна" at bounding box center [248, 106] width 106 height 10
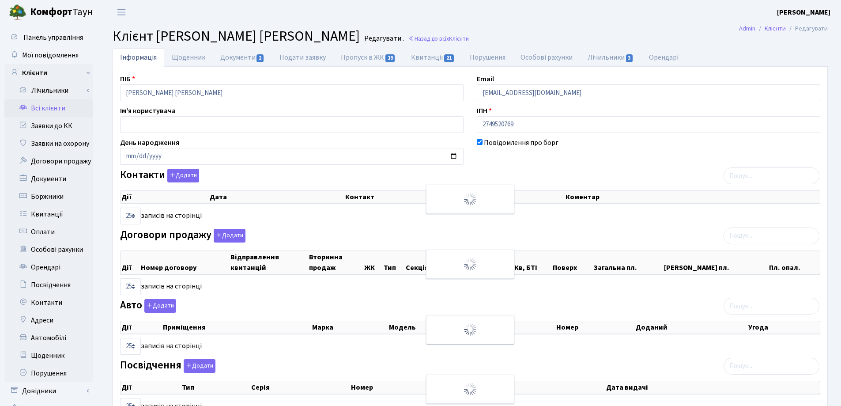
select select "25"
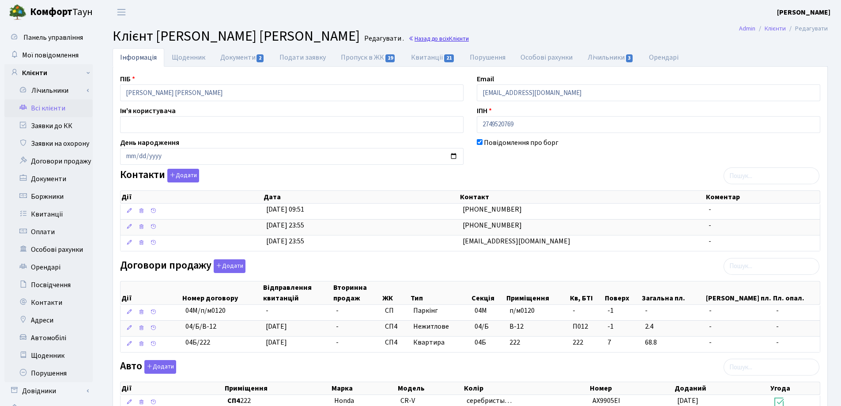
click at [419, 37] on link "Назад до всіх Клієнти" at bounding box center [438, 38] width 60 height 8
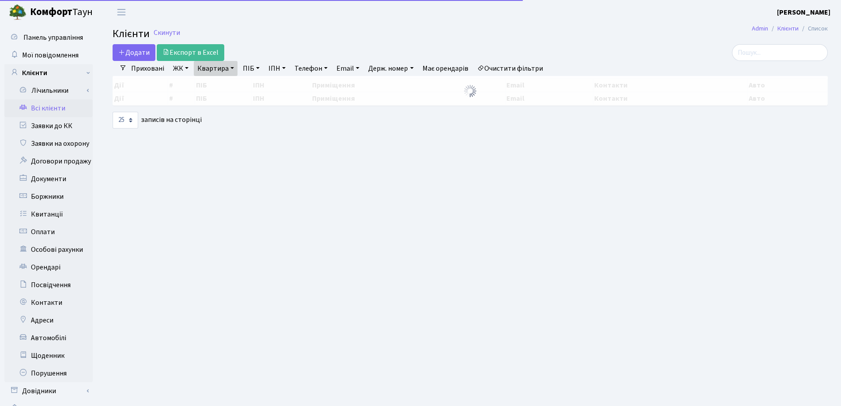
select select "25"
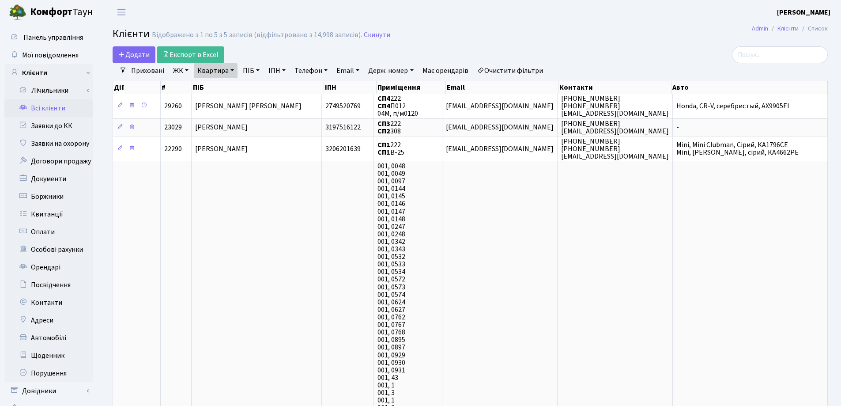
click at [233, 70] on link "Квартира" at bounding box center [216, 70] width 44 height 15
click at [238, 87] on input "222" at bounding box center [220, 87] width 52 height 17
type input "2"
type input "G"
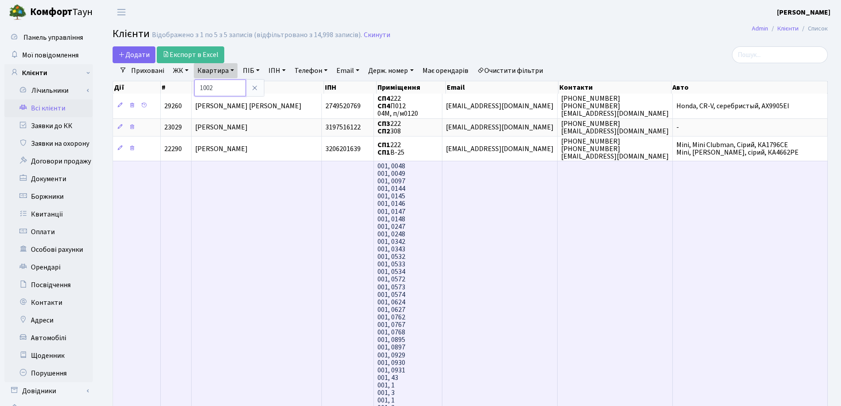
type input "1002"
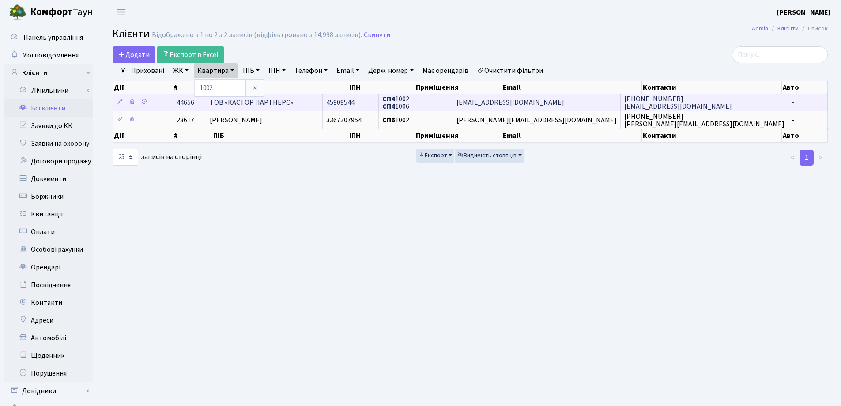
click at [298, 104] on td "ТОВ «КАСТОР ПАРТНЕРС»" at bounding box center [264, 102] width 117 height 17
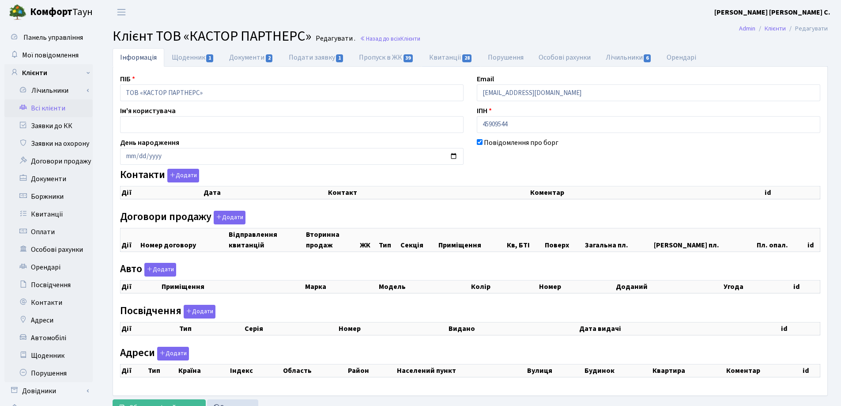
checkbox input "true"
click at [448, 60] on link "Квитанції 28" at bounding box center [450, 57] width 59 height 19
select select "25"
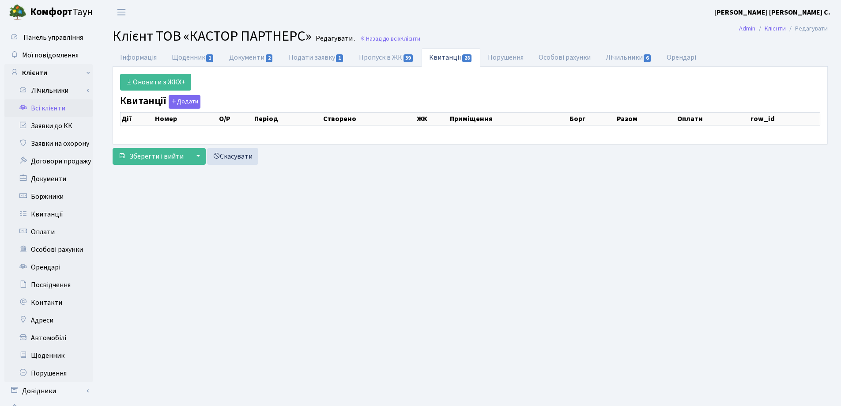
select select "25"
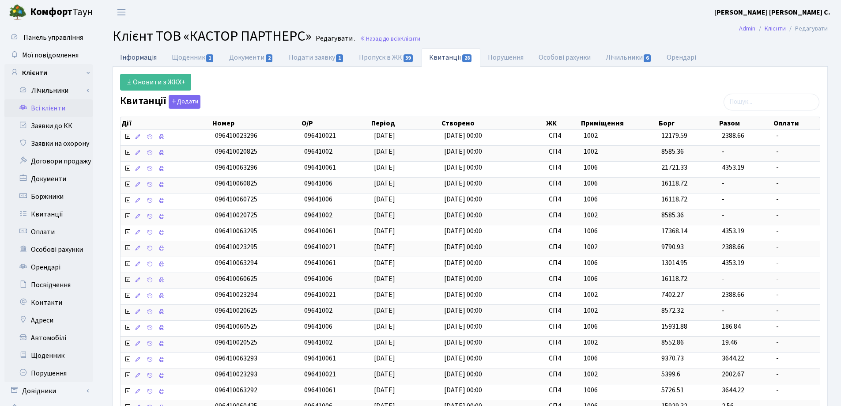
click at [129, 56] on link "Інформація" at bounding box center [139, 57] width 52 height 18
select select "25"
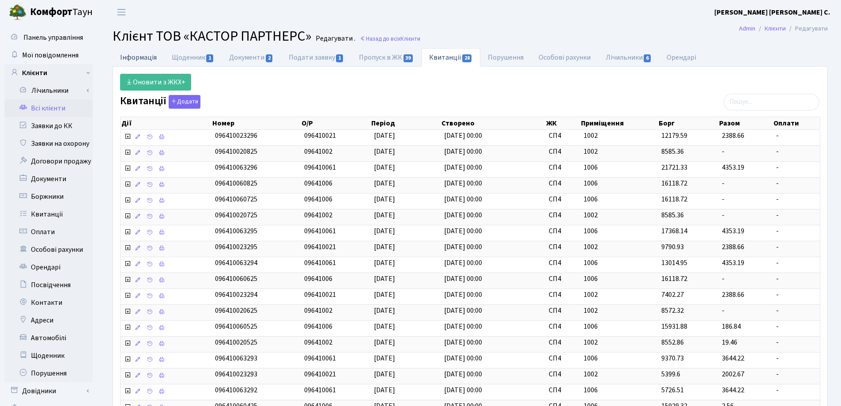
select select "25"
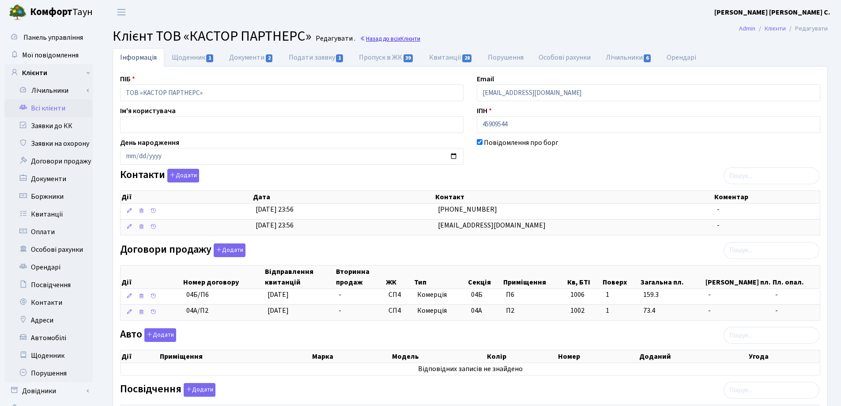
click at [384, 39] on link "Назад до всіх Клієнти" at bounding box center [390, 38] width 60 height 8
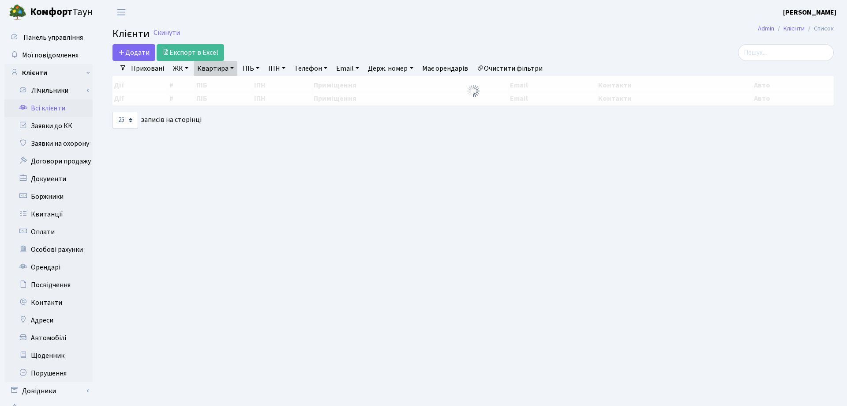
select select "25"
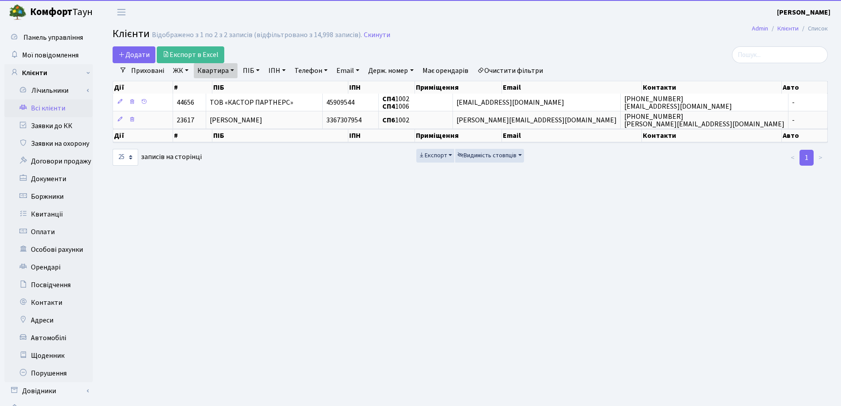
click at [233, 69] on link "Квартира" at bounding box center [216, 70] width 44 height 15
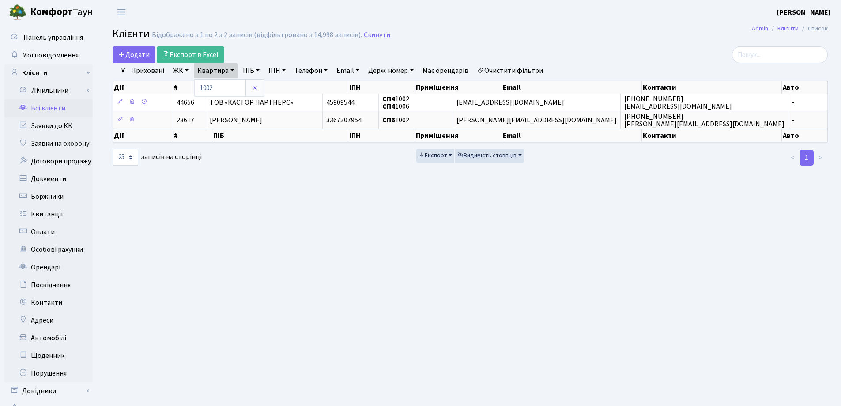
click at [253, 89] on icon at bounding box center [254, 87] width 7 height 7
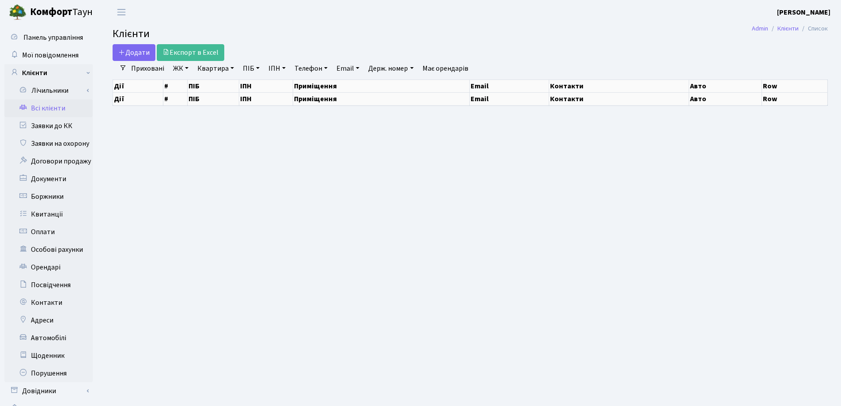
select select "25"
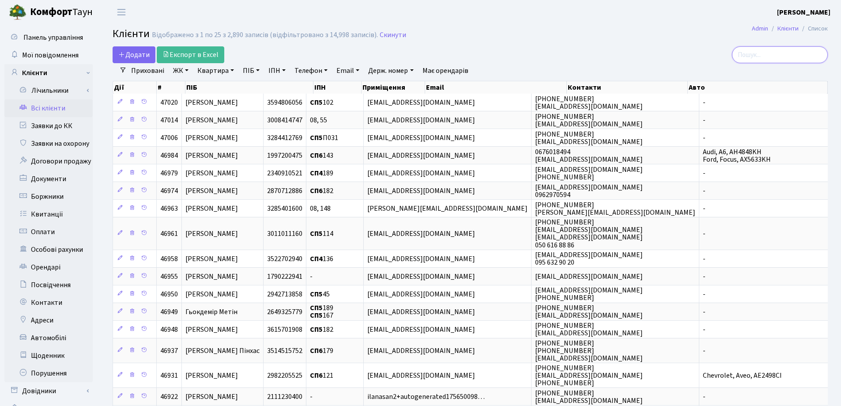
click at [775, 50] on input "search" at bounding box center [780, 54] width 96 height 17
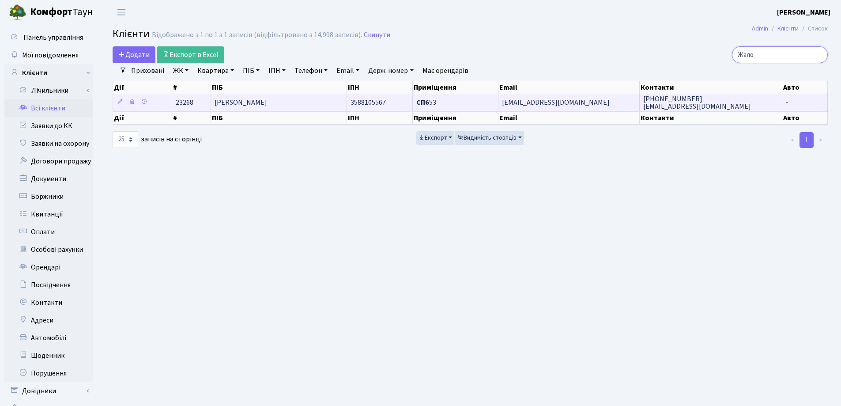
type input "Жало"
click at [303, 102] on td "[PERSON_NAME]" at bounding box center [279, 102] width 136 height 17
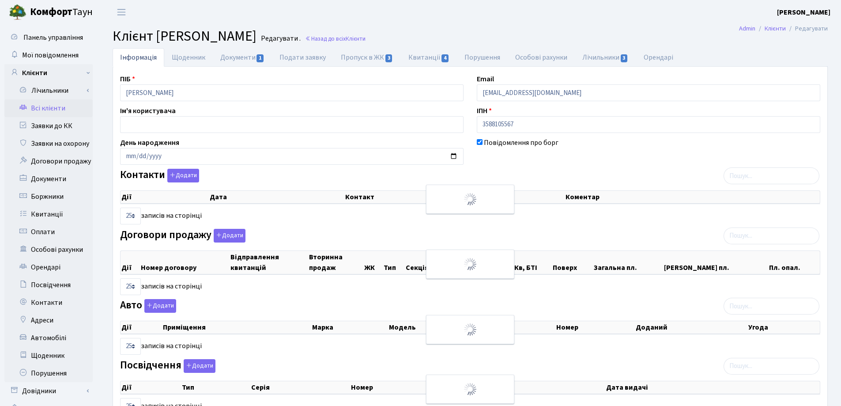
select select "25"
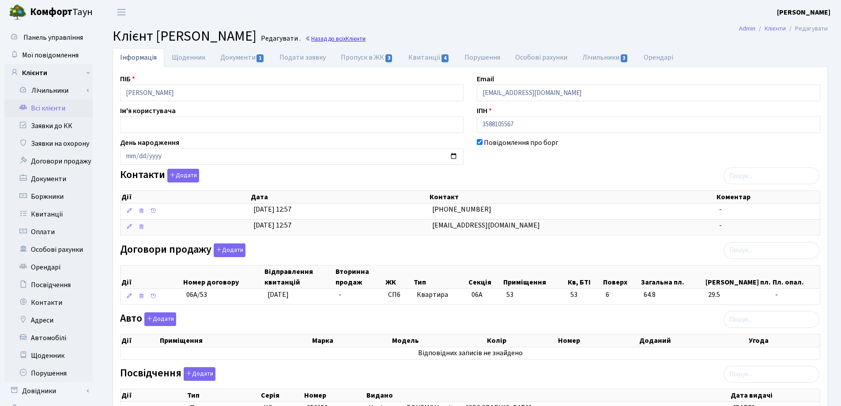
click at [365, 42] on link "Назад до всіх Клієнти" at bounding box center [335, 38] width 60 height 8
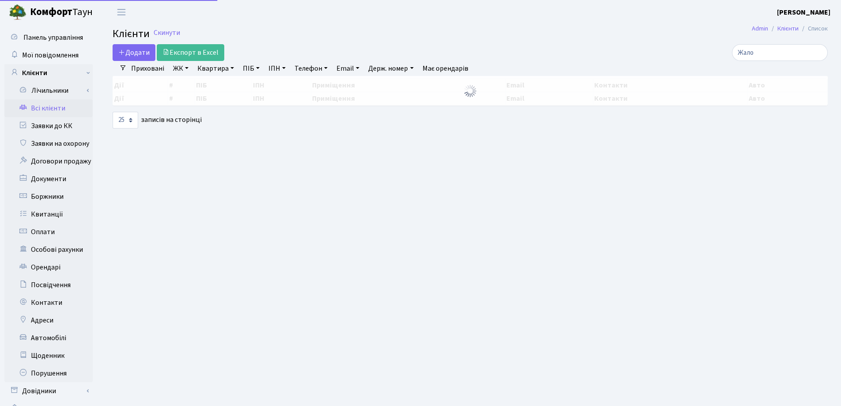
select select "25"
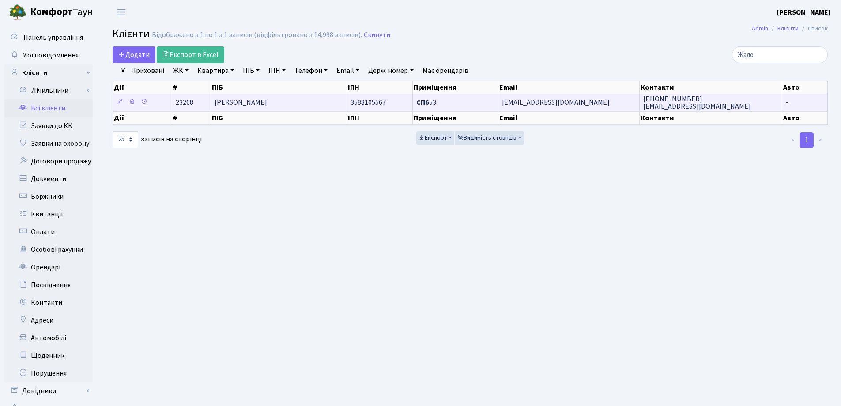
click at [267, 104] on span "[PERSON_NAME]" at bounding box center [240, 103] width 53 height 10
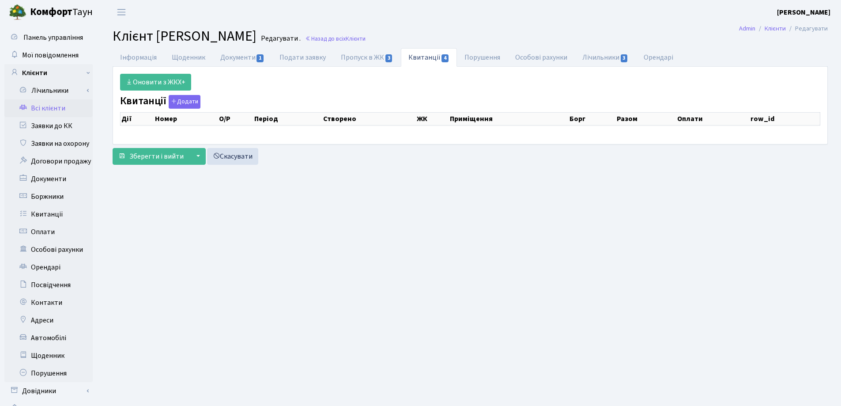
select select "25"
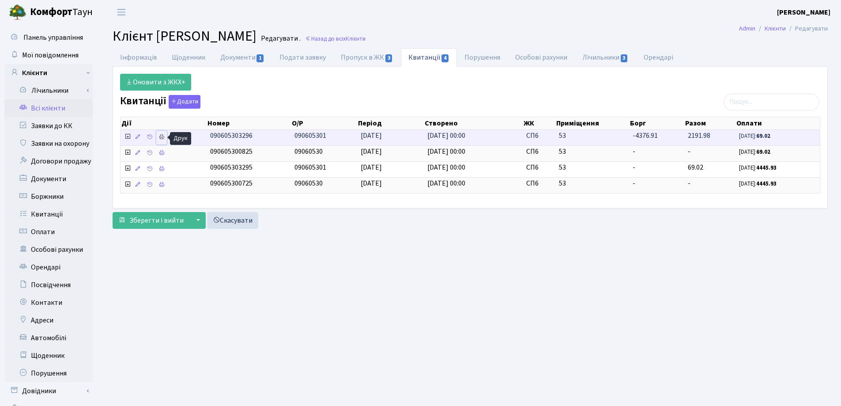
click at [159, 136] on icon at bounding box center [161, 137] width 6 height 6
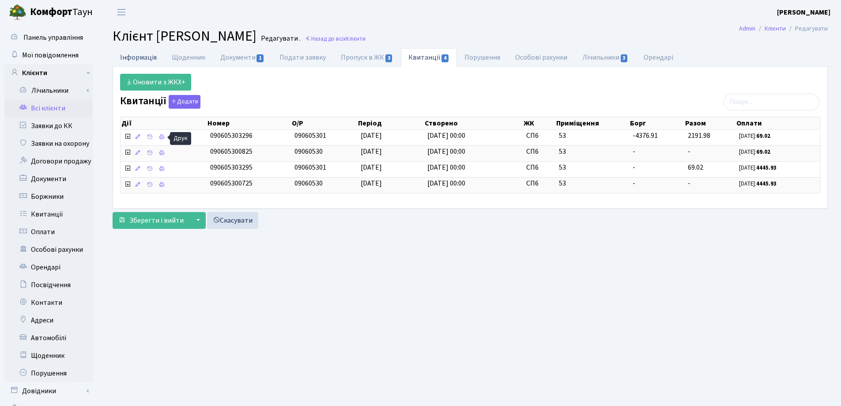
click at [131, 57] on link "Інформація" at bounding box center [139, 57] width 52 height 18
select select "25"
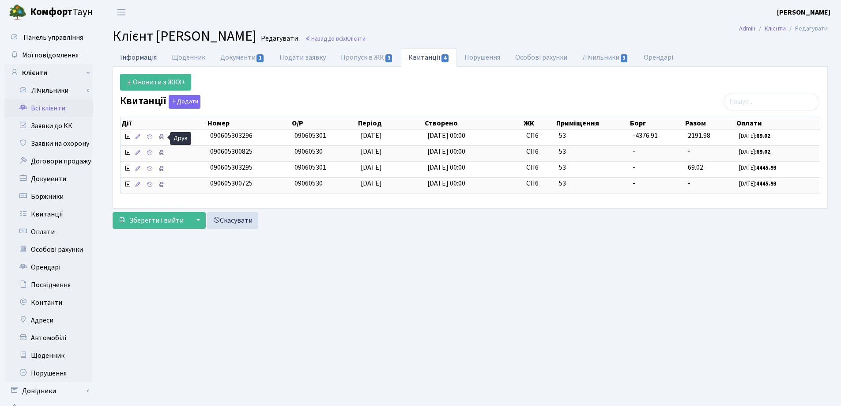
select select "25"
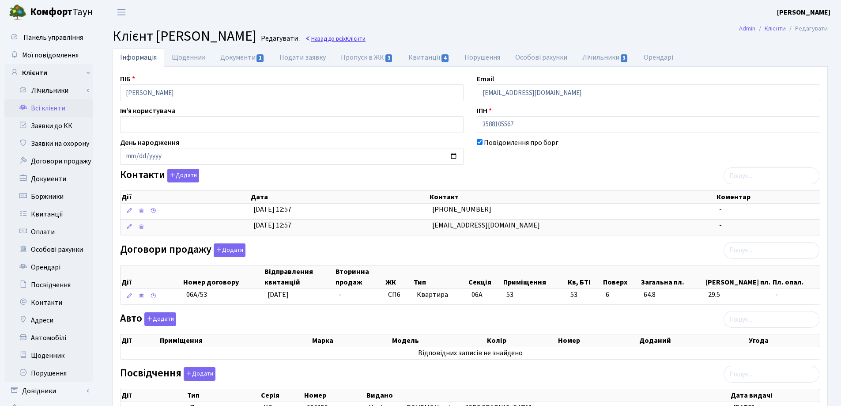
click at [365, 36] on link "Назад до всіх Клієнти" at bounding box center [335, 38] width 60 height 8
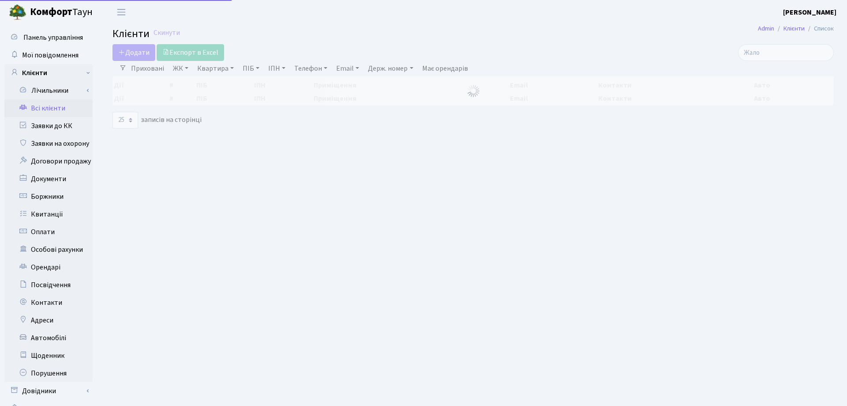
select select "25"
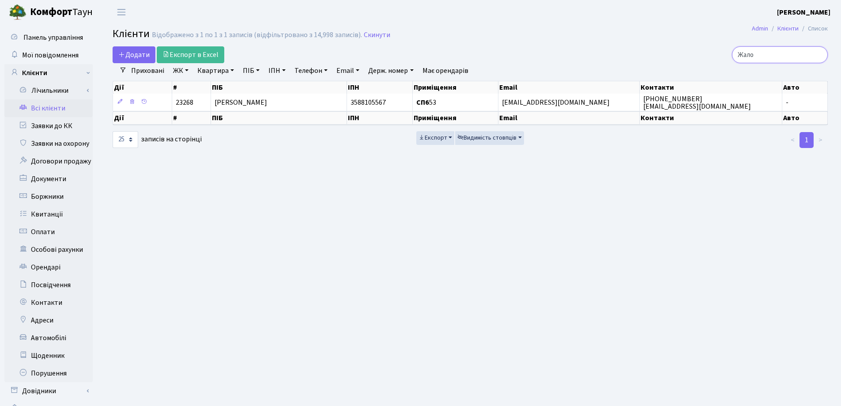
click at [817, 54] on input "Жало" at bounding box center [780, 54] width 96 height 17
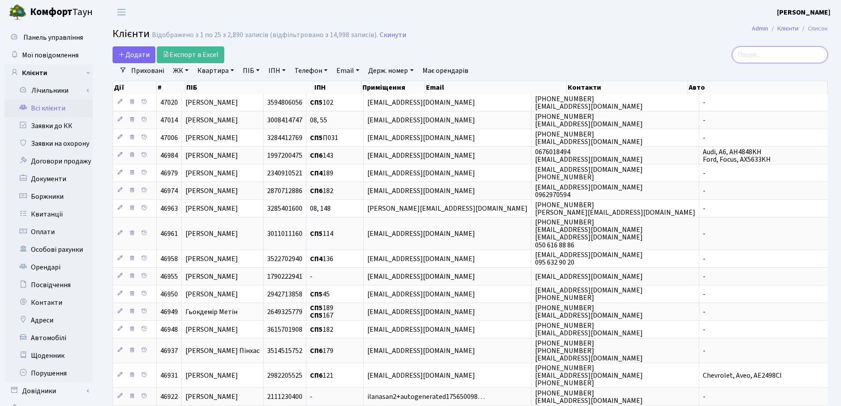
click at [793, 54] on input "search" at bounding box center [780, 54] width 96 height 17
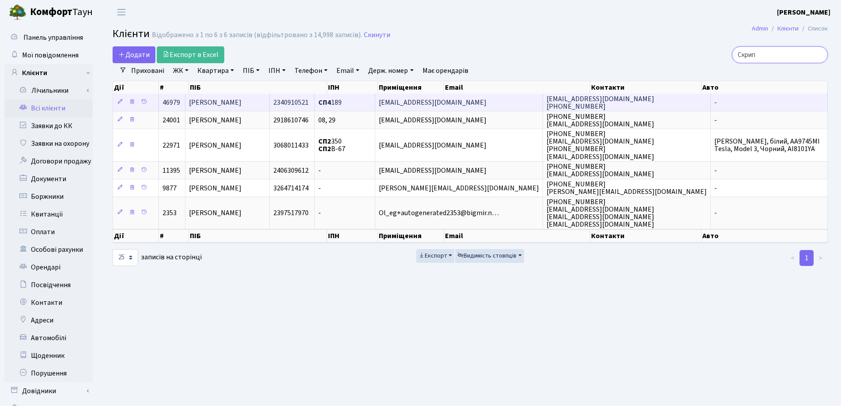
type input "Скрип"
click at [235, 102] on span "[PERSON_NAME]" at bounding box center [215, 103] width 53 height 10
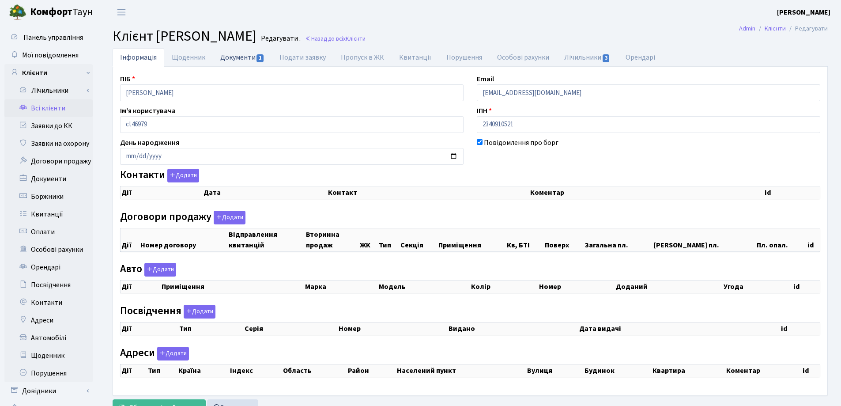
checkbox input "true"
select select "25"
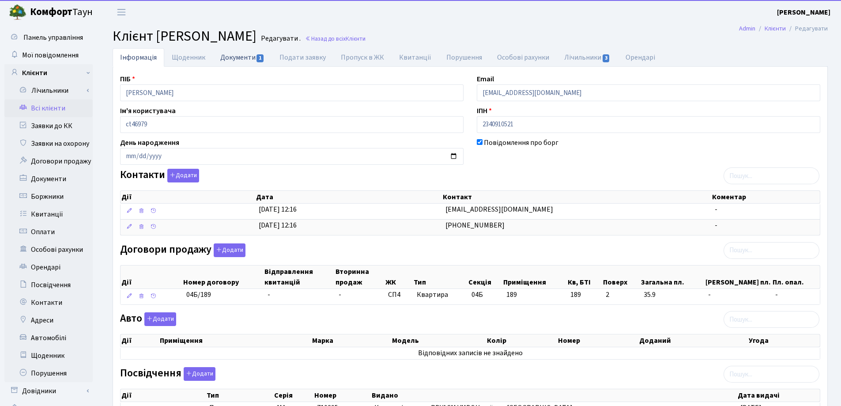
click at [239, 56] on link "Документи 1" at bounding box center [242, 57] width 59 height 18
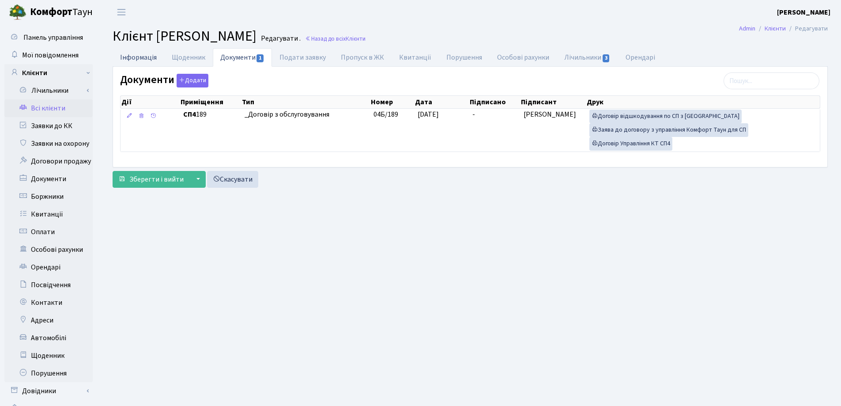
click at [134, 60] on link "Інформація" at bounding box center [139, 57] width 52 height 18
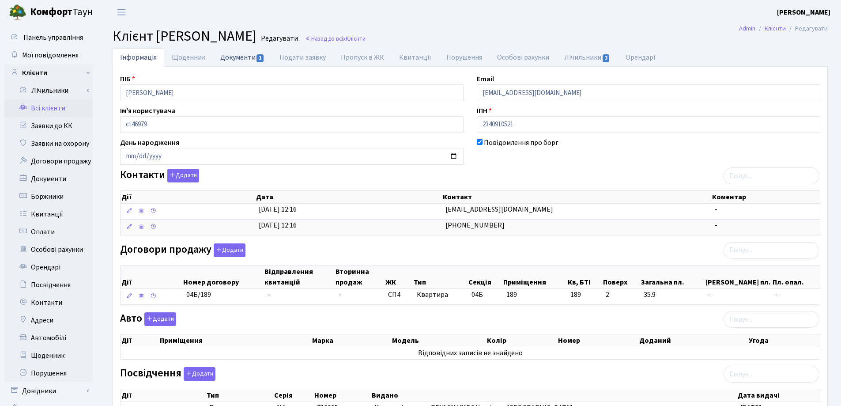
click at [233, 59] on link "Документи 1" at bounding box center [242, 57] width 59 height 18
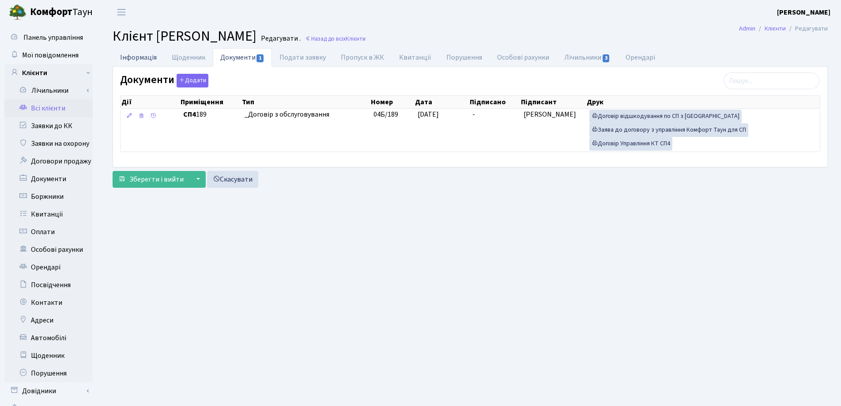
click at [147, 56] on link "Інформація" at bounding box center [139, 57] width 52 height 18
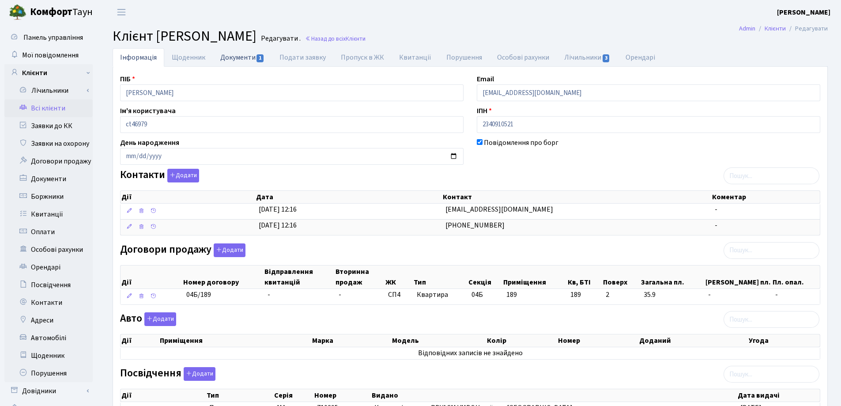
click at [236, 56] on link "Документи 1" at bounding box center [242, 57] width 59 height 18
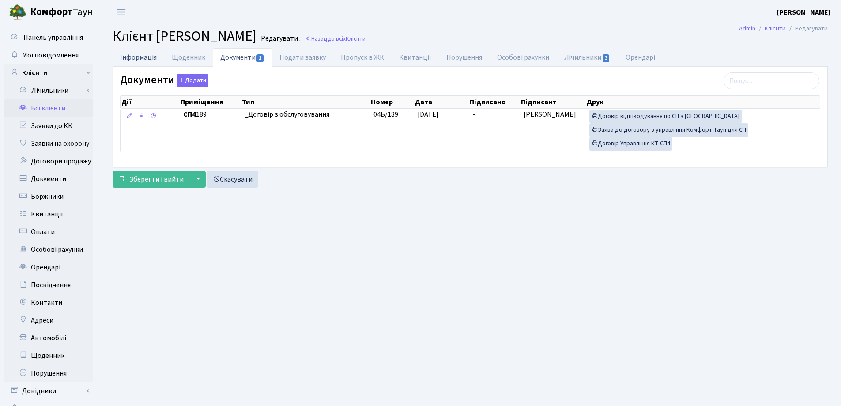
click at [128, 57] on link "Інформація" at bounding box center [139, 57] width 52 height 18
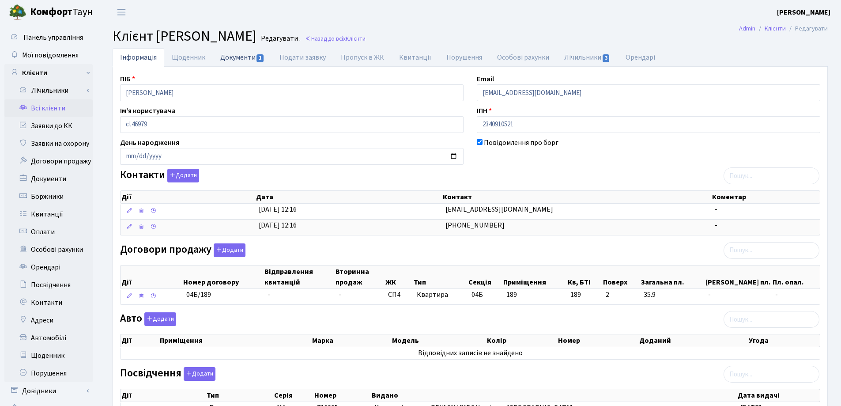
click at [232, 61] on link "Документи 1" at bounding box center [242, 57] width 59 height 18
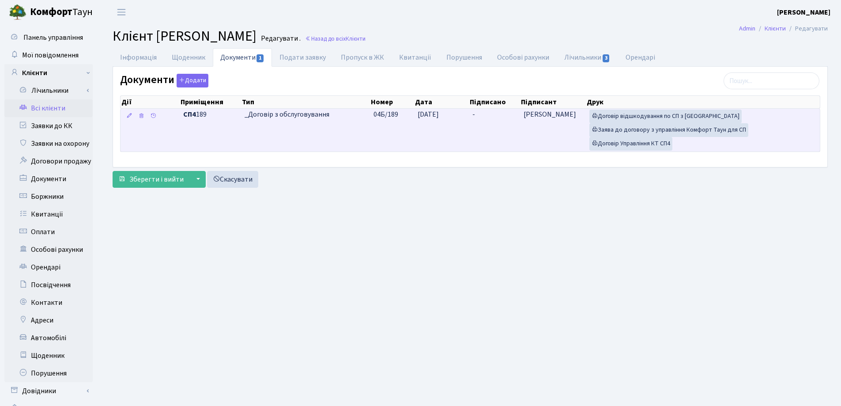
click at [480, 114] on td "-" at bounding box center [494, 130] width 51 height 43
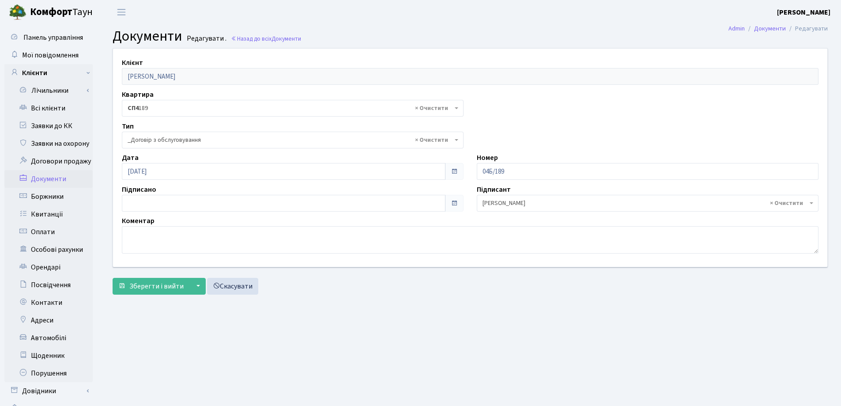
select select "289"
type input "[DATE]"
click at [169, 199] on input "[DATE]" at bounding box center [283, 203] width 323 height 17
click at [151, 285] on span "Зберегти і вийти" at bounding box center [156, 286] width 54 height 10
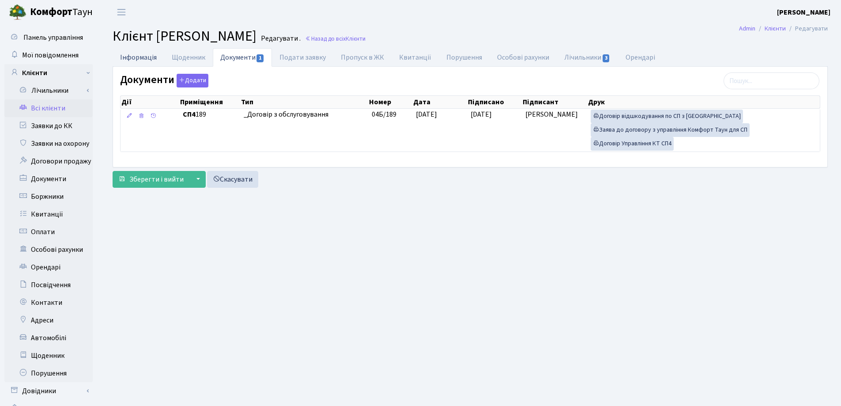
click at [144, 57] on link "Інформація" at bounding box center [139, 57] width 52 height 18
select select "25"
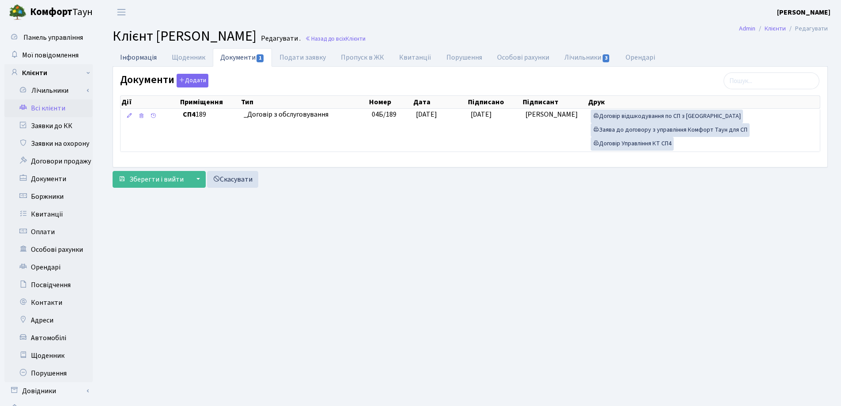
select select "25"
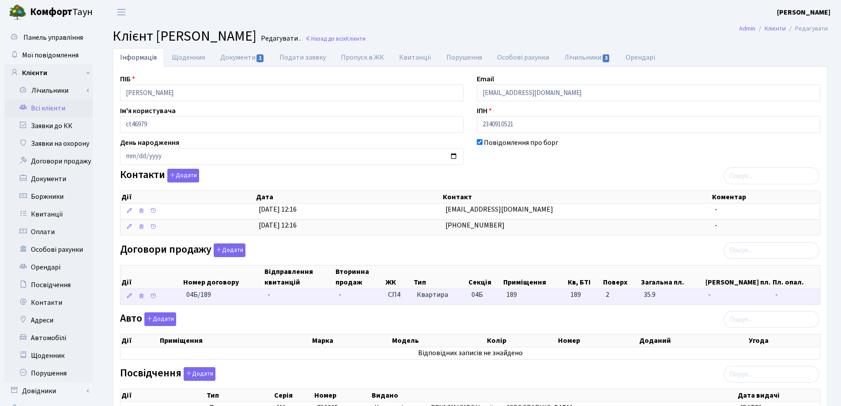
click at [266, 289] on td "-" at bounding box center [299, 296] width 71 height 15
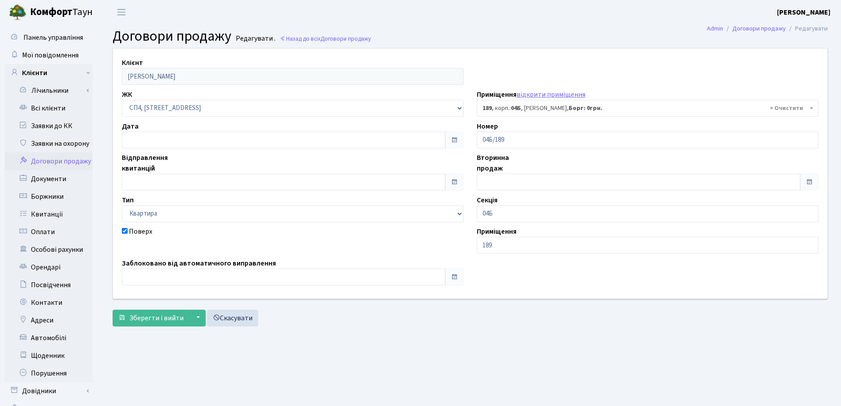
select select "21217"
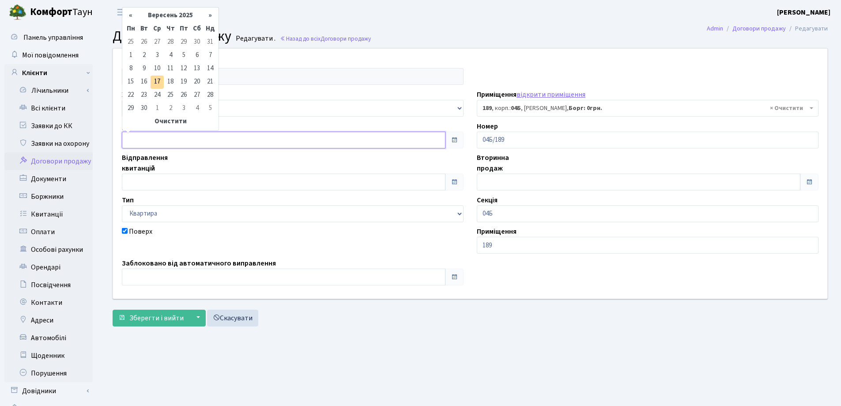
click at [194, 142] on input "text" at bounding box center [283, 140] width 323 height 17
type input "[DATE]"
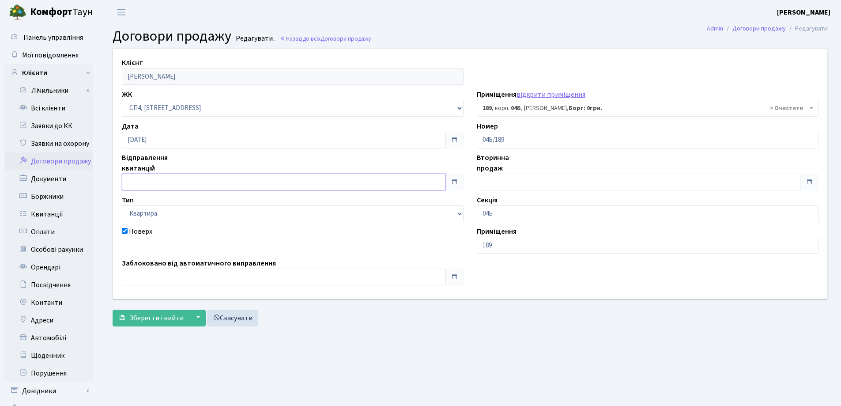
click at [196, 178] on input "text" at bounding box center [283, 181] width 323 height 17
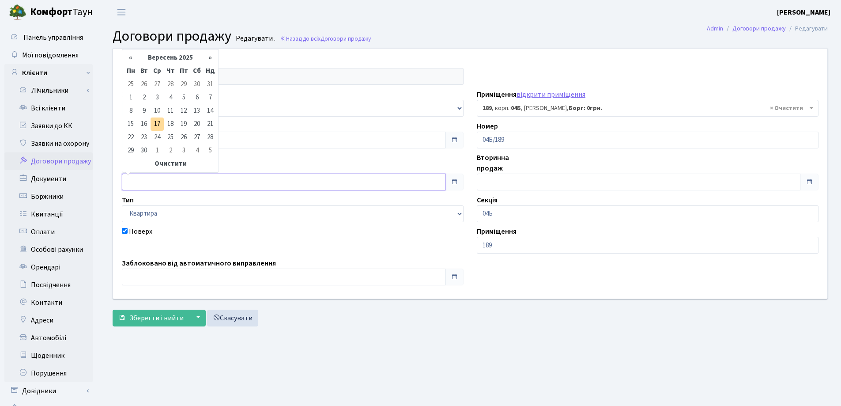
type input "[DATE]"
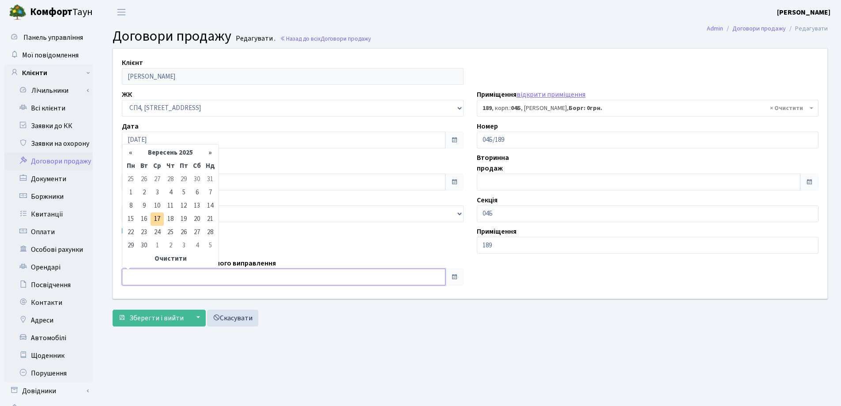
click at [209, 277] on input "text" at bounding box center [283, 276] width 323 height 17
type input "[DATE]"
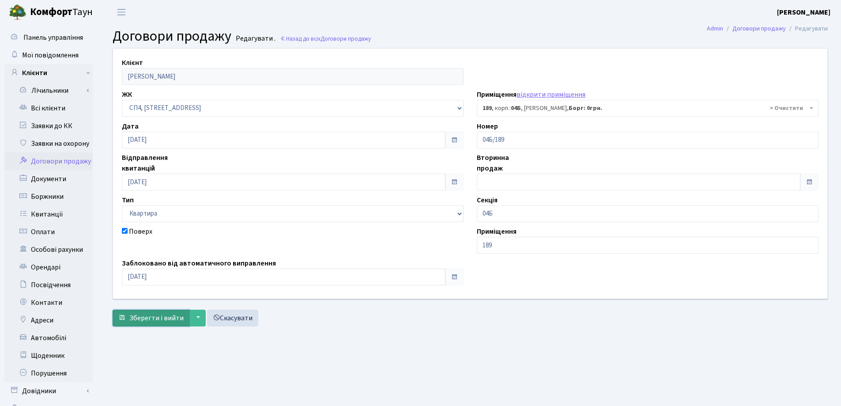
click at [154, 312] on button "Зберегти і вийти" at bounding box center [151, 317] width 77 height 17
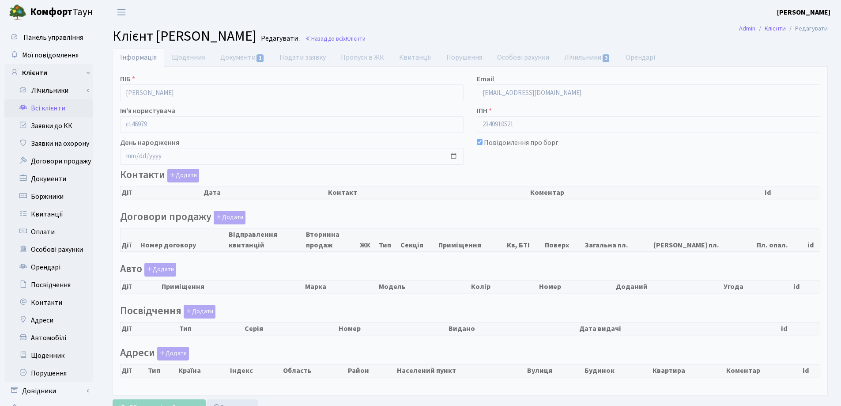
checkbox input "true"
select select "25"
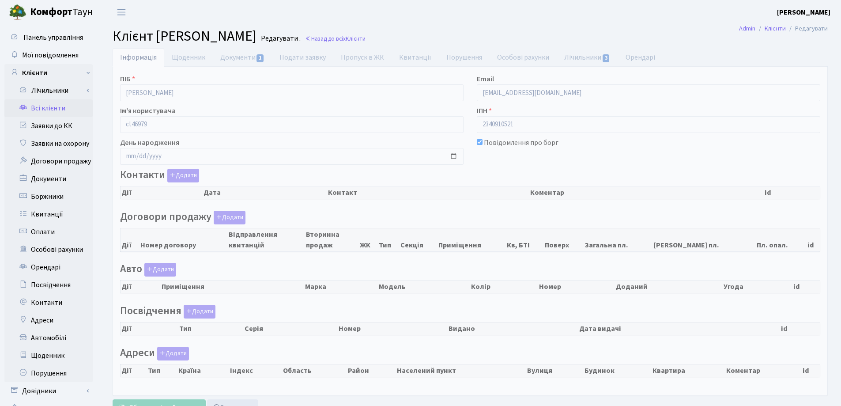
select select "25"
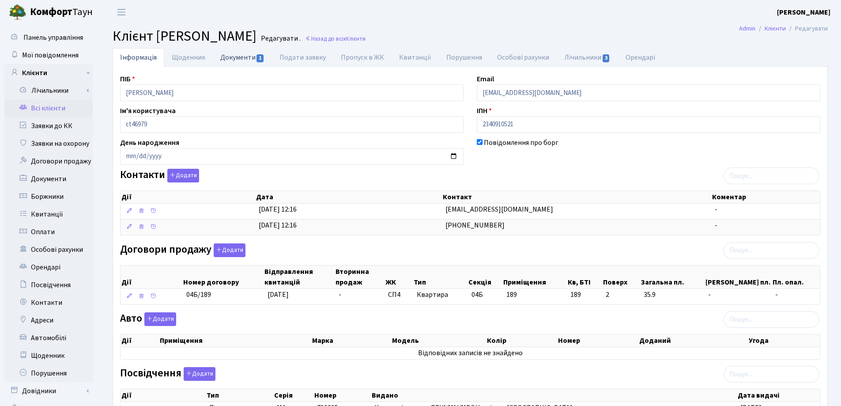
click at [229, 56] on link "Документи 1" at bounding box center [242, 57] width 59 height 18
select select "25"
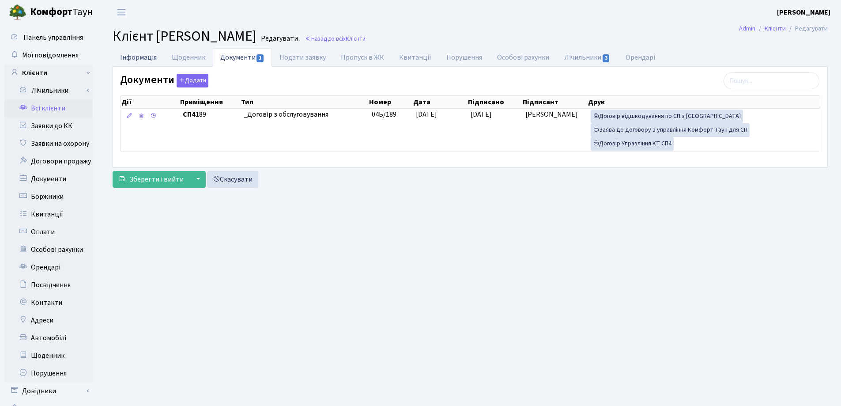
click at [144, 55] on link "Інформація" at bounding box center [139, 57] width 52 height 18
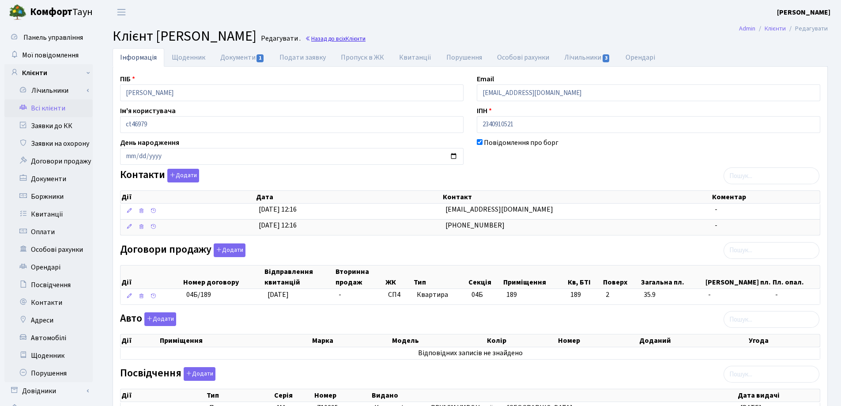
click at [365, 38] on link "Назад до всіх Клієнти" at bounding box center [335, 38] width 60 height 8
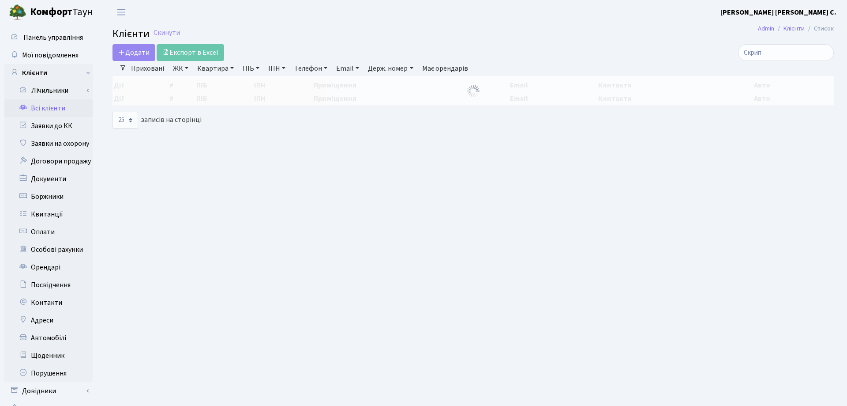
select select "25"
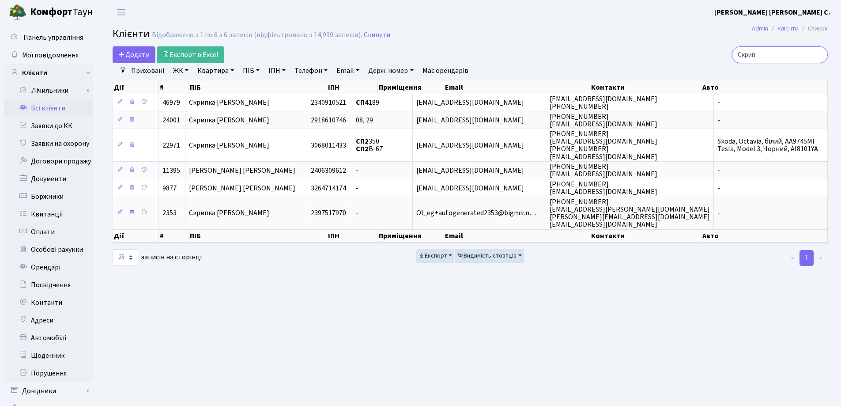
click at [817, 55] on input "Скрип" at bounding box center [780, 54] width 96 height 17
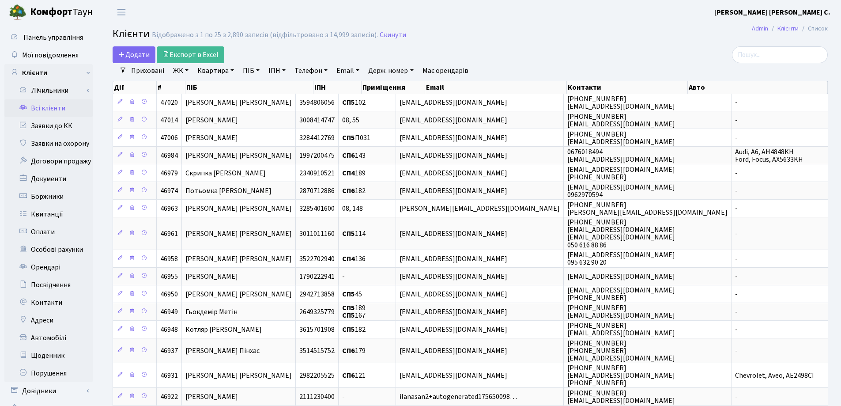
click at [231, 69] on link "Квартира" at bounding box center [216, 70] width 44 height 15
type input "219"
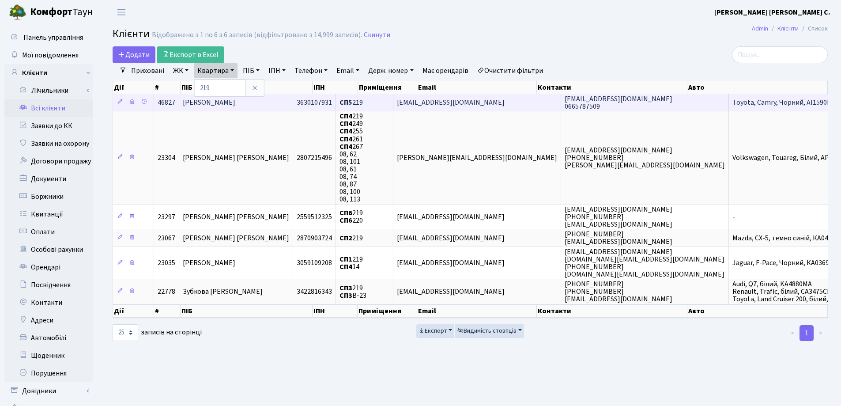
click at [282, 98] on td "[PERSON_NAME]" at bounding box center [236, 102] width 114 height 17
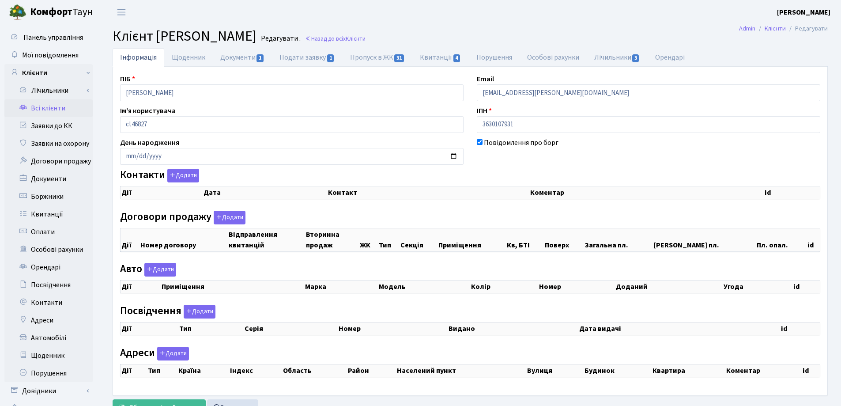
checkbox input "true"
select select "25"
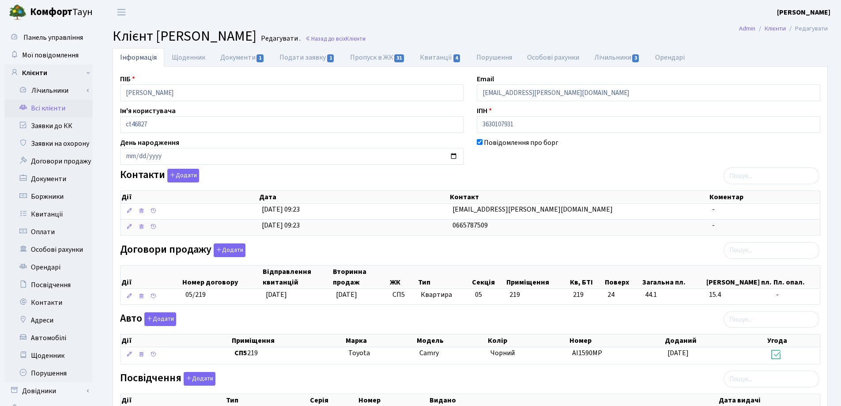
click at [365, 43] on small "Назад до всіх Клієнти" at bounding box center [334, 38] width 62 height 8
click at [365, 35] on link "Назад до всіх Клієнти" at bounding box center [335, 38] width 60 height 8
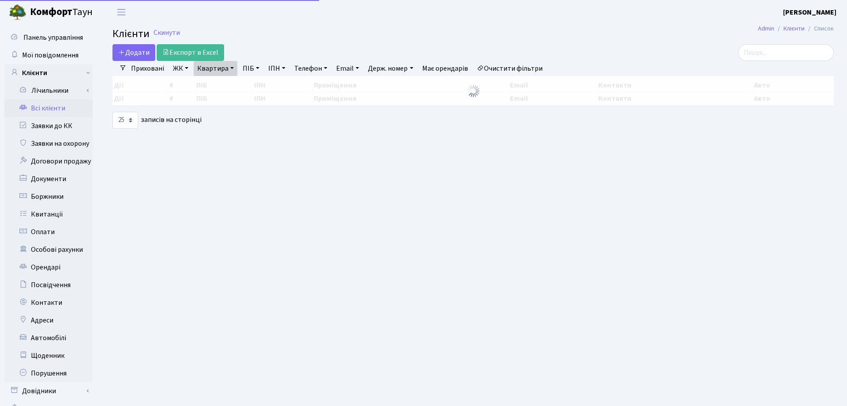
select select "25"
click at [234, 68] on link "Квартира" at bounding box center [216, 68] width 44 height 15
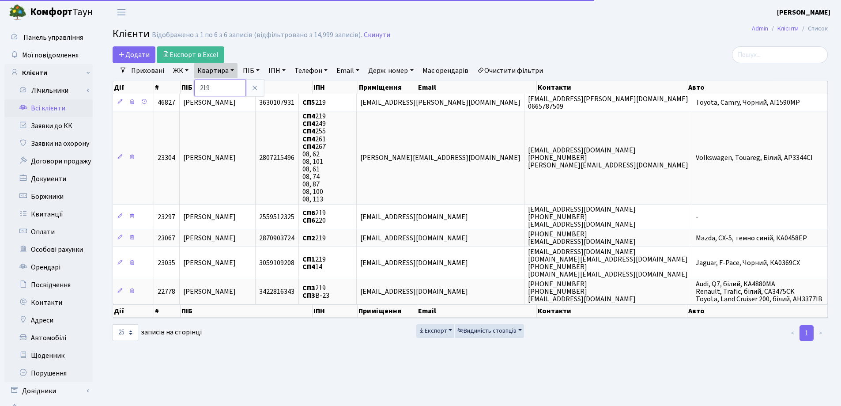
click at [228, 90] on input "219" at bounding box center [220, 87] width 52 height 17
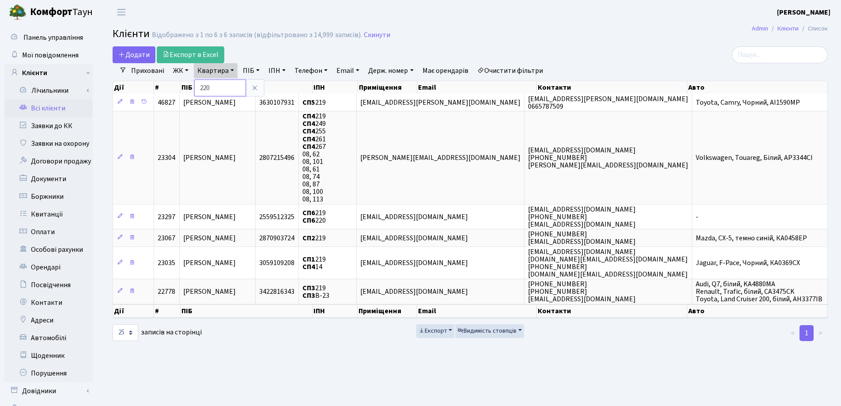
type input "220"
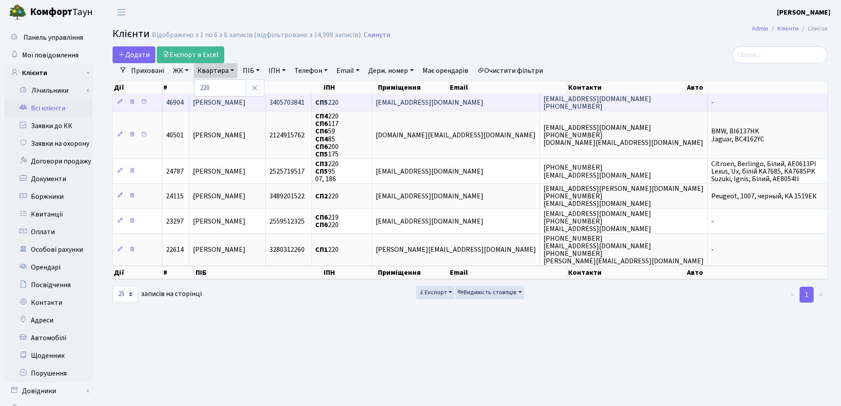
click at [266, 100] on td "[PERSON_NAME]" at bounding box center [227, 102] width 76 height 17
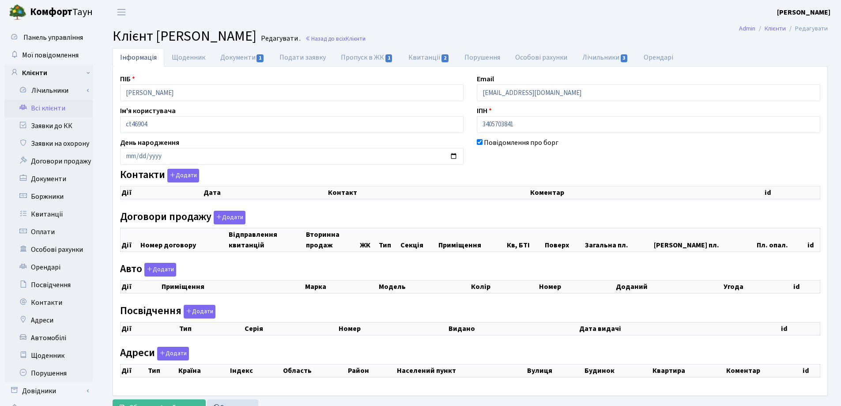
select select "25"
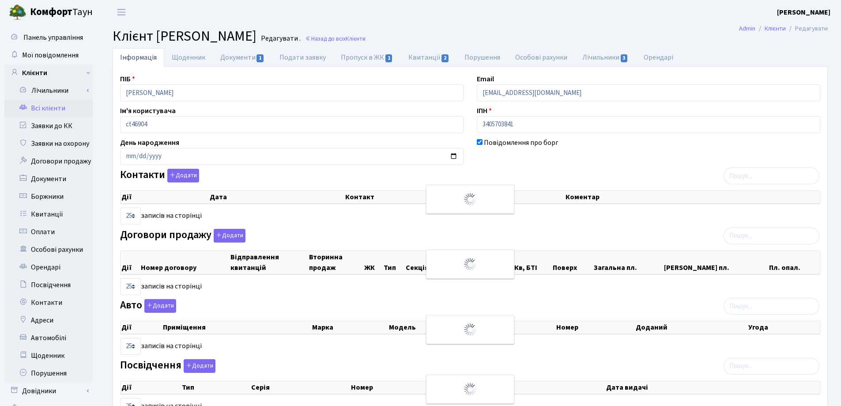
checkbox input "true"
